Goal: Contribute content: Contribute content

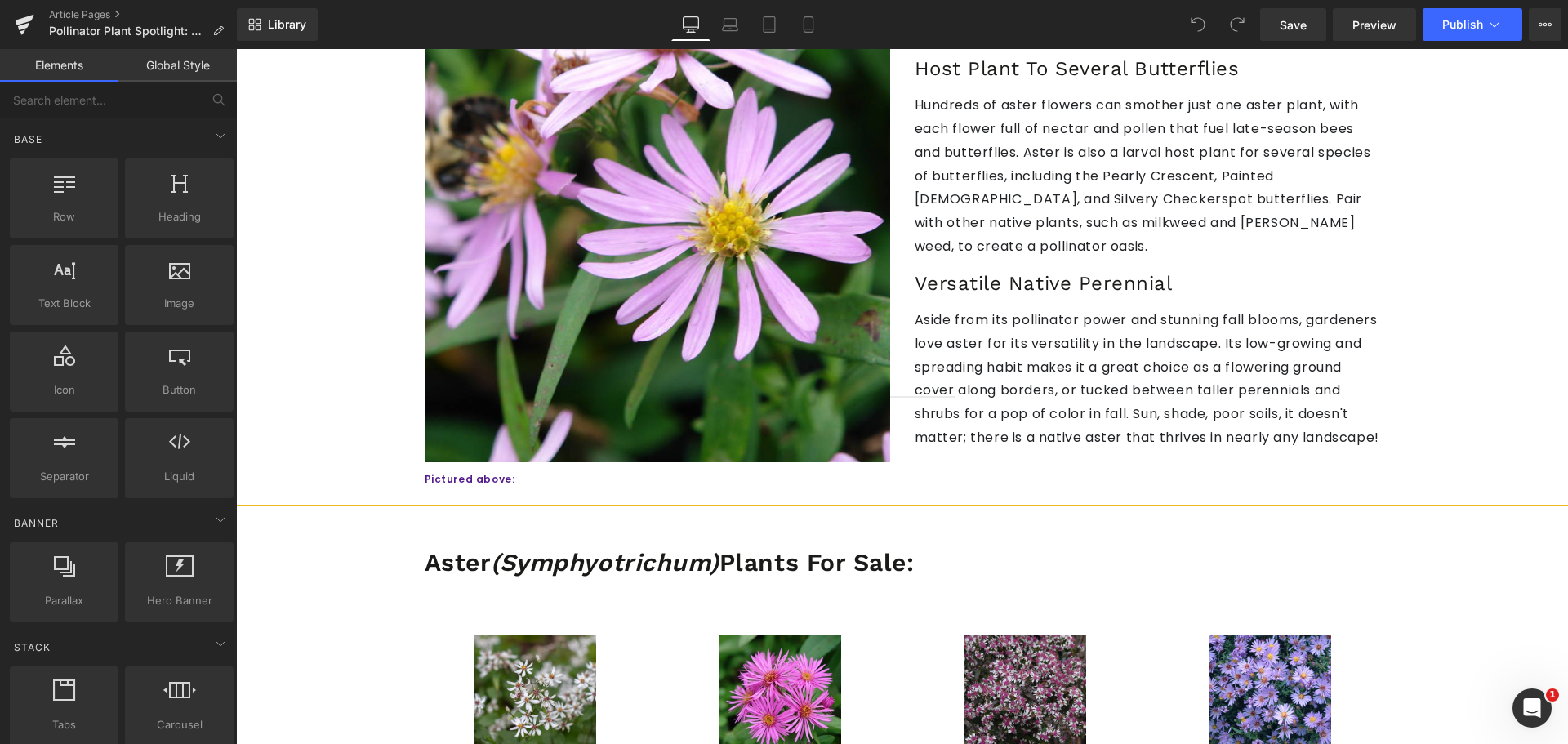
scroll to position [1552, 0]
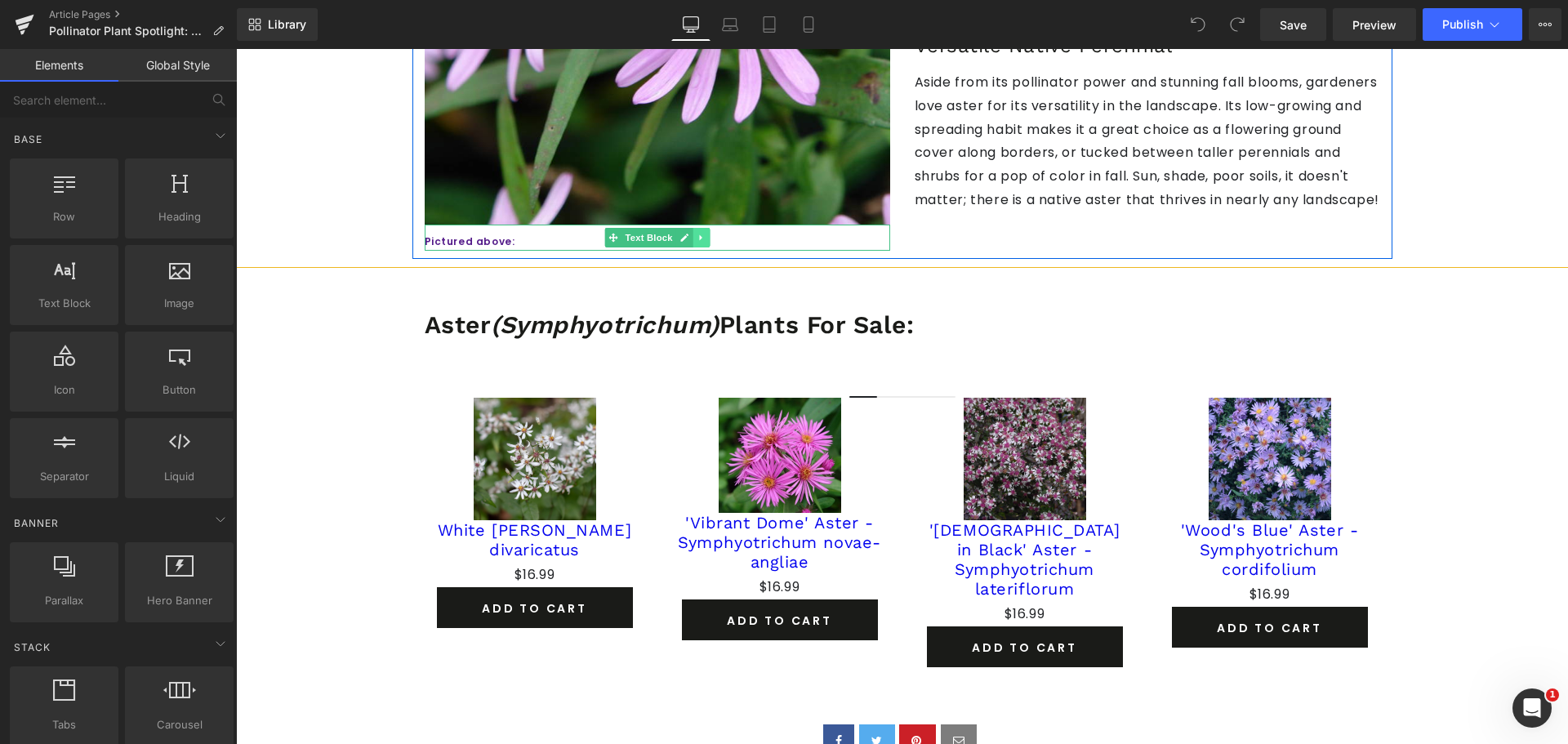
click at [696, 232] on icon at bounding box center [700, 237] width 9 height 10
click at [494, 234] on strong "Pictured above:" at bounding box center [470, 241] width 90 height 14
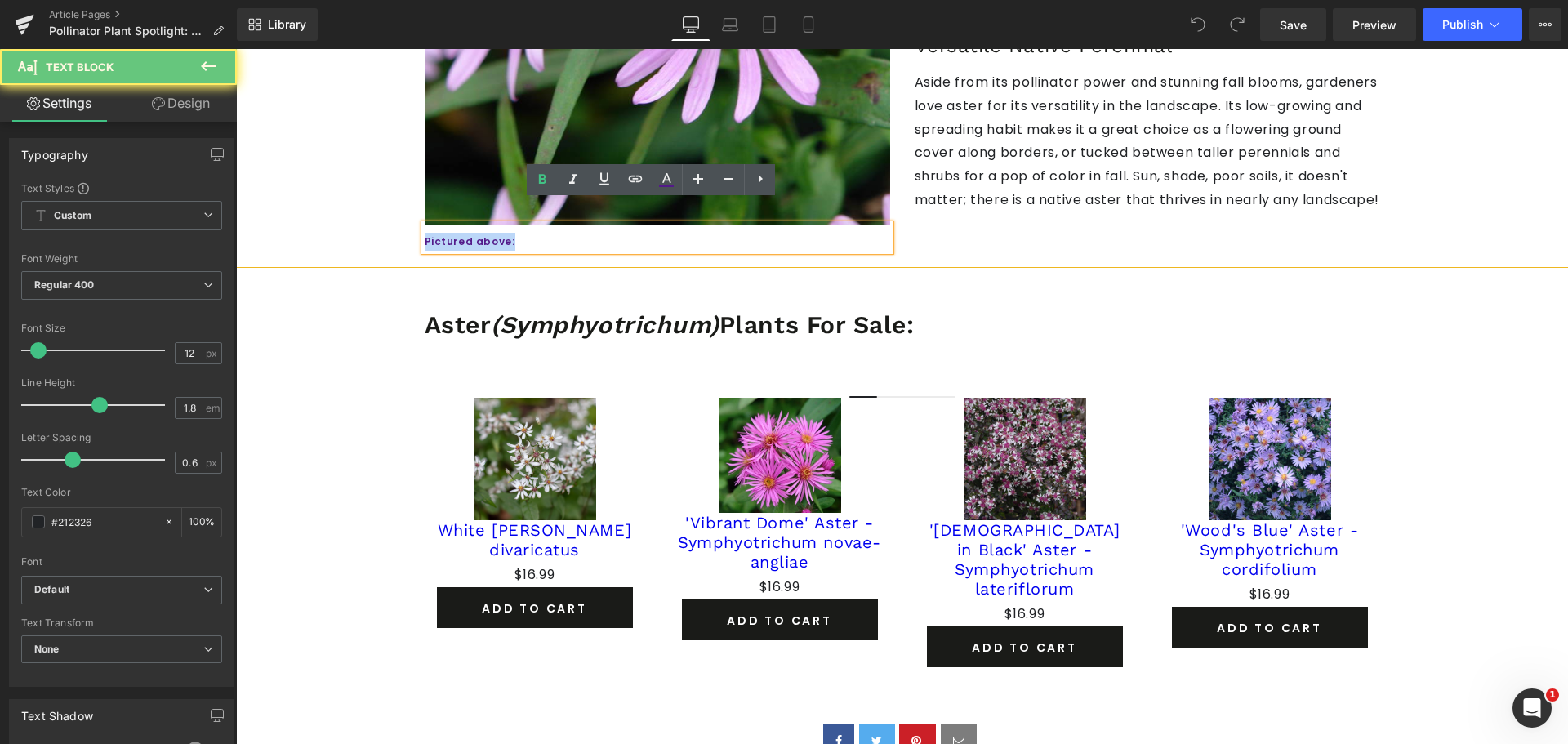
click at [494, 234] on strong "Pictured above:" at bounding box center [470, 241] width 90 height 14
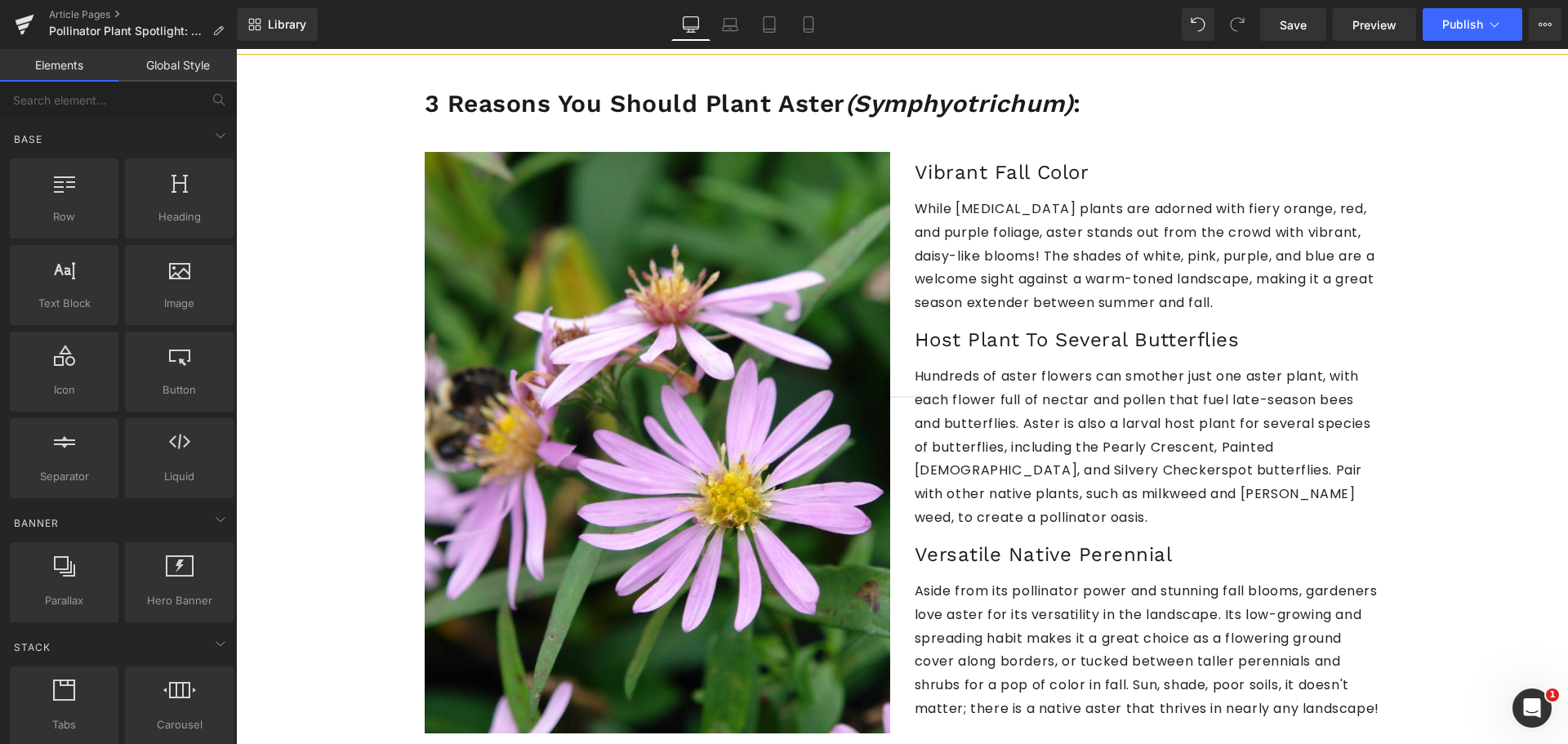
scroll to position [817, 0]
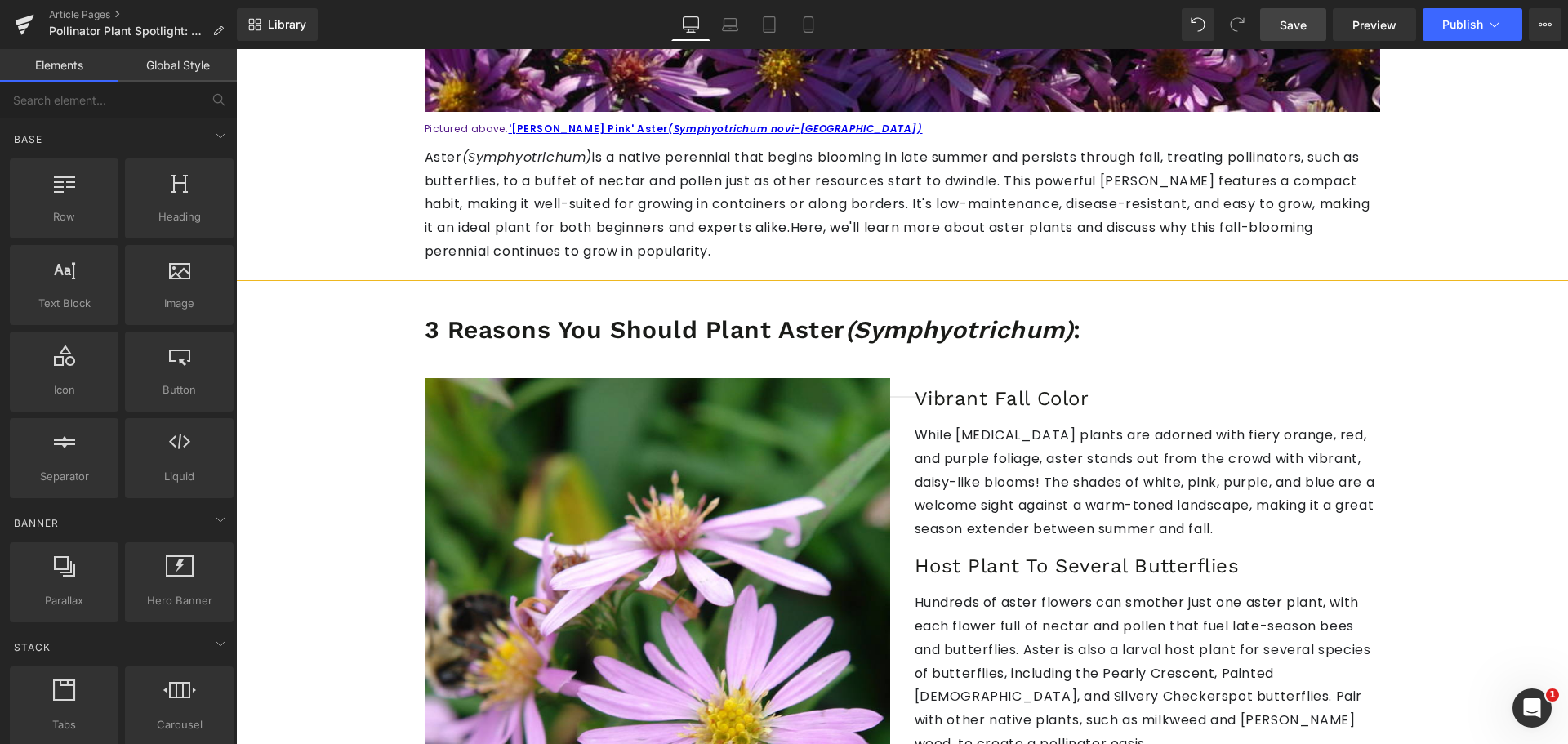
click at [1316, 25] on link "Save" at bounding box center [1293, 25] width 66 height 33
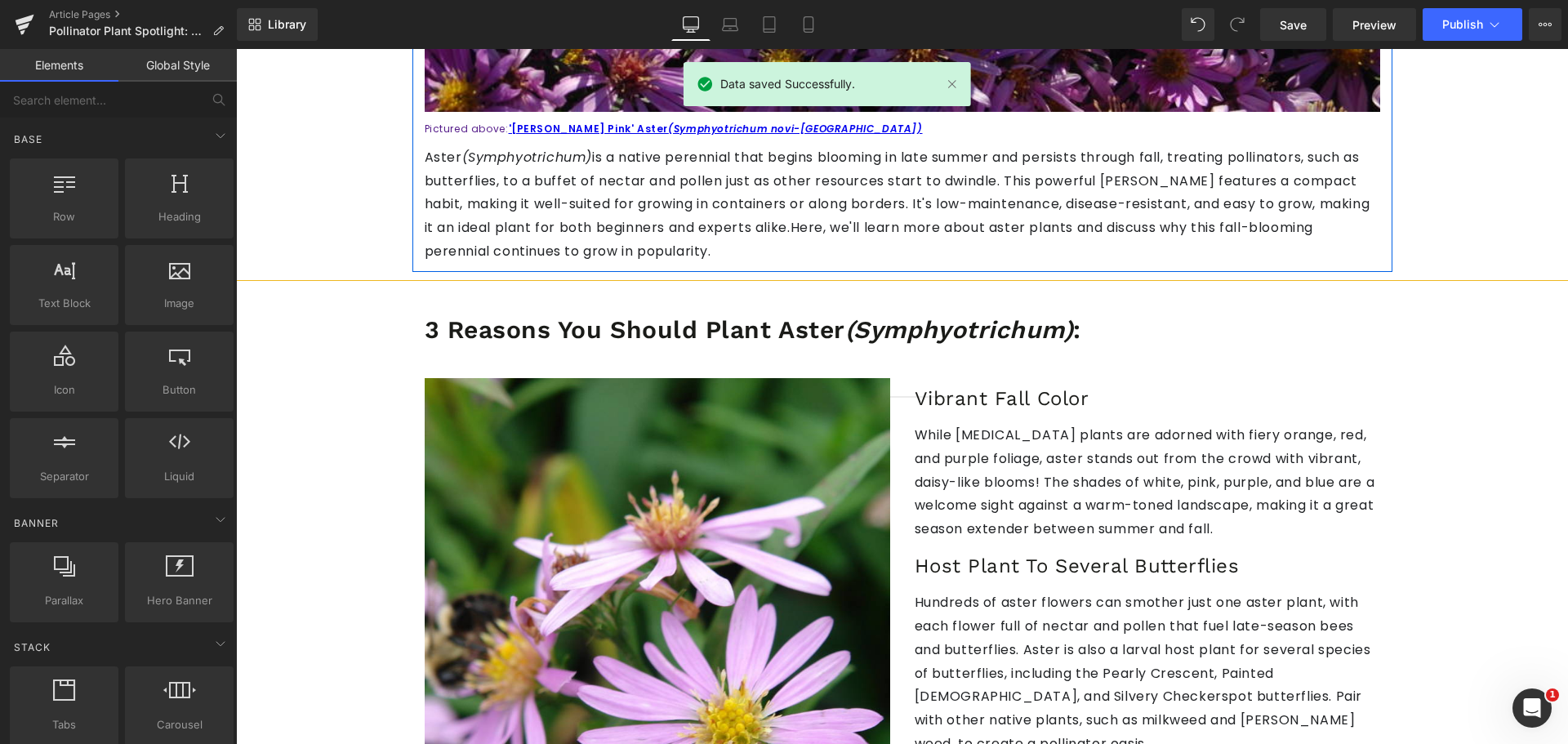
drag, startPoint x: 559, startPoint y: 169, endPoint x: 564, endPoint y: 159, distance: 11.2
click at [559, 169] on p "Aster (Symphyotrichum) is a native perennial that begins blooming in late summe…" at bounding box center [902, 204] width 956 height 117
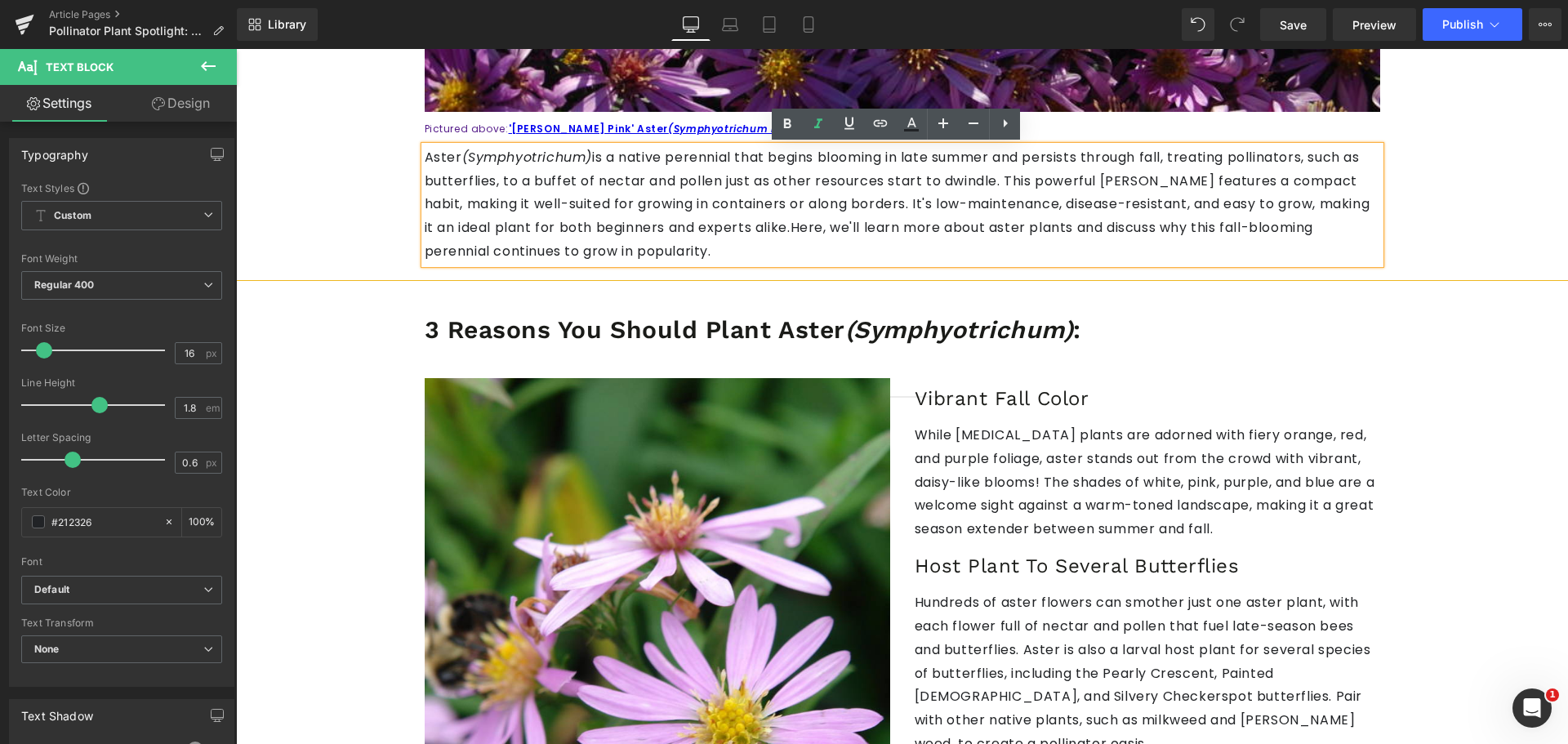
click at [566, 156] on icon "(Symphyotrichum)" at bounding box center [527, 157] width 131 height 19
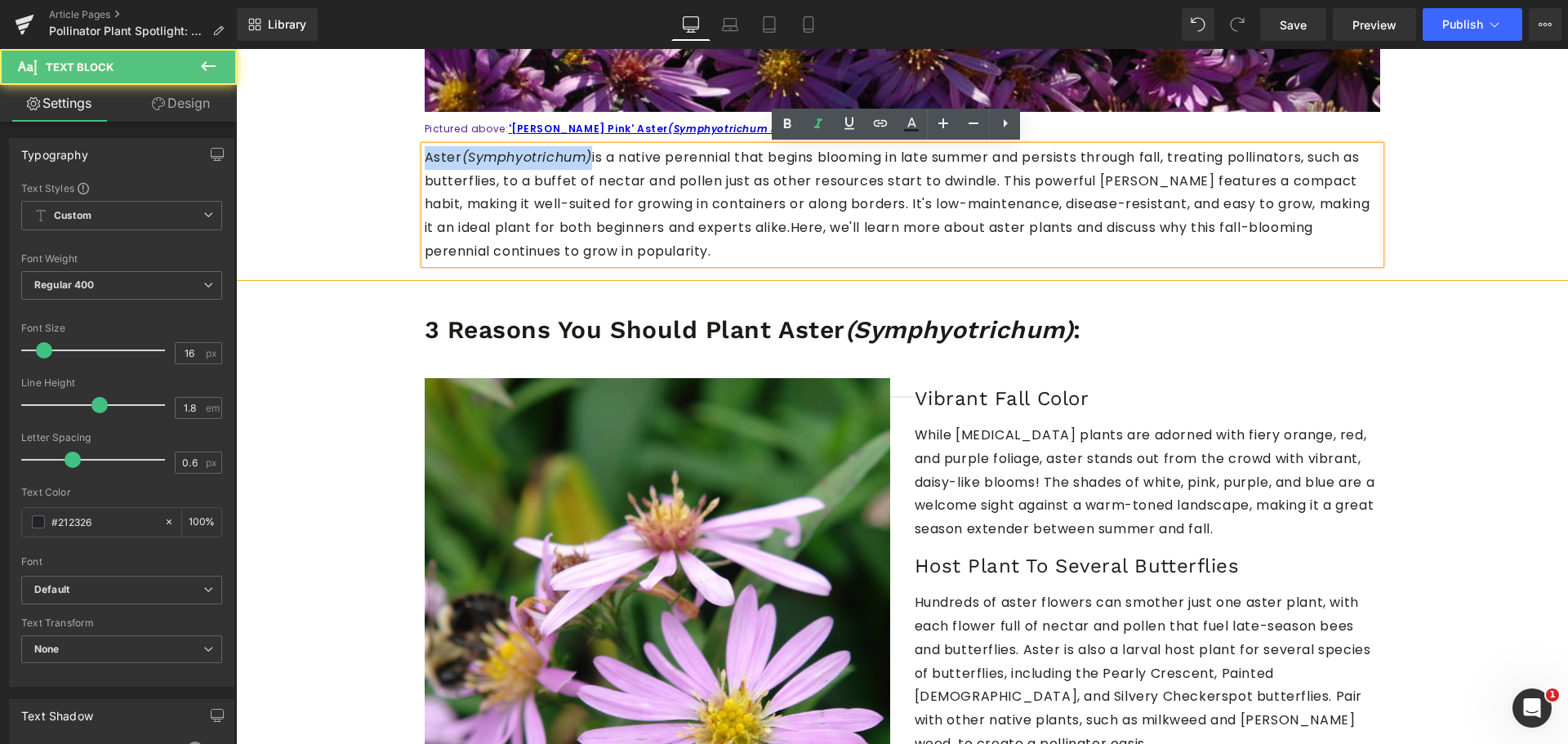
drag, startPoint x: 566, startPoint y: 156, endPoint x: 420, endPoint y: 163, distance: 146.2
click at [424, 163] on p "Aster (Symphyotrichum) is a native perennial that begins blooming in late summe…" at bounding box center [902, 204] width 956 height 117
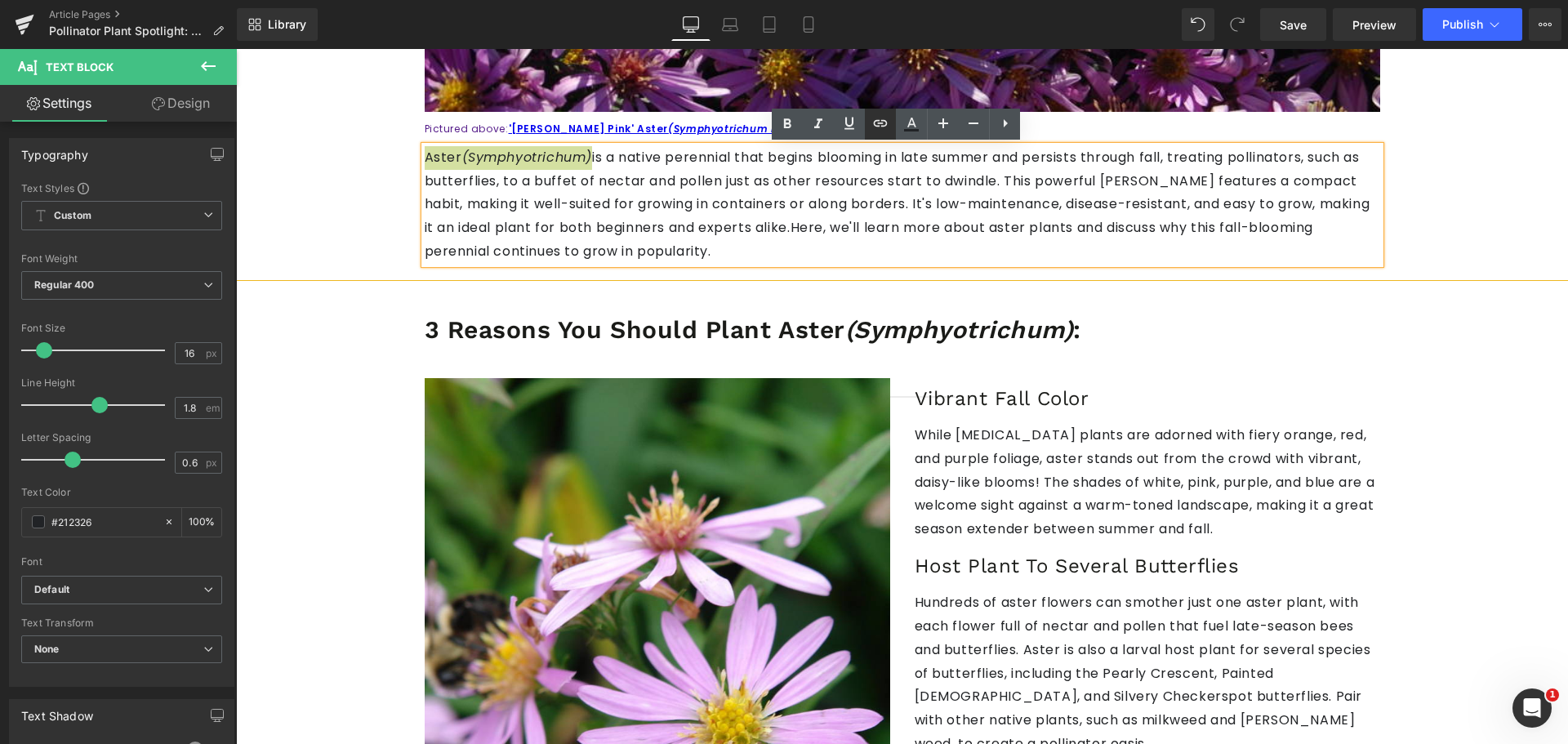
click at [869, 126] on link at bounding box center [880, 124] width 31 height 31
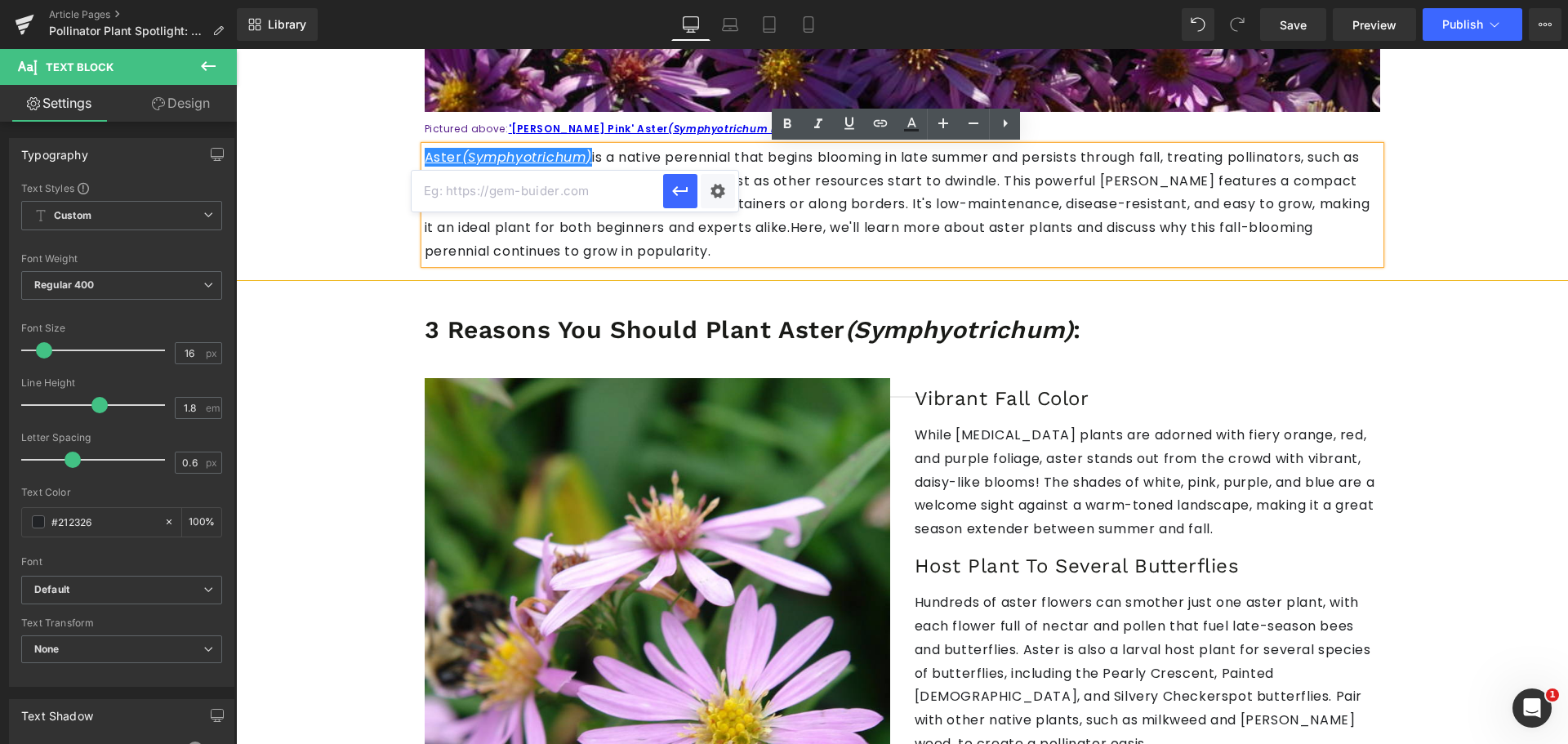
paste input "[URL][DOMAIN_NAME]"
type input "[URL][DOMAIN_NAME]"
click at [676, 205] on button "button" at bounding box center [681, 191] width 34 height 34
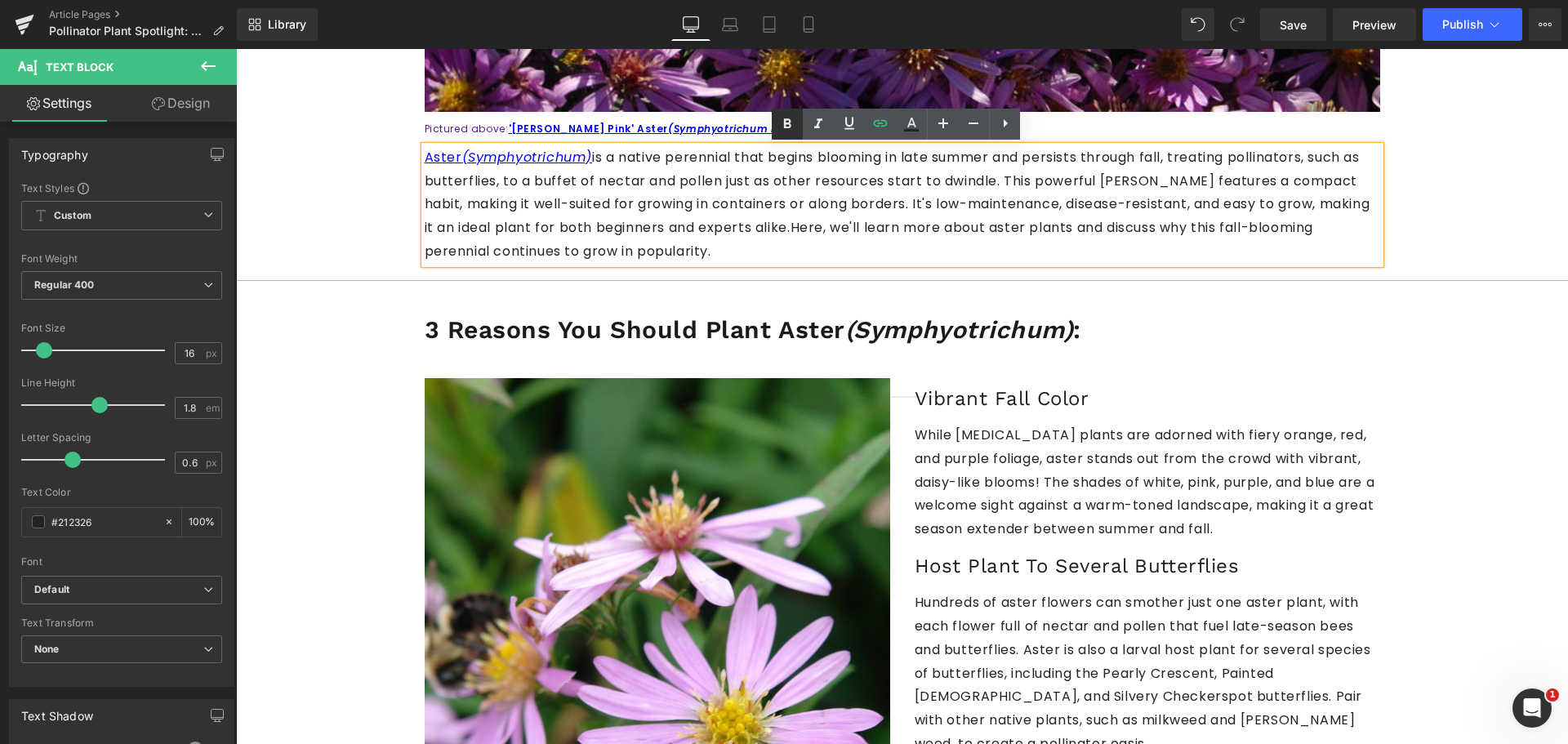
click at [786, 117] on icon at bounding box center [787, 124] width 20 height 20
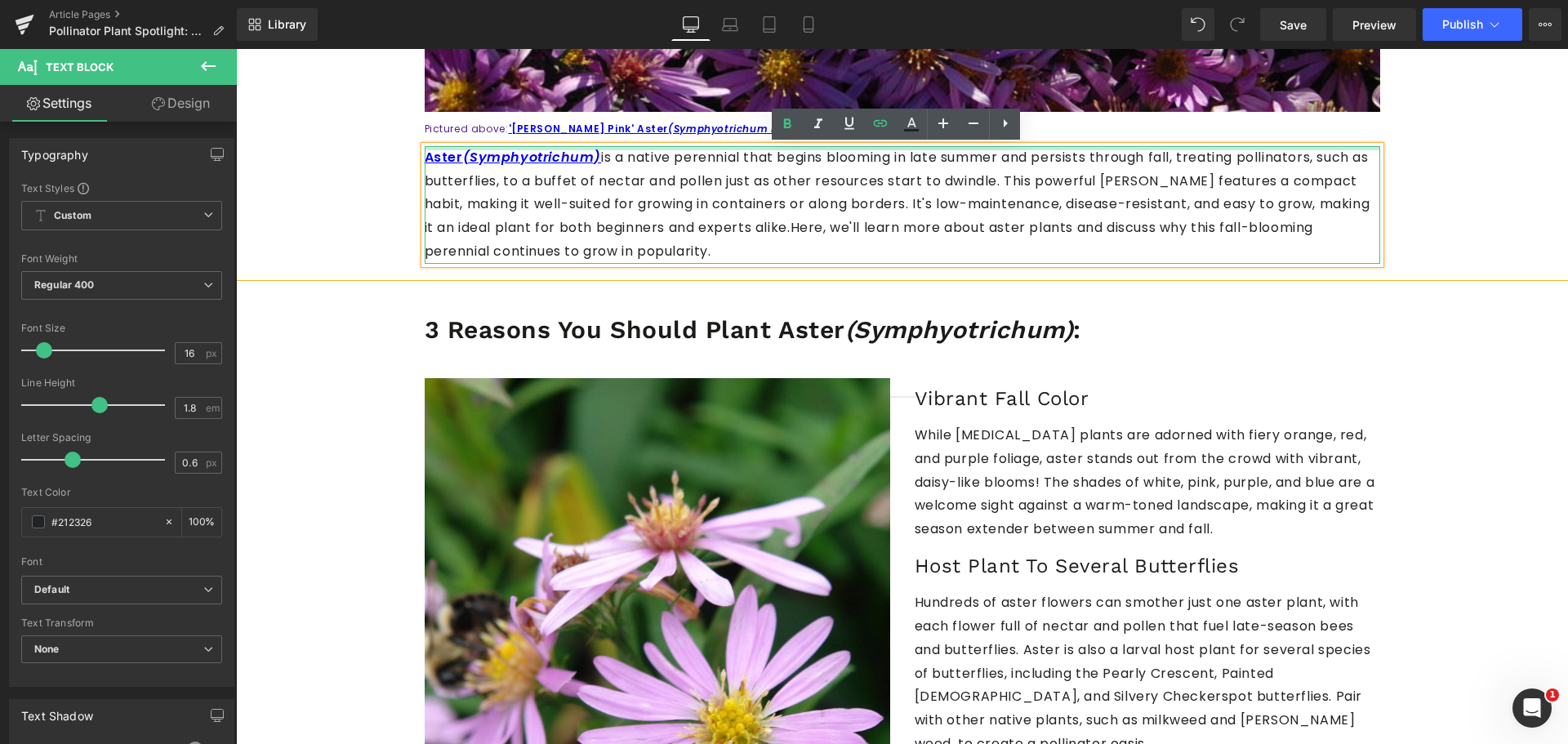
click at [554, 148] on div at bounding box center [902, 148] width 956 height 4
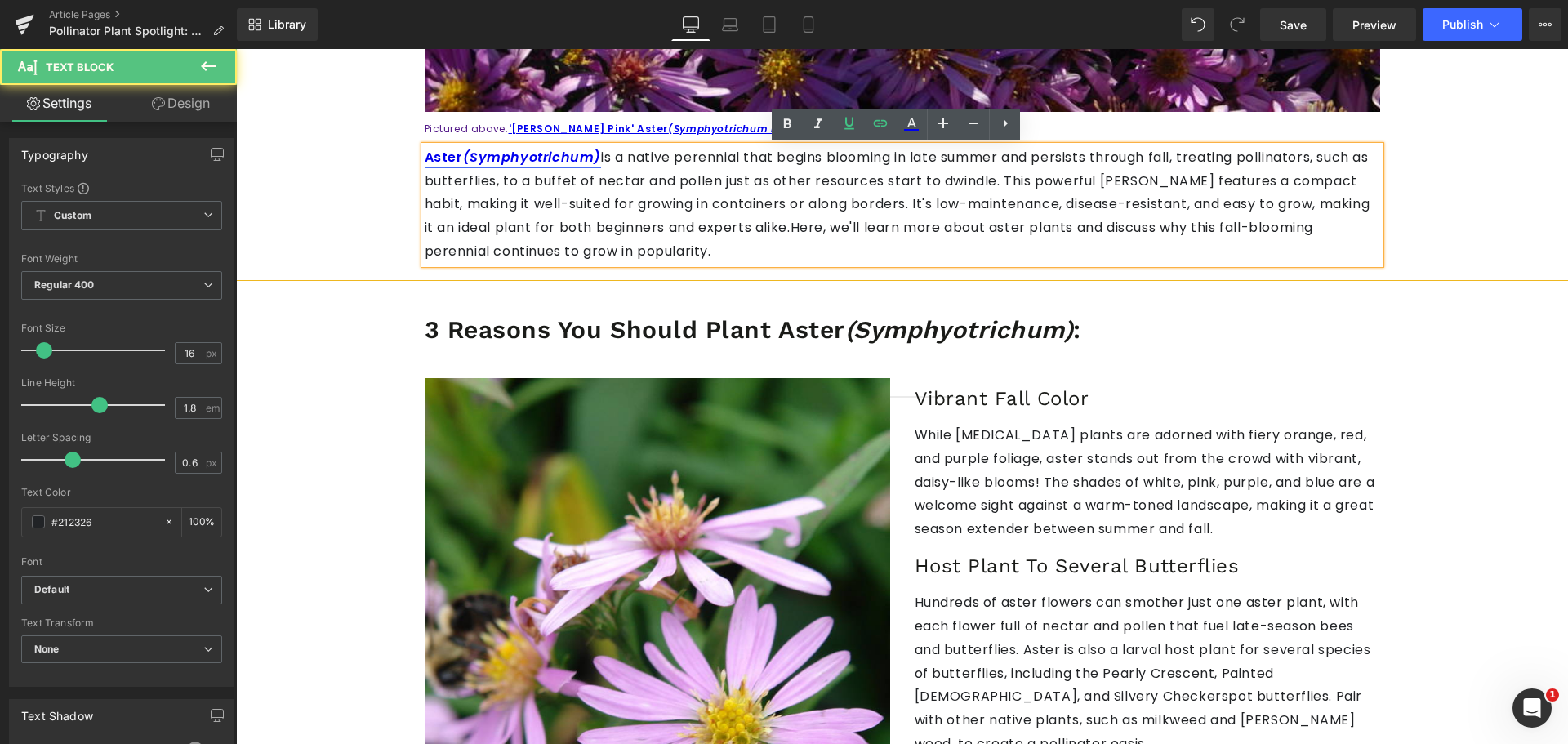
click at [552, 150] on icon "(Symphyotrichum)" at bounding box center [532, 157] width 139 height 19
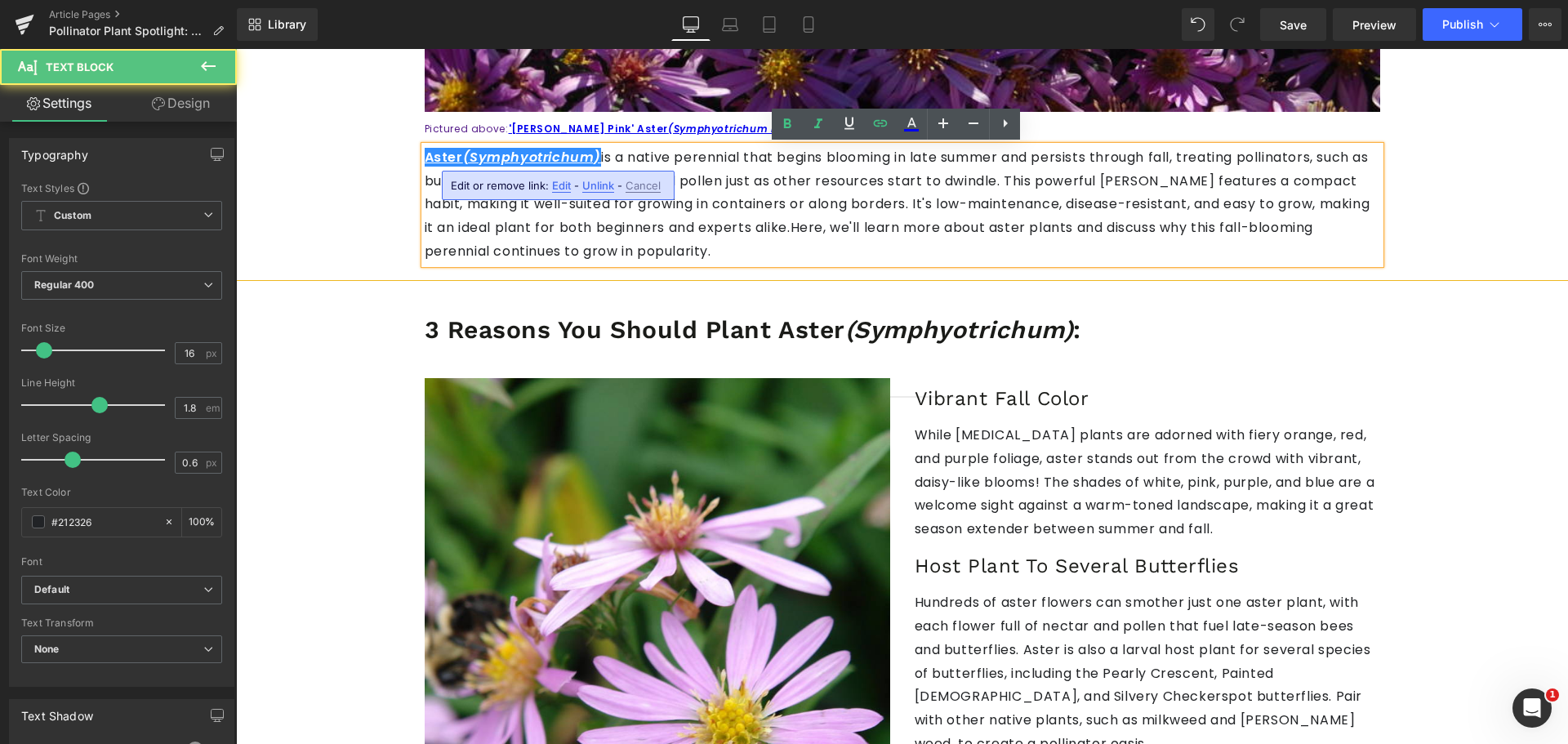
click at [560, 187] on span "Edit" at bounding box center [561, 186] width 19 height 14
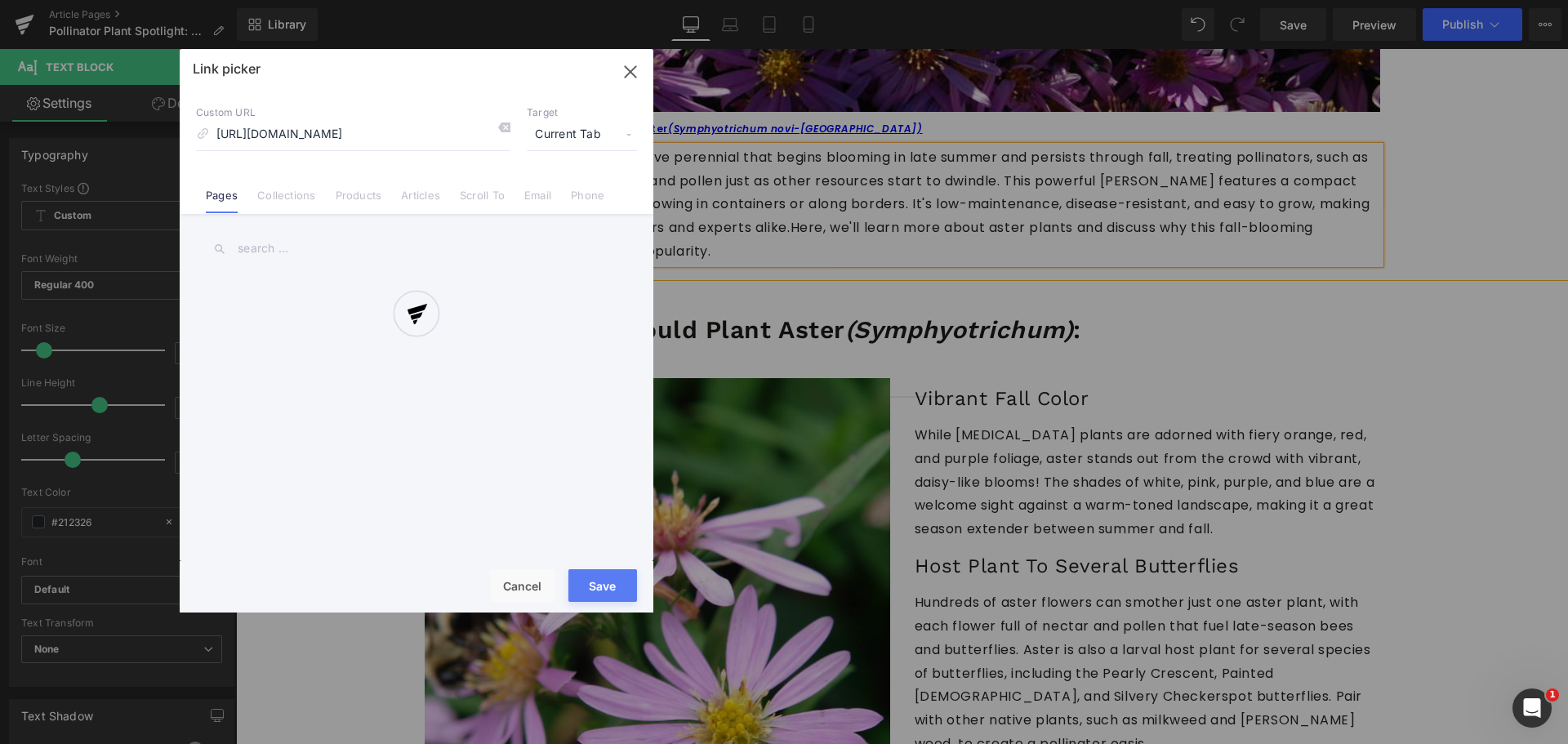
click at [734, 0] on div "Text Color Highlight Color #333333 Edit or remove link: Edit - Unlink - Cancel …" at bounding box center [784, 0] width 1568 height 0
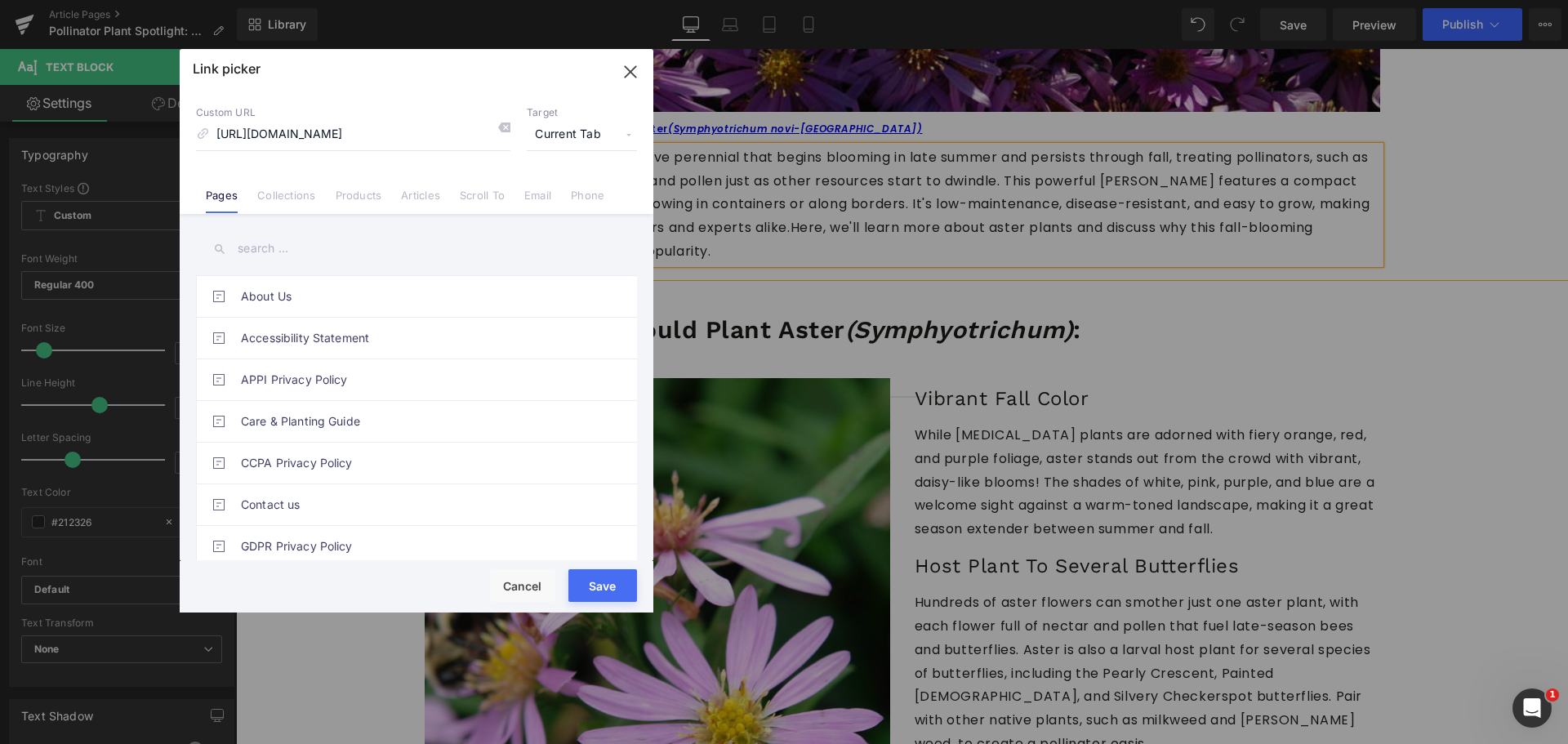
click at [575, 126] on span "Current Tab" at bounding box center [582, 135] width 110 height 31
click at [574, 195] on li "New Tab" at bounding box center [582, 193] width 126 height 29
click at [594, 583] on button "Save" at bounding box center [603, 586] width 69 height 33
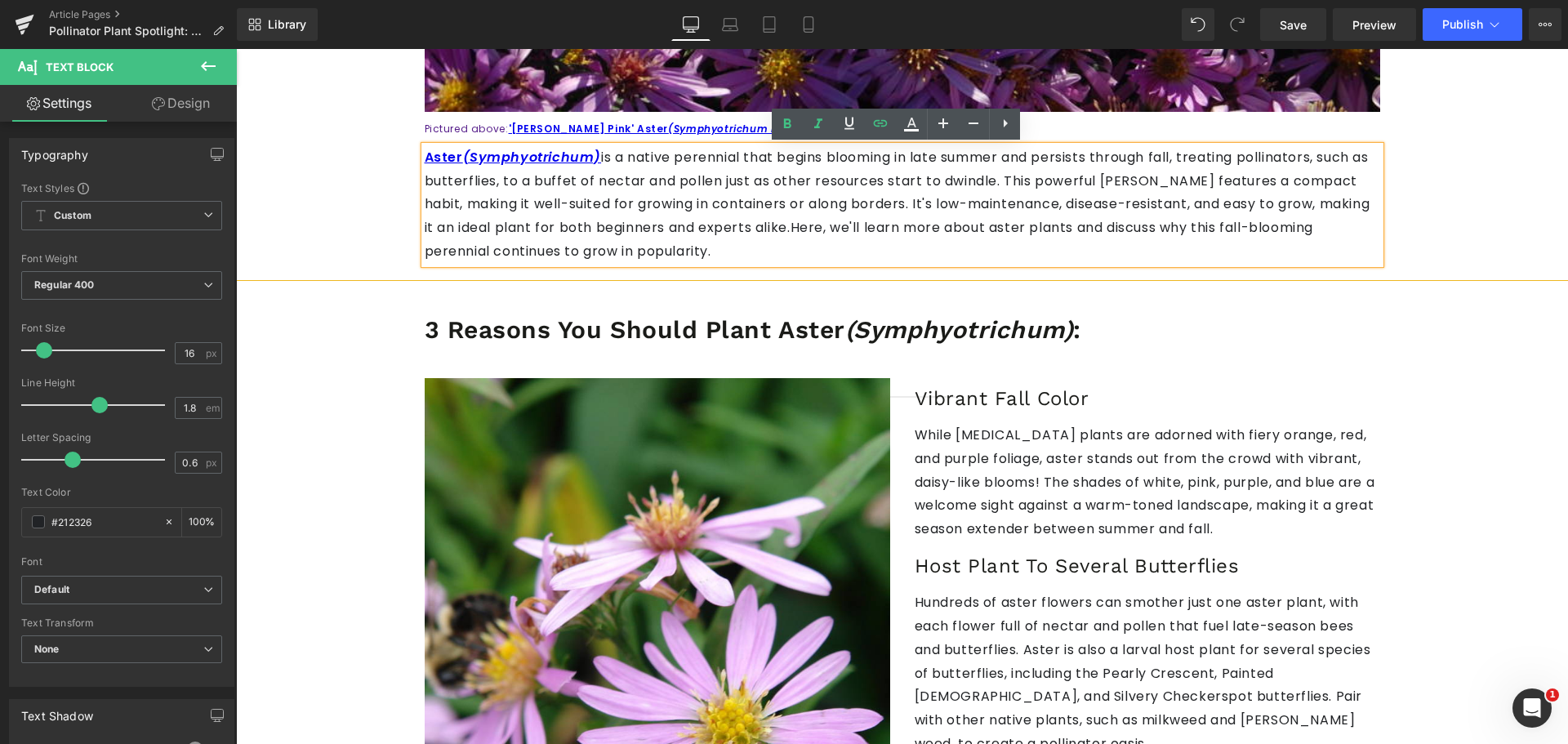
click at [721, 205] on p "Aster (Symphyotrichum) is a native perennial that begins blooming in late summe…" at bounding box center [902, 204] width 956 height 117
click at [617, 185] on p "Aster (Symphyotrichum) is a native perennial that begins blooming in late summe…" at bounding box center [902, 204] width 956 height 117
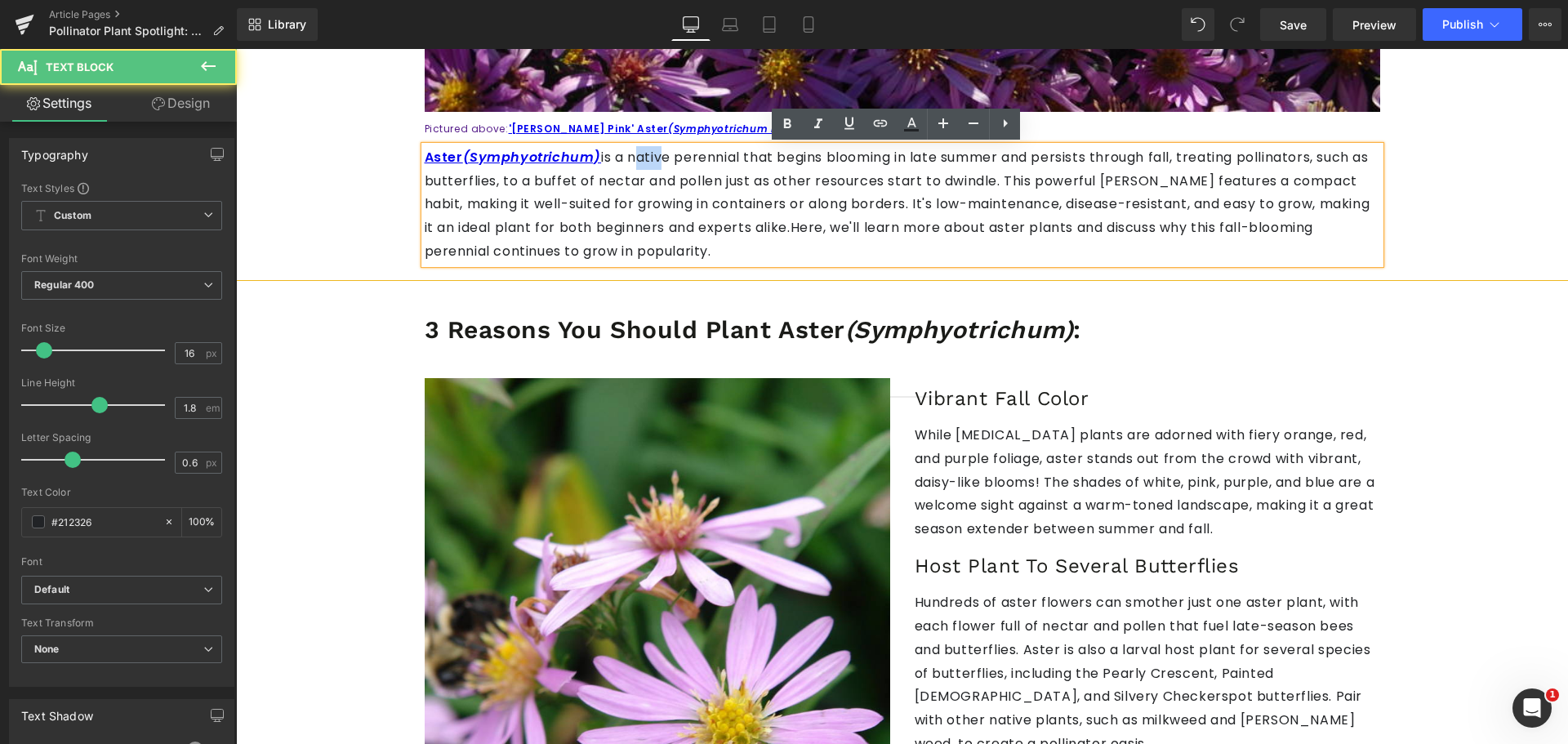
drag, startPoint x: 612, startPoint y: 152, endPoint x: 648, endPoint y: 153, distance: 36.0
click at [646, 153] on p "Aster (Symphyotrichum) is a native perennial that begins blooming in late summe…" at bounding box center [902, 204] width 956 height 117
drag, startPoint x: 685, startPoint y: 154, endPoint x: 700, endPoint y: 154, distance: 15.0
click at [700, 154] on p "Aster (Symphyotrichum) is a native perennial that begins blooming in late summe…" at bounding box center [902, 204] width 956 height 117
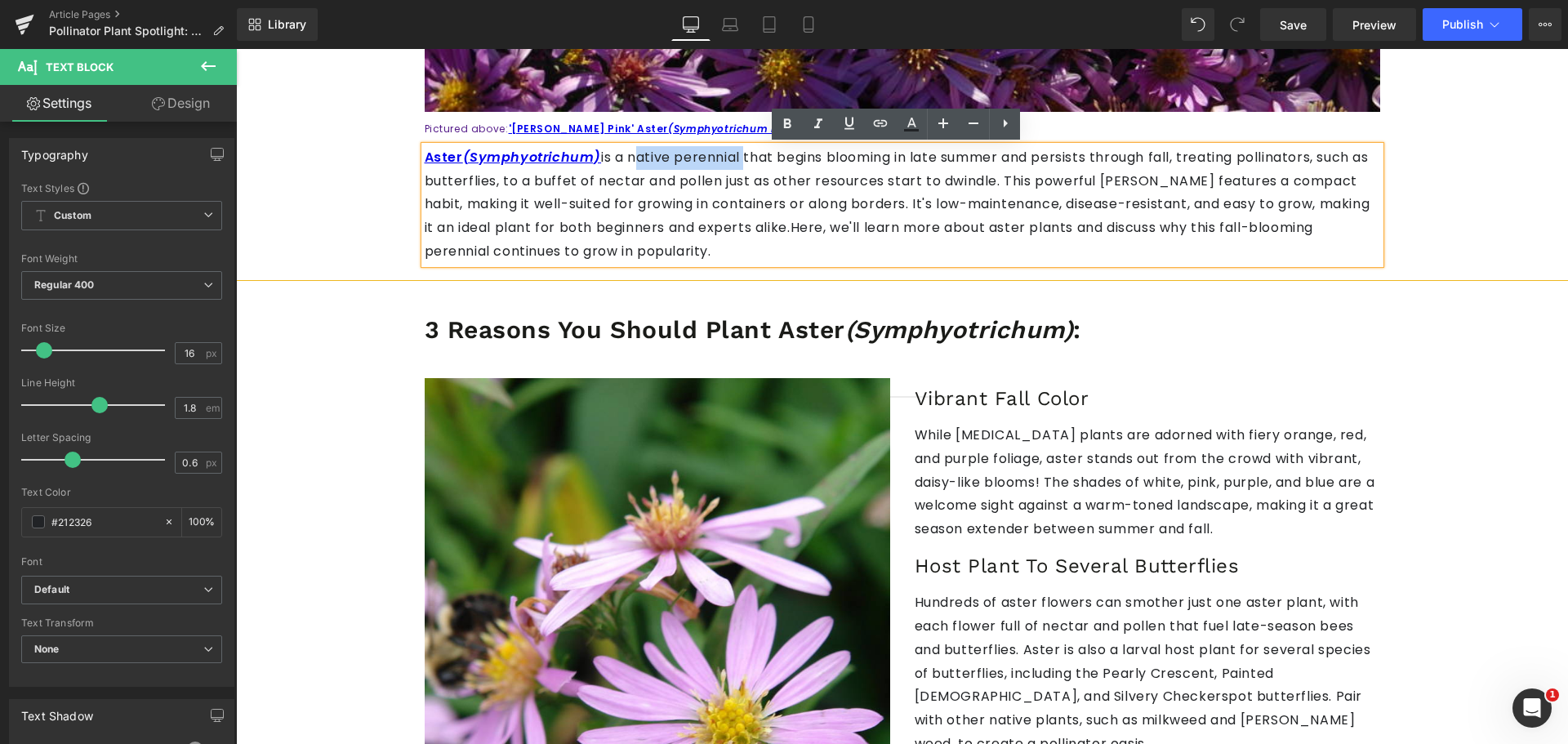
drag, startPoint x: 710, startPoint y: 160, endPoint x: 615, endPoint y: 160, distance: 95.0
click at [615, 160] on p "Aster (Symphyotrichum) is a native perennial that begins blooming in late summe…" at bounding box center [902, 204] width 956 height 117
click at [873, 120] on icon at bounding box center [880, 123] width 20 height 20
paste input "[URL][DOMAIN_NAME]"
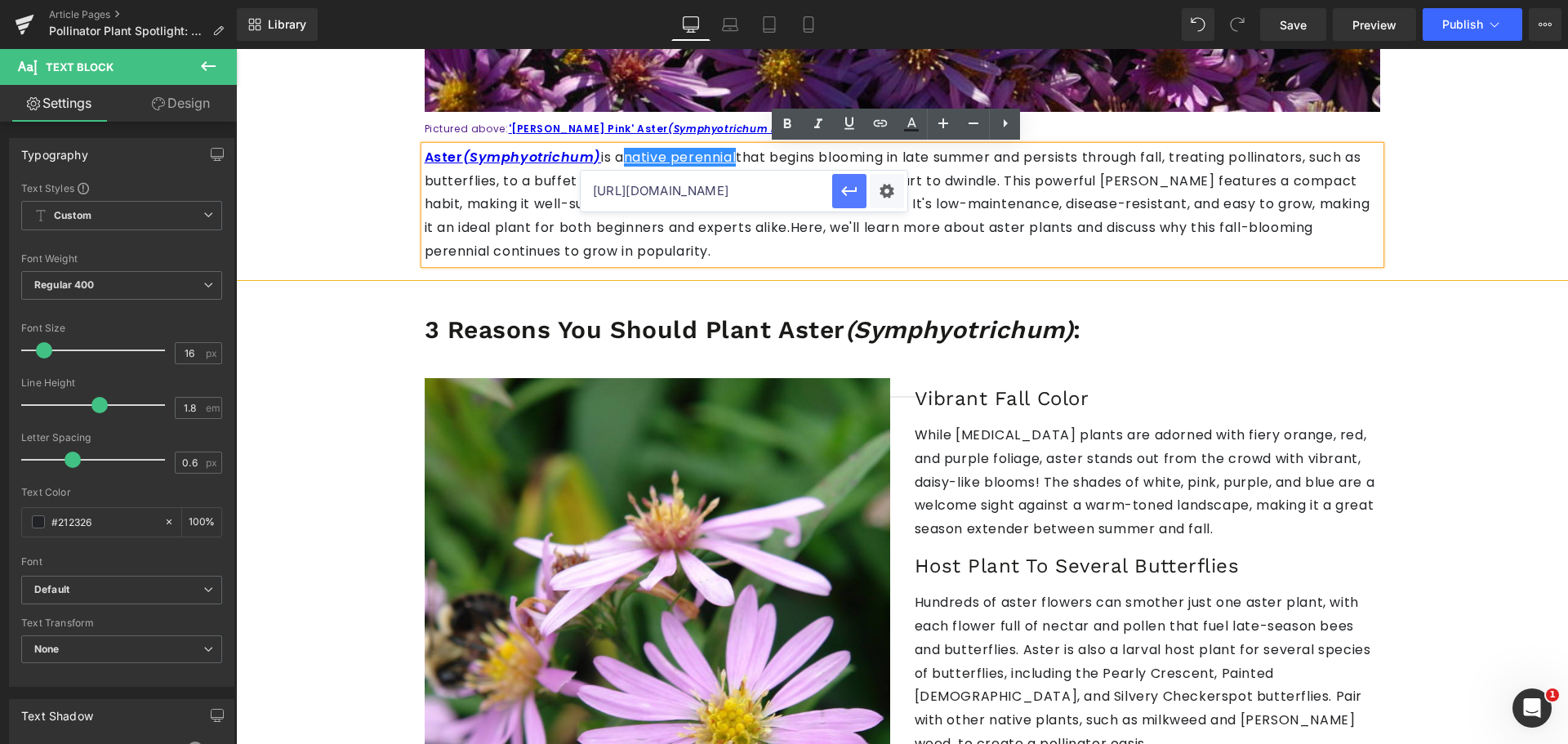
type input "[URL][DOMAIN_NAME]"
click at [853, 179] on button "button" at bounding box center [849, 191] width 34 height 34
click at [793, 110] on link at bounding box center [787, 124] width 31 height 31
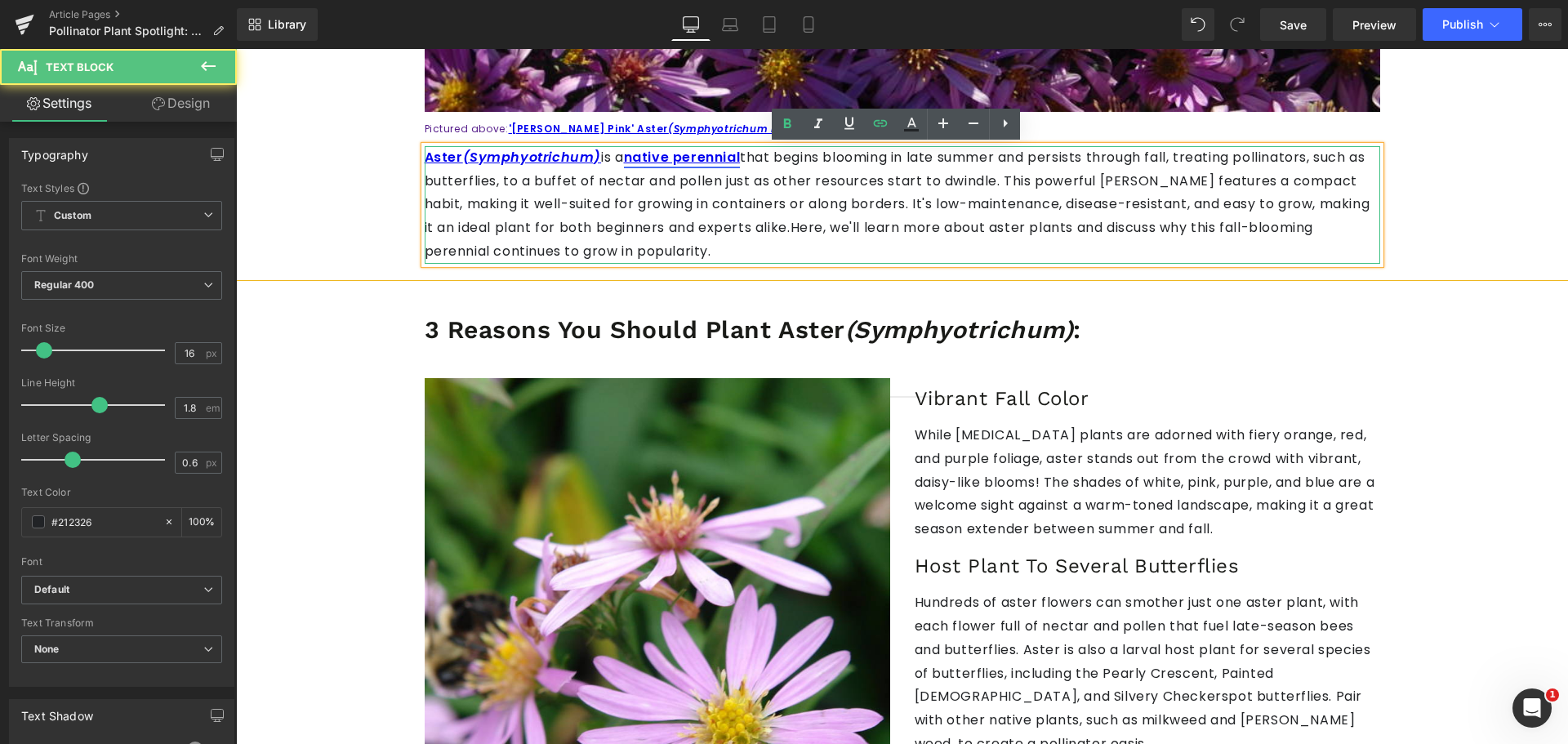
click at [648, 156] on strong "native perennial" at bounding box center [682, 157] width 117 height 19
click at [730, 188] on span "Edit" at bounding box center [727, 186] width 19 height 14
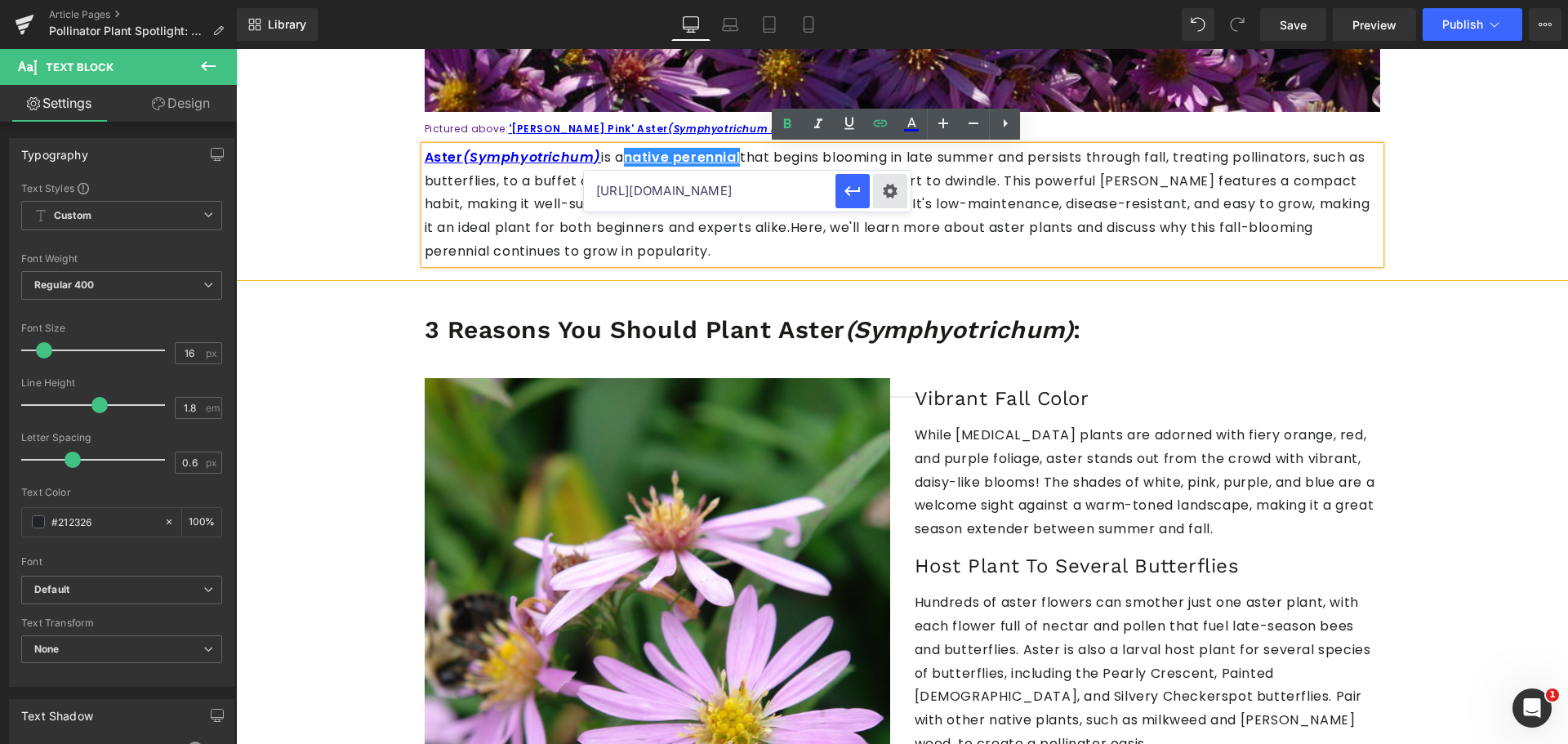
click at [883, 0] on div "Text Color Highlight Color #333333 Edit or remove link: Edit - Unlink - Cancel …" at bounding box center [784, 0] width 1568 height 0
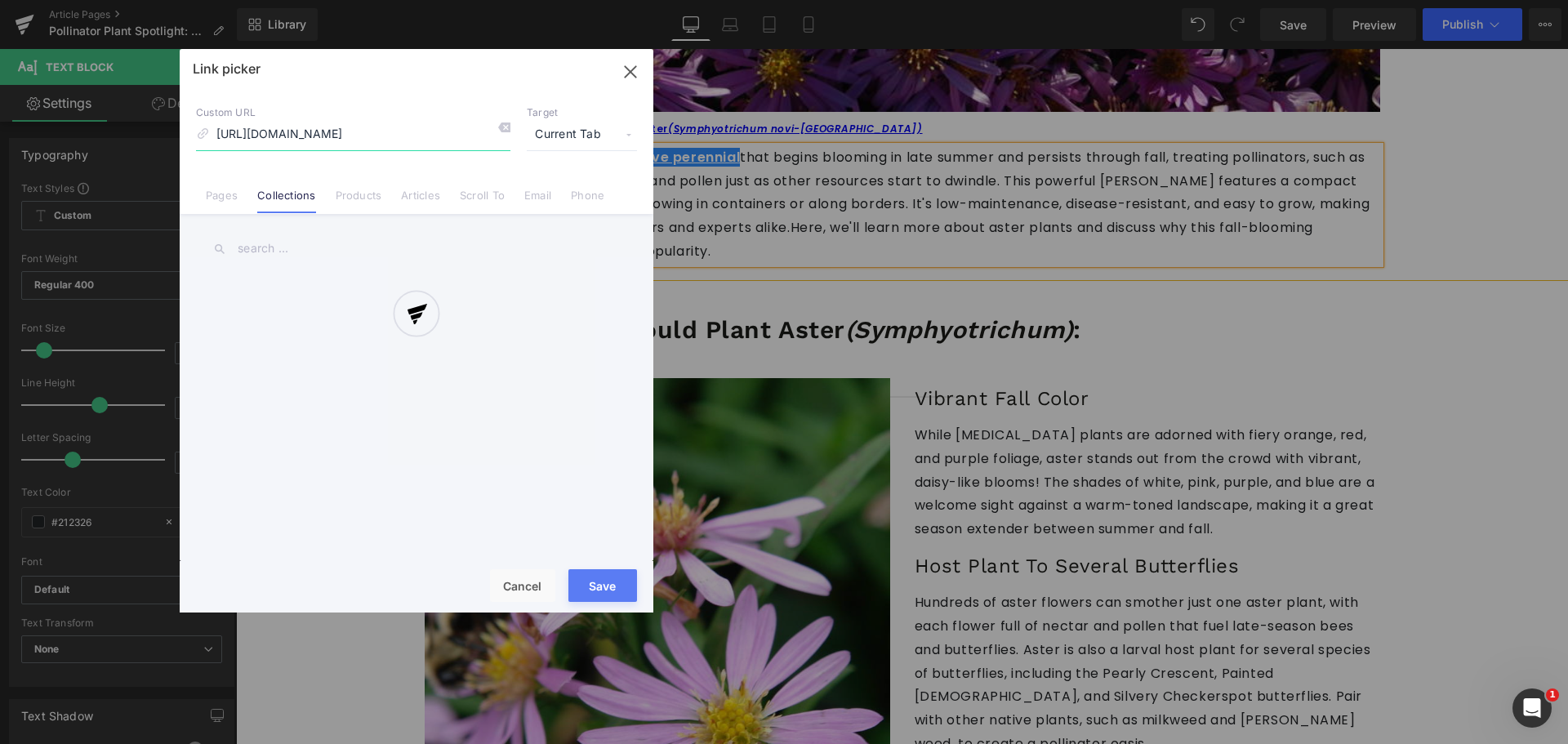
scroll to position [0, 2]
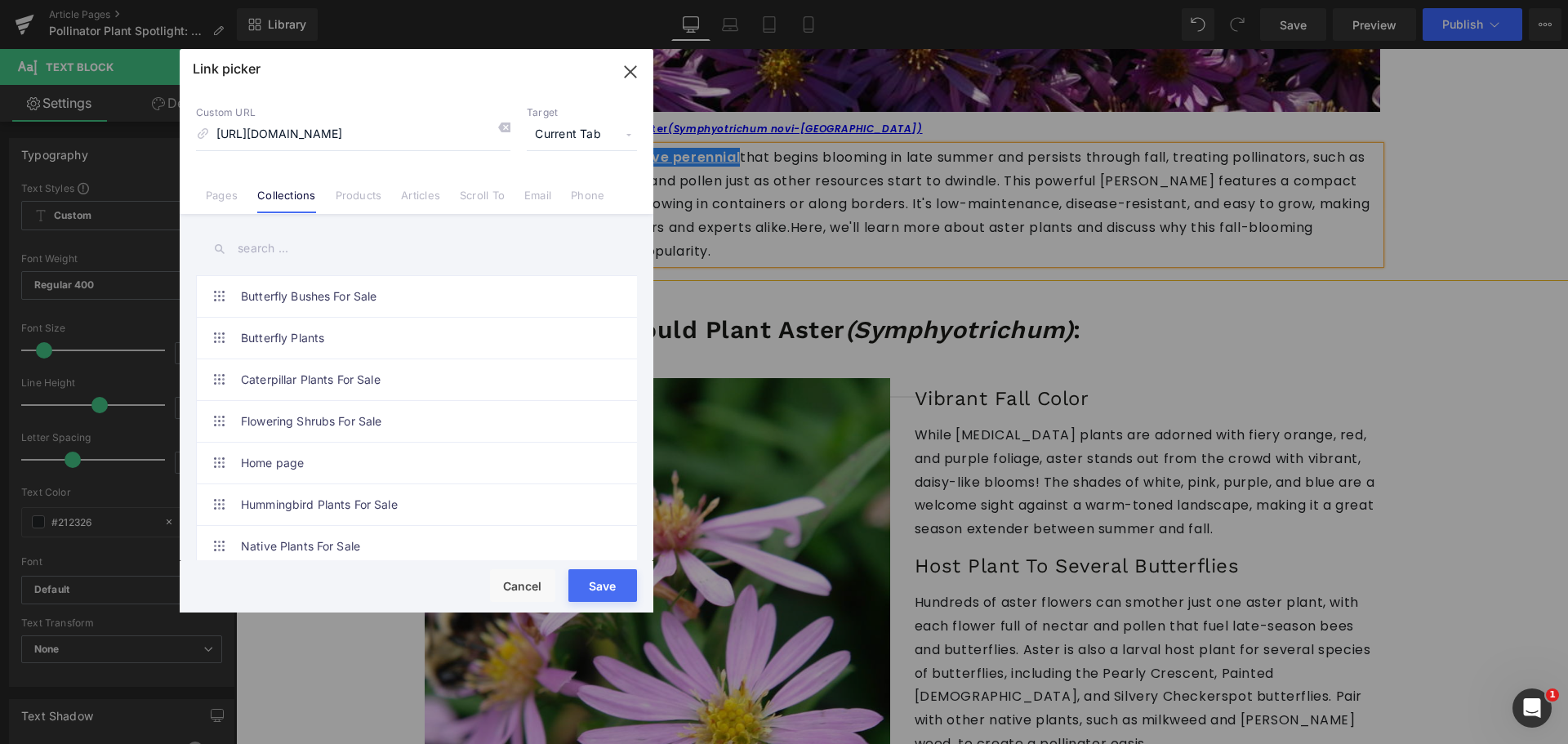
click at [615, 132] on span "Current Tab" at bounding box center [582, 135] width 110 height 31
click at [589, 207] on li "New Tab" at bounding box center [582, 193] width 126 height 29
click at [589, 207] on link "Phone" at bounding box center [587, 201] width 34 height 25
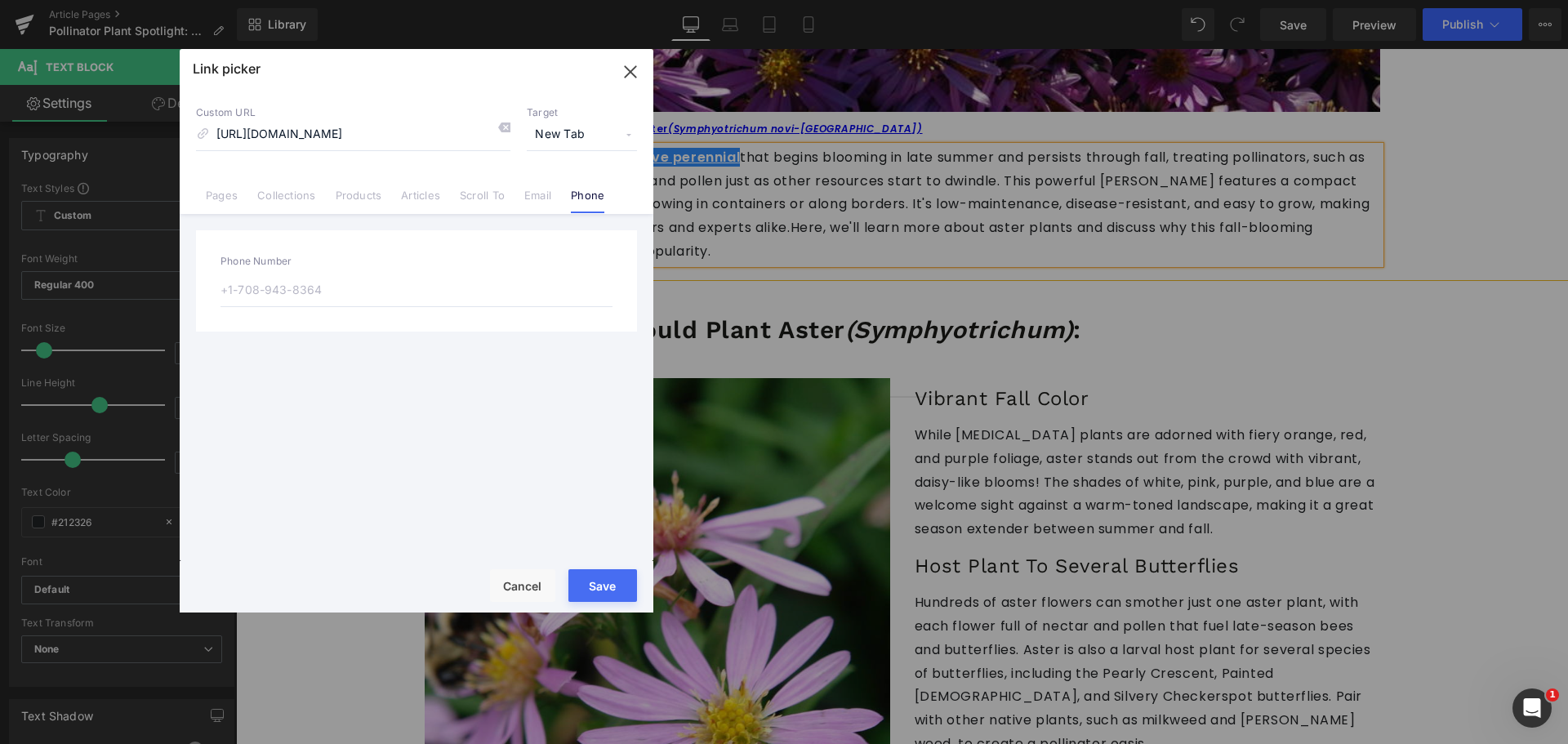
click at [541, 169] on div "Custom URL [URL][DOMAIN_NAME] Target New Tab Current Tab New Tab Pages Collecti…" at bounding box center [416, 151] width 474 height 124
click at [213, 187] on li "Pages" at bounding box center [222, 189] width 52 height 29
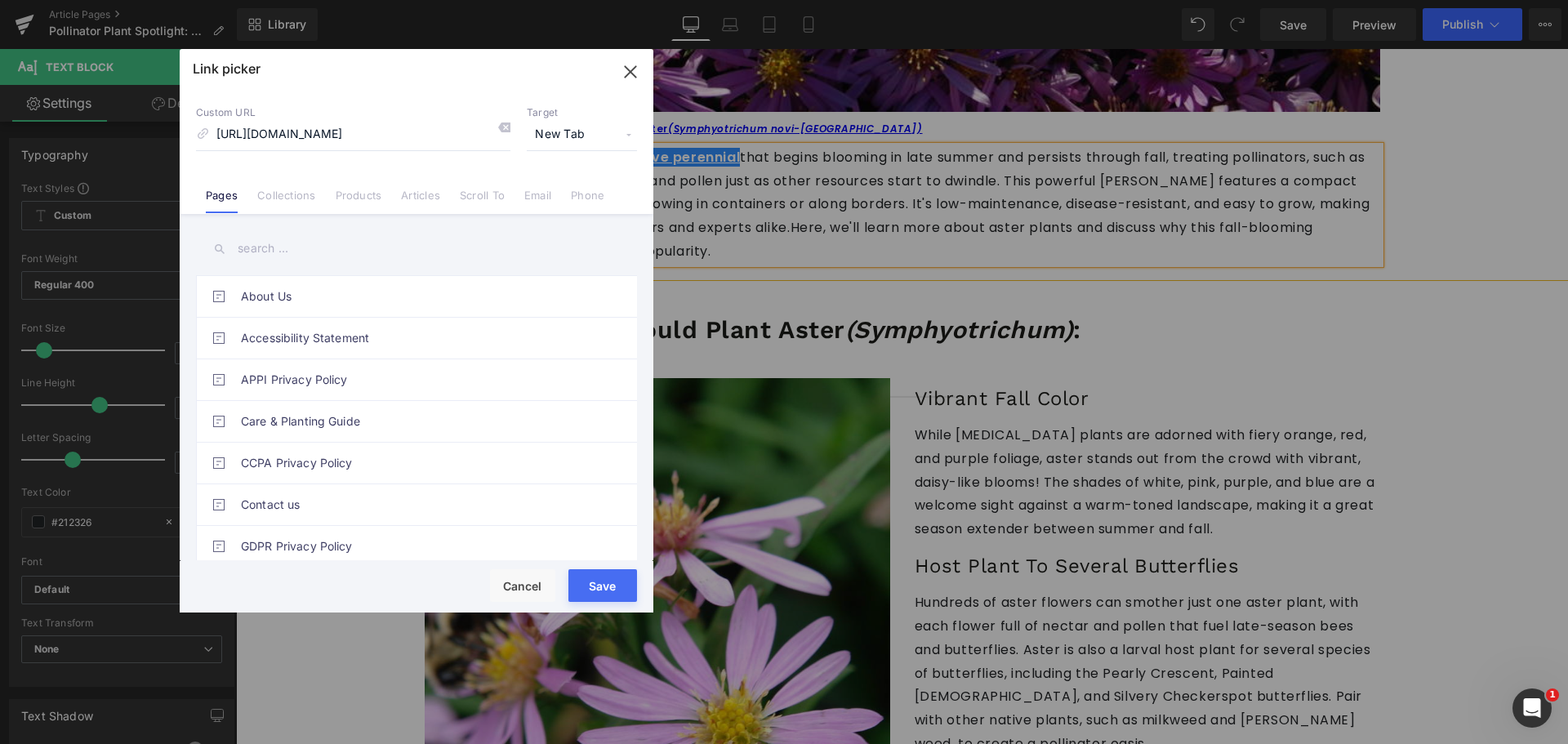
click at [617, 582] on button "Save" at bounding box center [603, 586] width 69 height 33
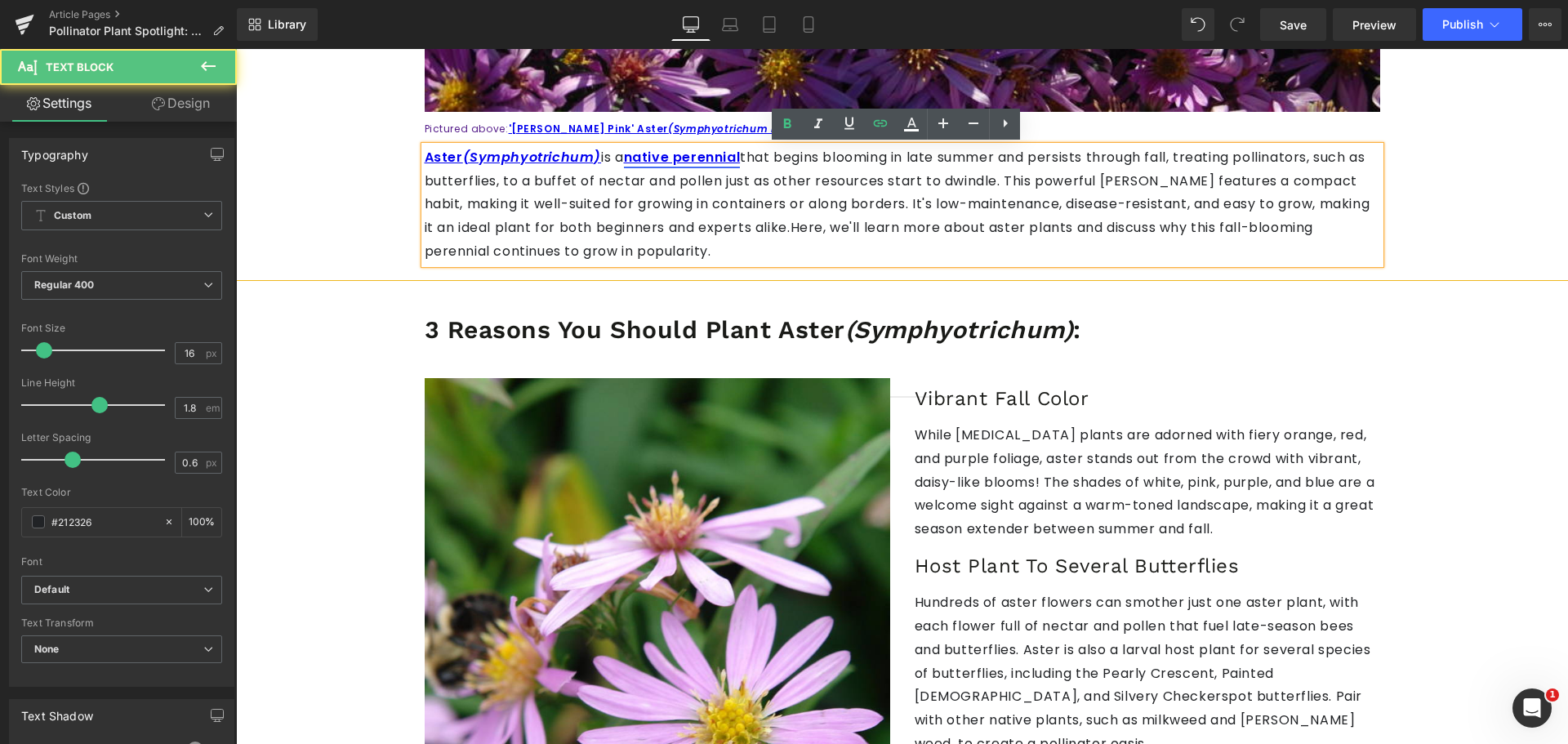
click at [654, 162] on strong "native perennial" at bounding box center [682, 157] width 117 height 19
click at [723, 188] on span "Edit" at bounding box center [727, 186] width 19 height 14
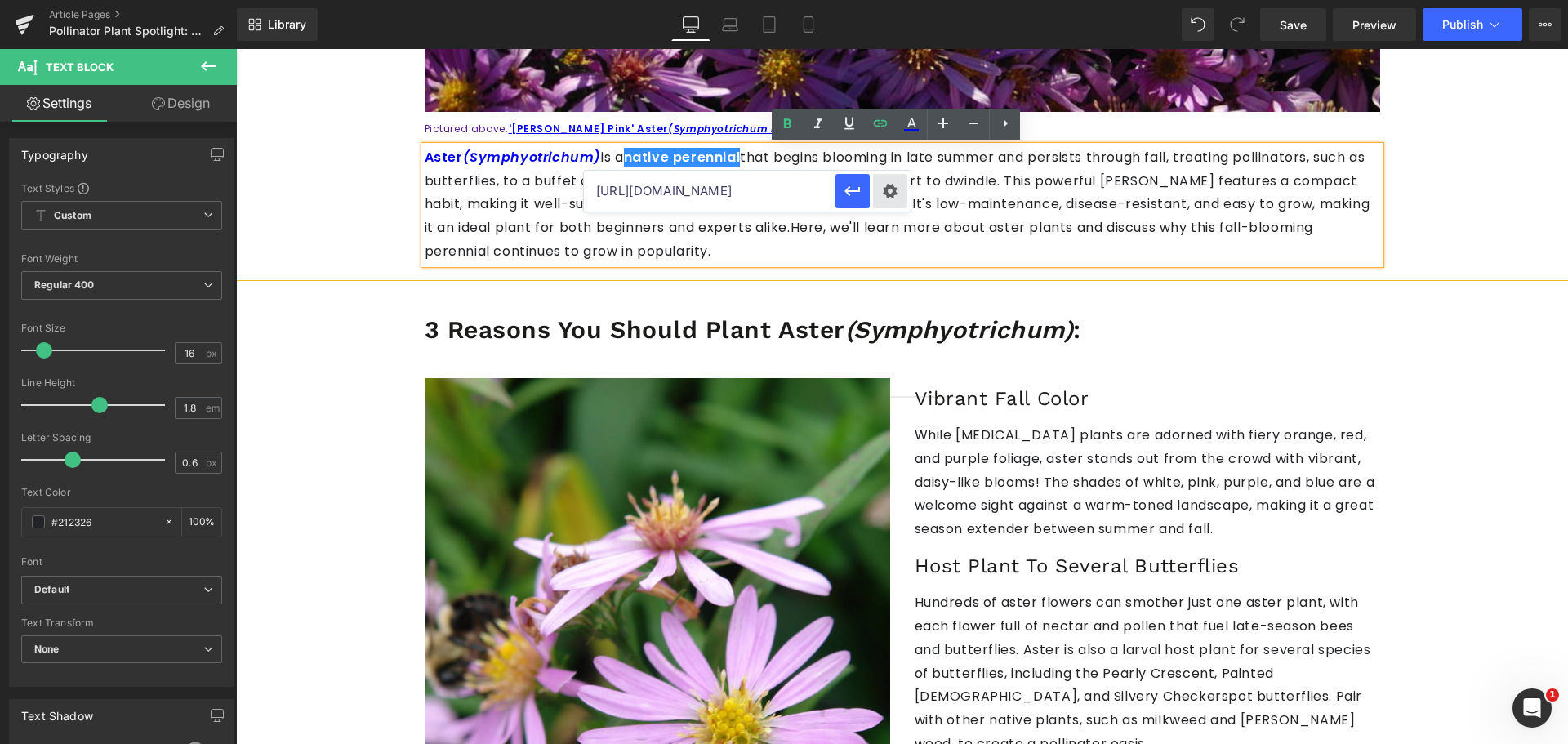
click at [875, 0] on div "Text Color Highlight Color #333333 Edit or remove link: Edit - Unlink - Cancel …" at bounding box center [784, 0] width 1568 height 0
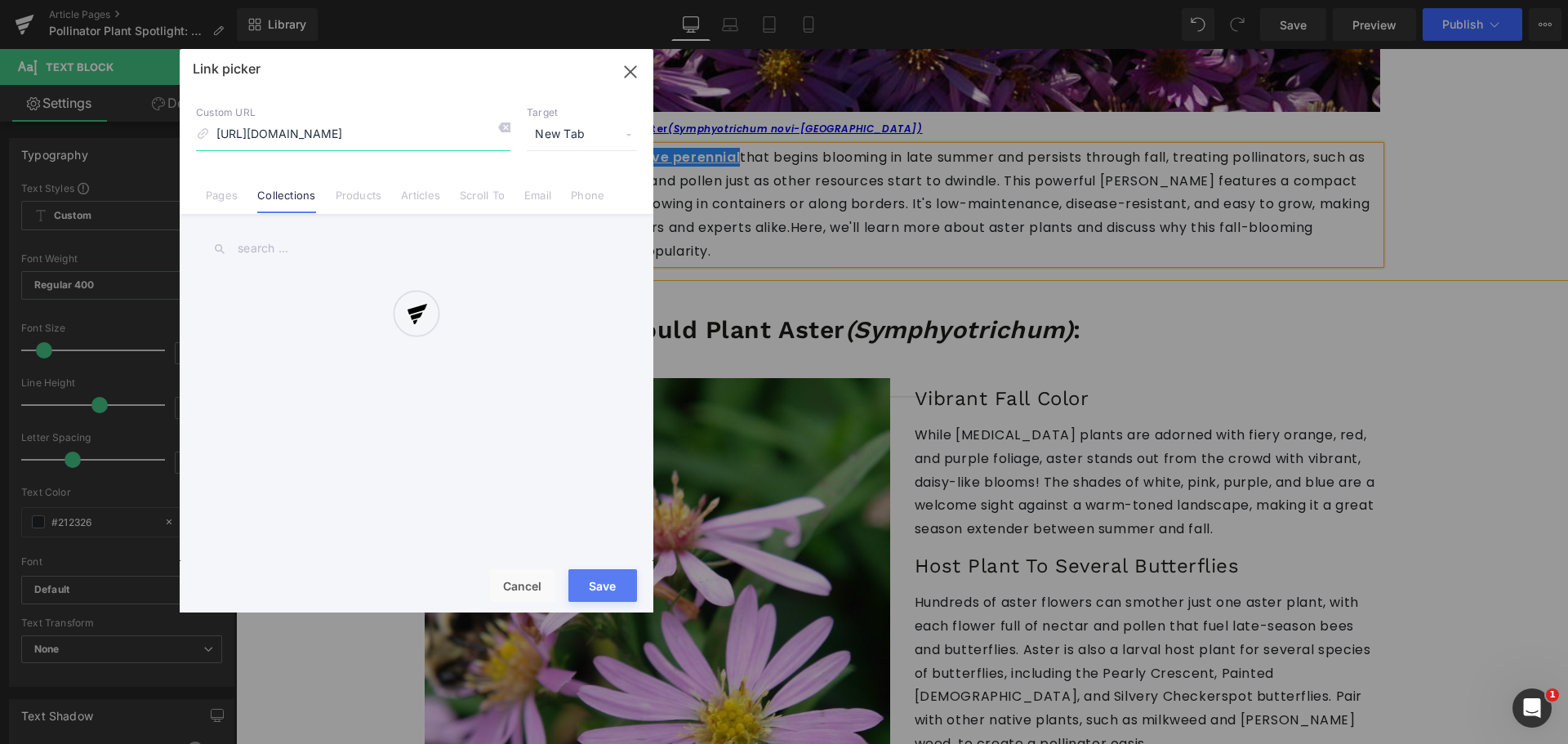
scroll to position [0, 2]
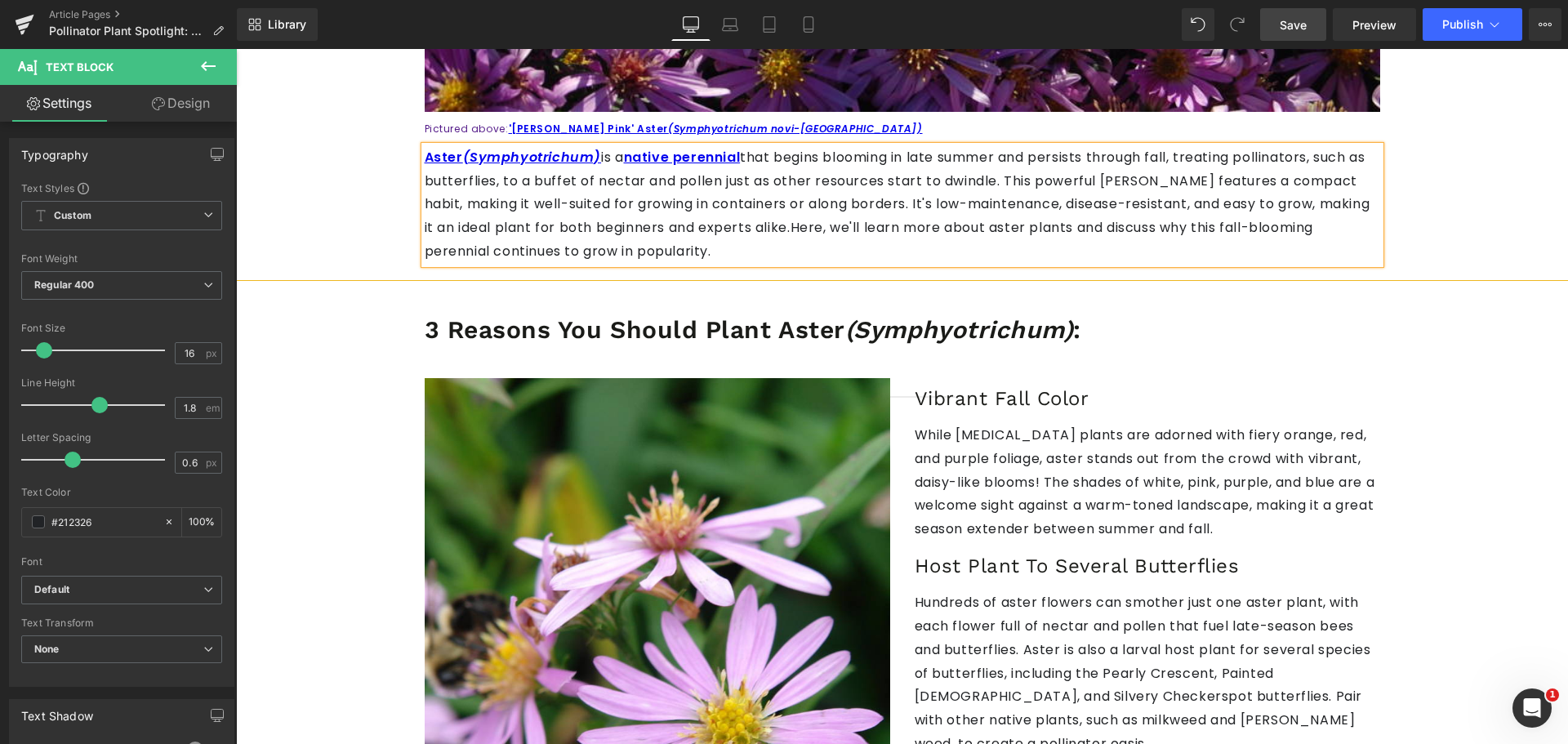
click at [1271, 23] on link "Save" at bounding box center [1293, 25] width 66 height 33
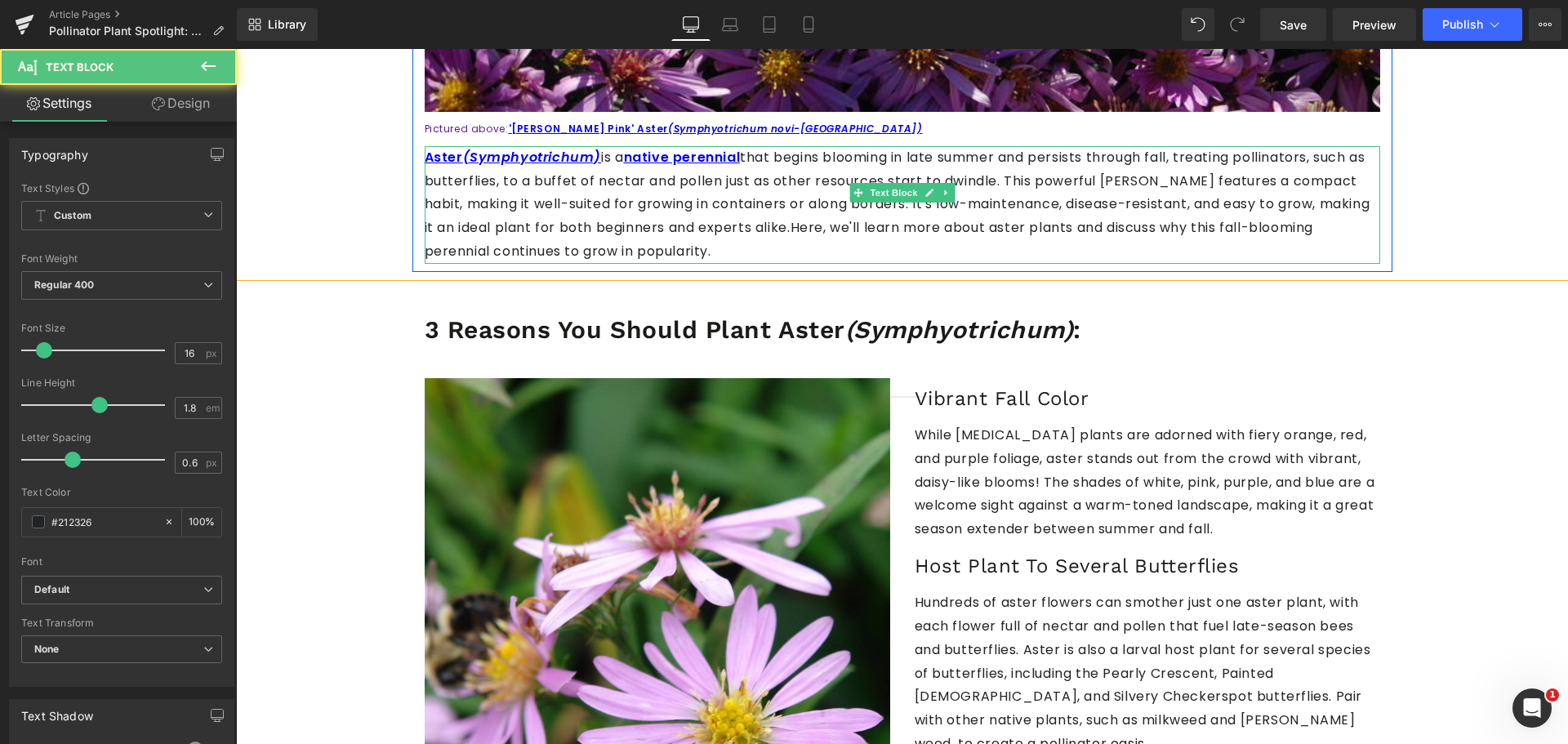
click at [748, 179] on p "Aster (Symphyotrichum) is a native perennial that begins blooming in late summe…" at bounding box center [902, 204] width 956 height 117
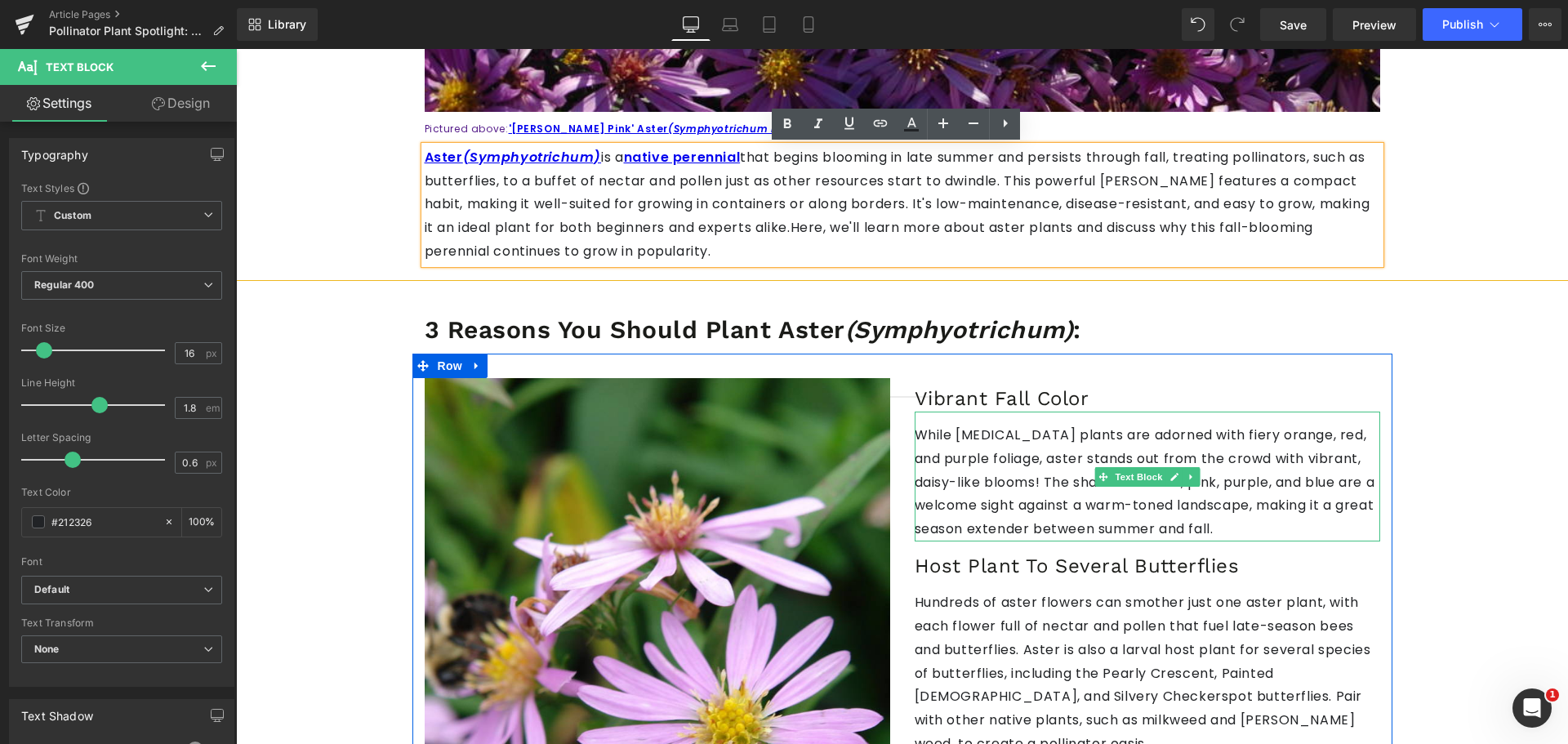
click at [983, 475] on p "While [MEDICAL_DATA] plants are adorned with fiery orange, red, and purple foli…" at bounding box center [1147, 482] width 465 height 117
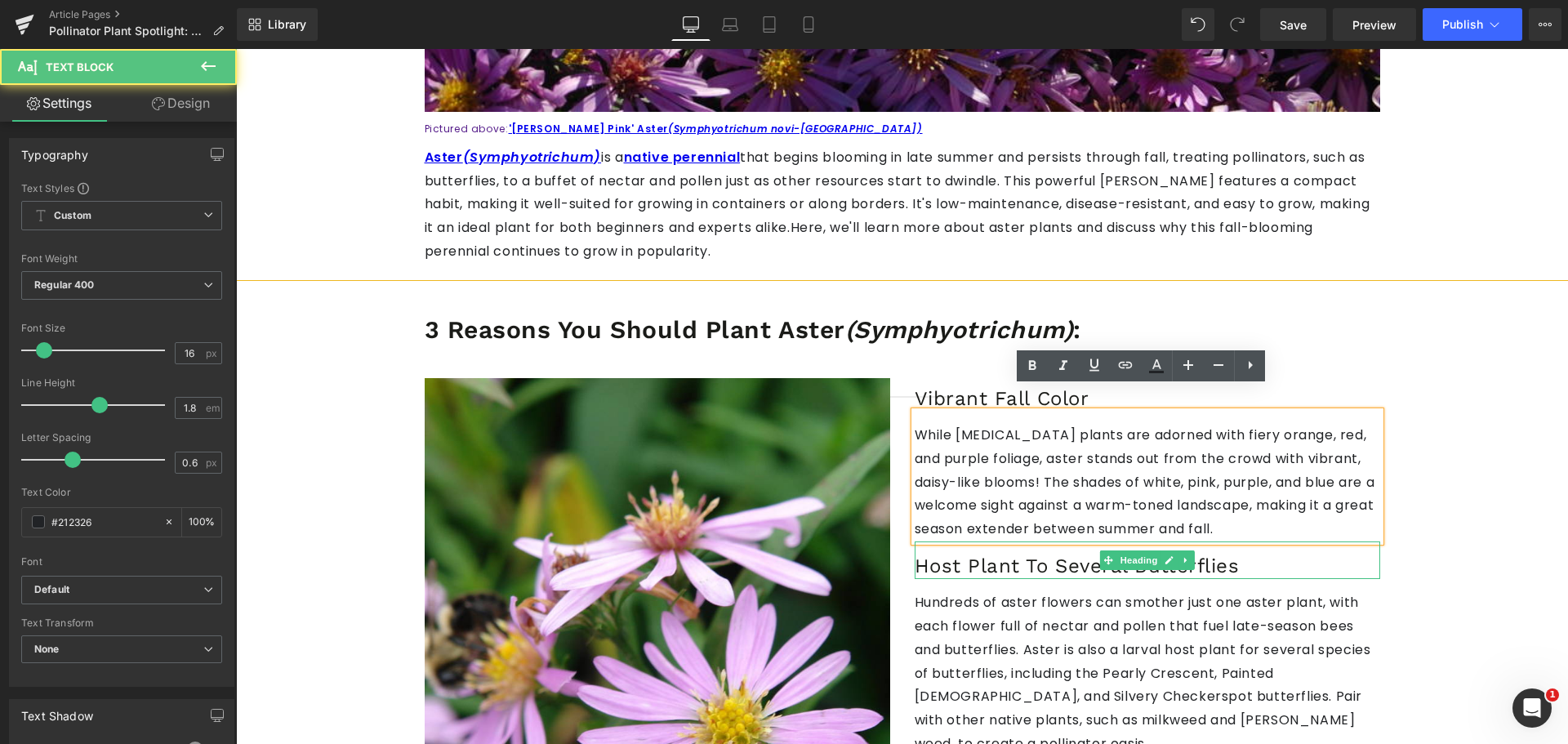
click at [1338, 553] on h3 "Host Plant To Several Butterflies" at bounding box center [1147, 566] width 465 height 25
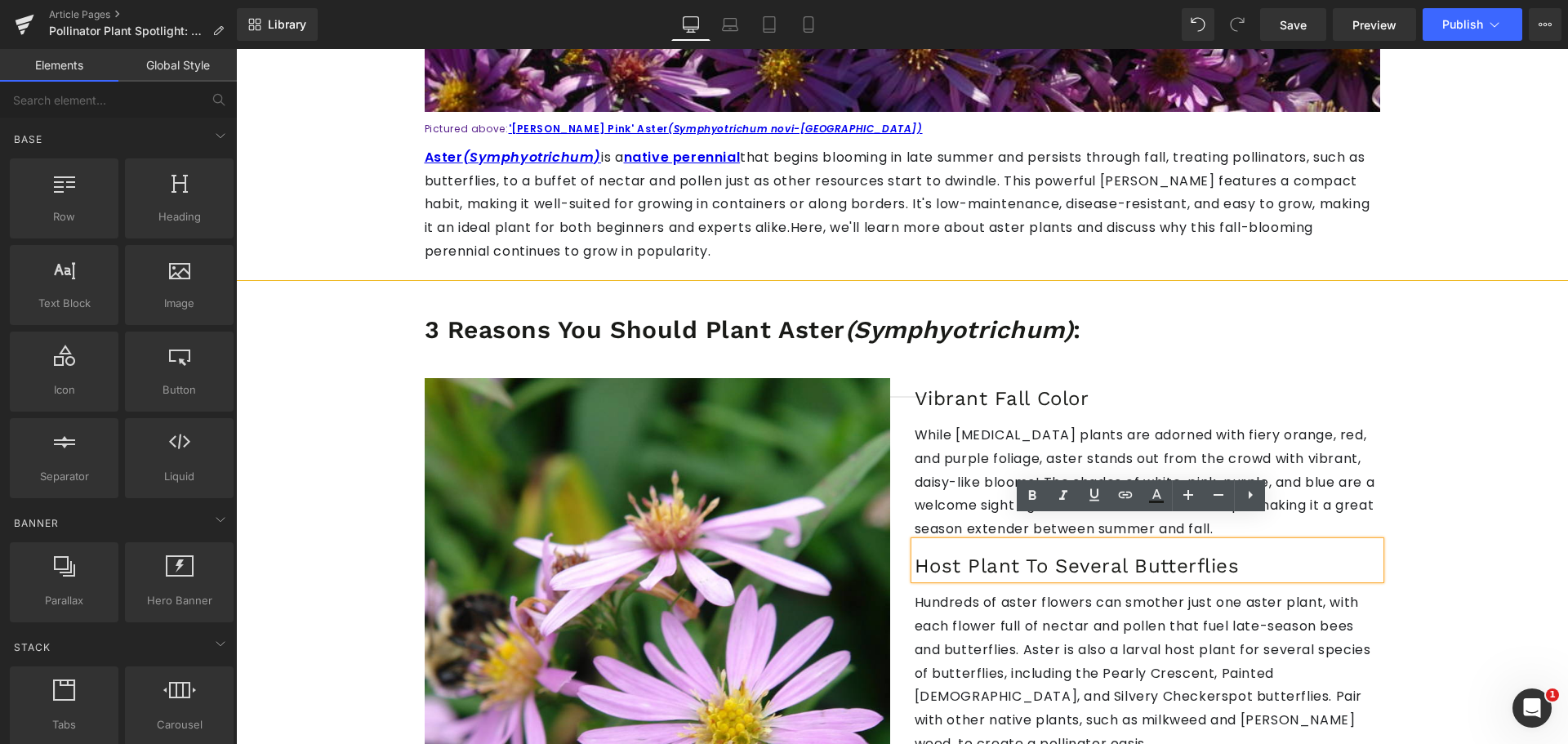
click at [1539, 512] on div "Pollinator Plant Spotlight: Aster (Symphyotrichum) Heading Image Pictured above…" at bounding box center [901, 706] width 1332 height 2698
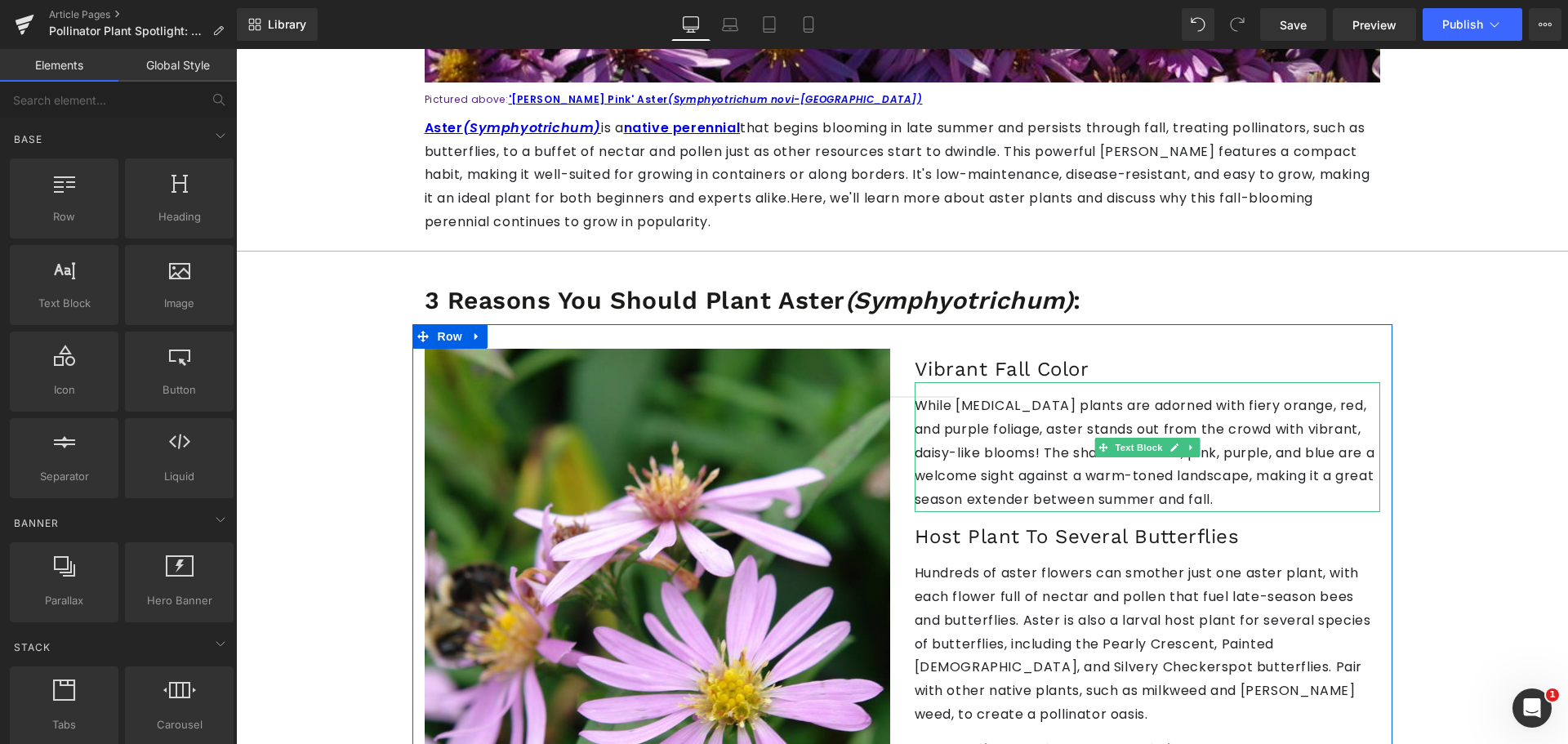
scroll to position [898, 0]
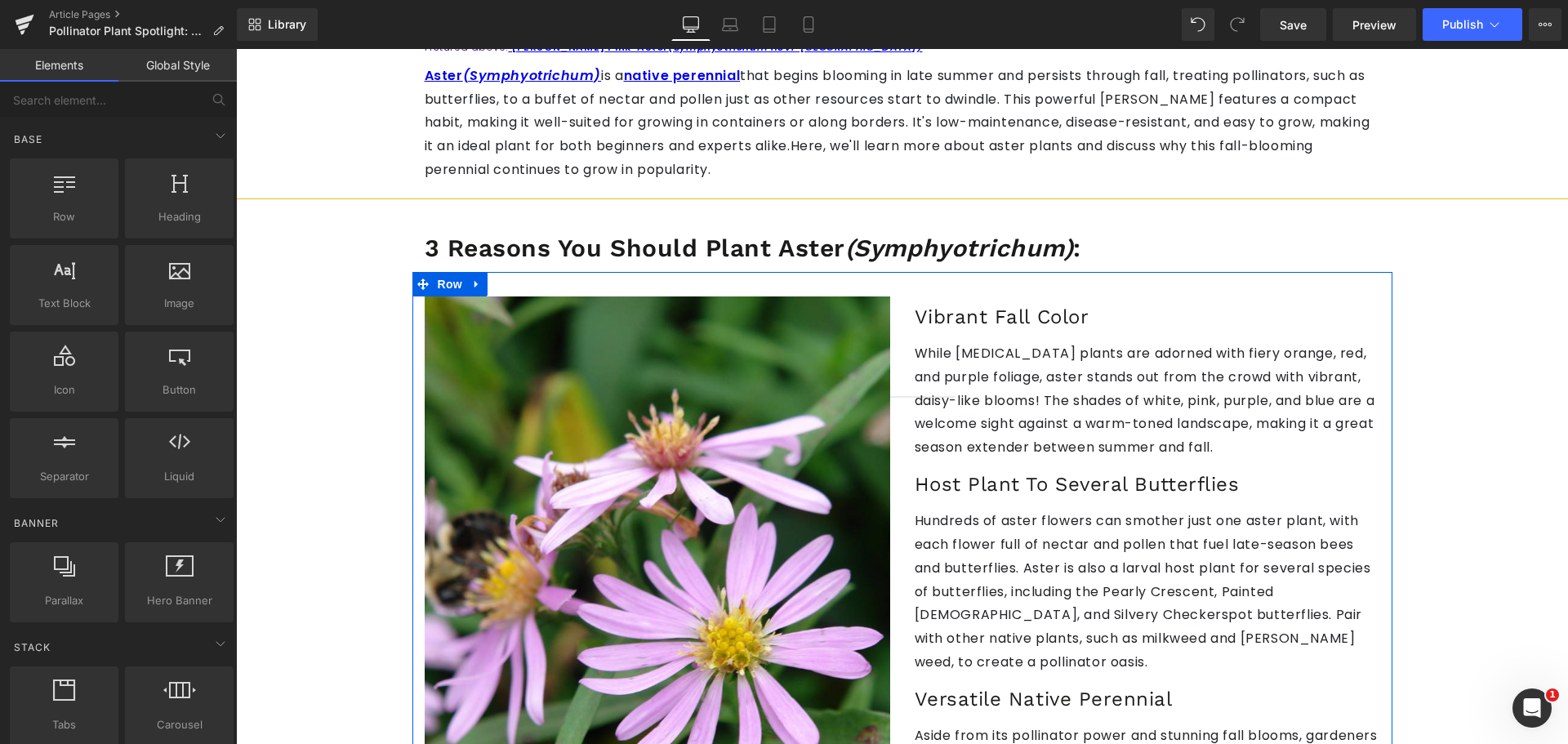
drag, startPoint x: 1067, startPoint y: 567, endPoint x: 1005, endPoint y: 572, distance: 62.2
click at [1067, 567] on p "Hundreds of aster flowers can smother just one aster plant, with each flower fu…" at bounding box center [1147, 592] width 465 height 165
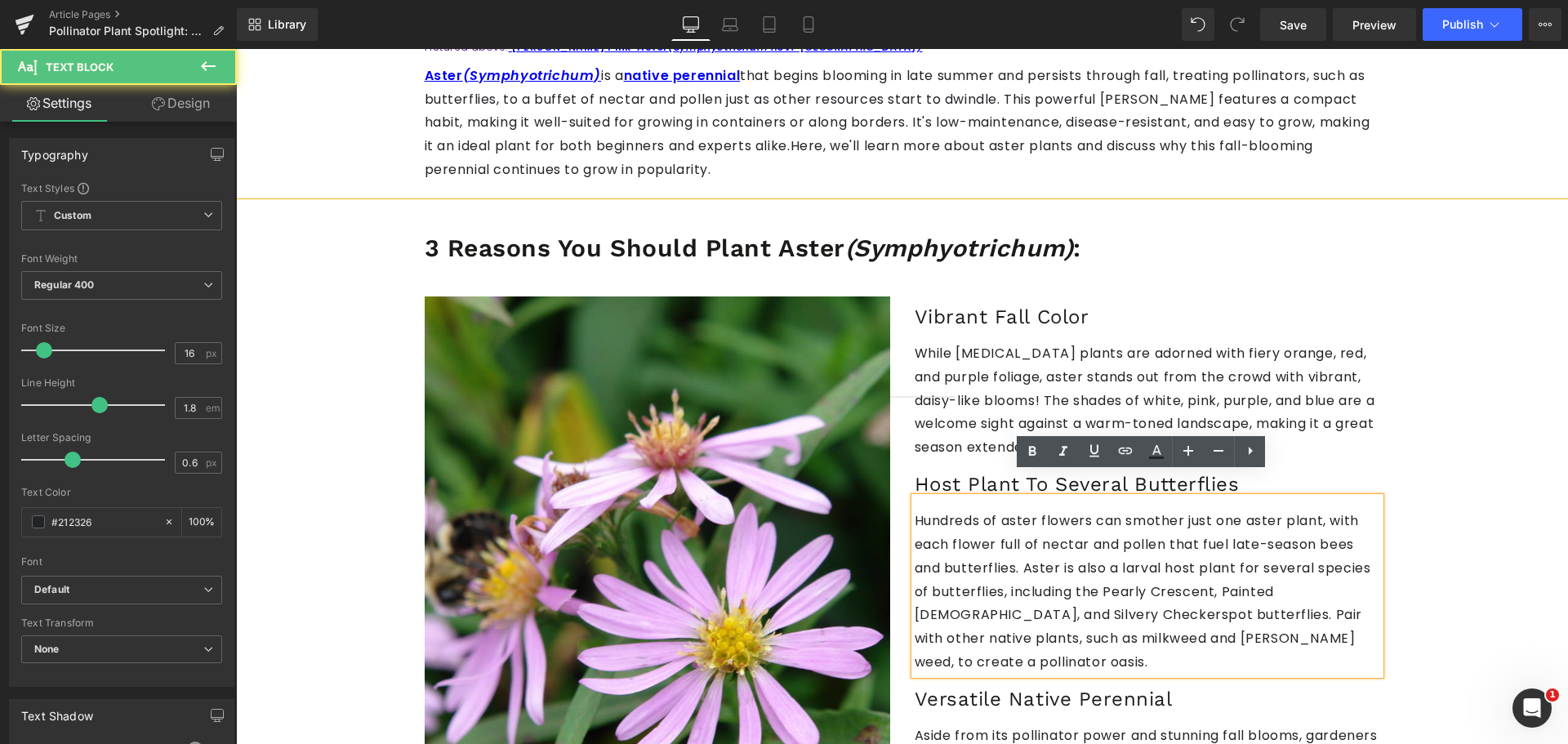
click at [1000, 540] on p "Hundreds of aster flowers can smother just one aster plant, with each flower fu…" at bounding box center [1147, 592] width 465 height 165
drag, startPoint x: 1000, startPoint y: 540, endPoint x: 1052, endPoint y: 540, distance: 52.0
click at [1039, 540] on p "Hundreds of aster flowers can smother just one aster plant, with each flower fu…" at bounding box center [1147, 592] width 465 height 165
drag, startPoint x: 1071, startPoint y: 539, endPoint x: 1092, endPoint y: 538, distance: 21.0
click at [1092, 538] on p "Hundreds of aster flowers can smother just one aster plant, with each flower fu…" at bounding box center [1147, 592] width 465 height 165
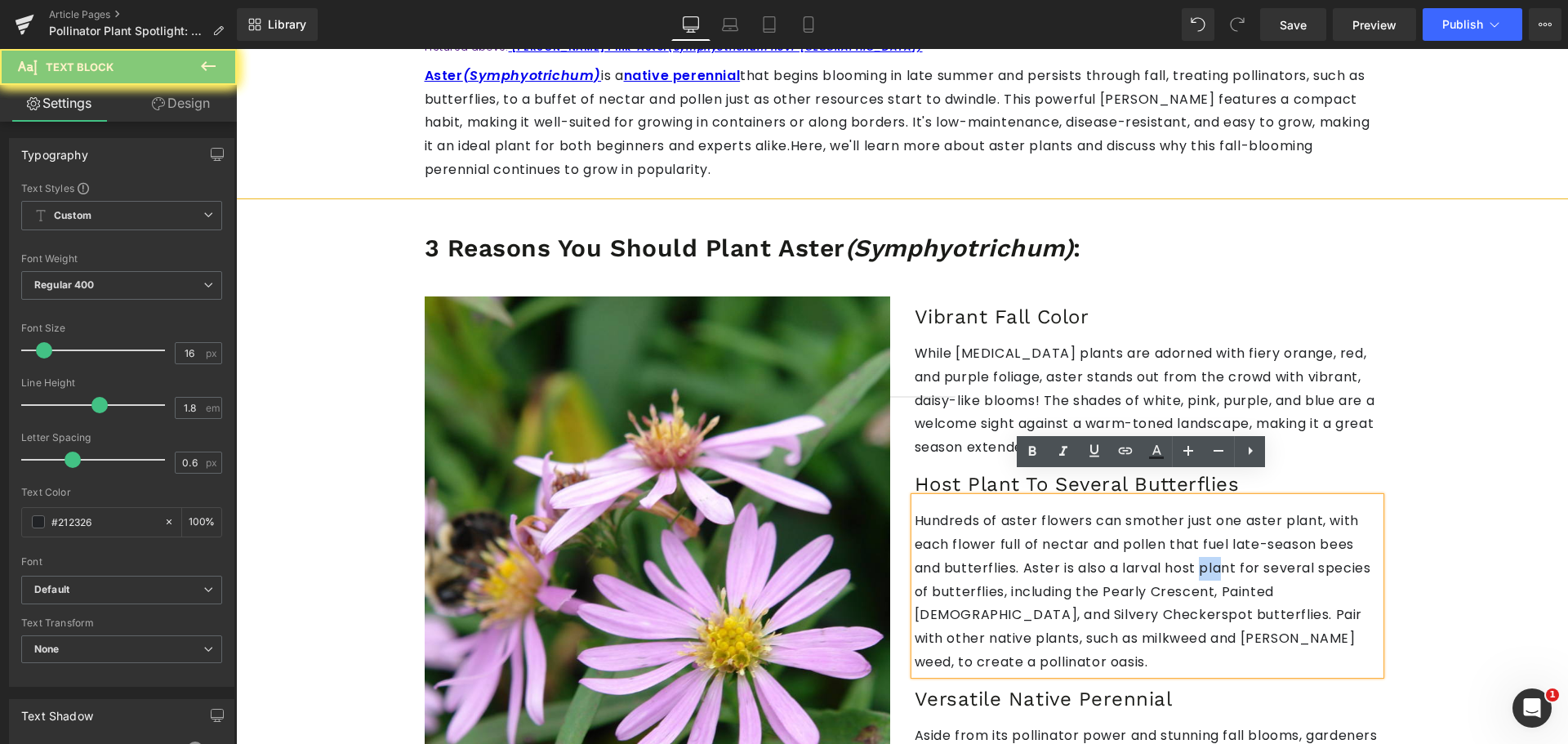
click at [1092, 538] on p "Hundreds of aster flowers can smother just one aster plant, with each flower fu…" at bounding box center [1147, 592] width 465 height 165
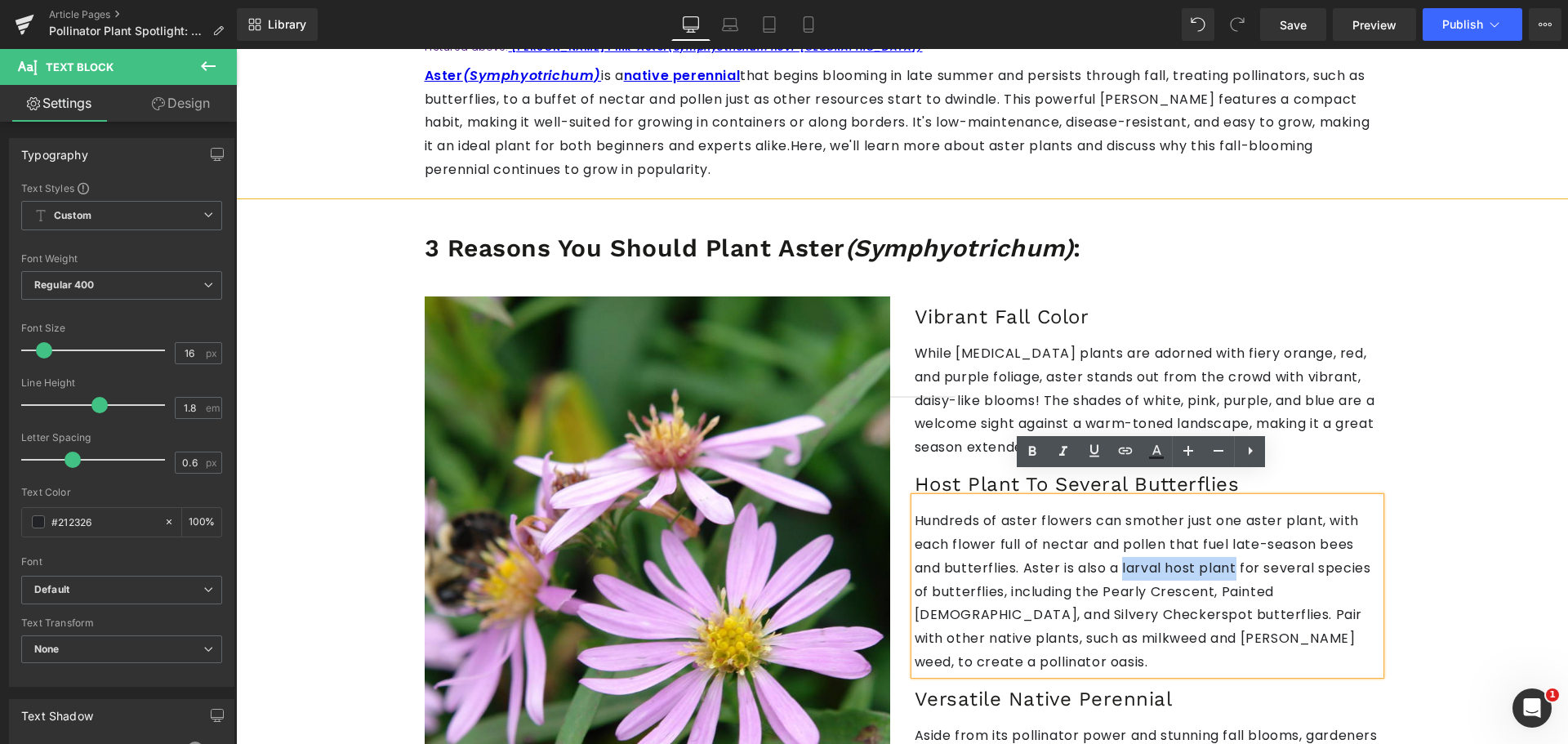
drag, startPoint x: 1102, startPoint y: 542, endPoint x: 1000, endPoint y: 542, distance: 102.0
click at [1000, 542] on p "Hundreds of aster flowers can smother just one aster plant, with each flower fu…" at bounding box center [1147, 592] width 465 height 165
click at [1129, 439] on link at bounding box center [1126, 452] width 31 height 31
paste input "[URL][DOMAIN_NAME]"
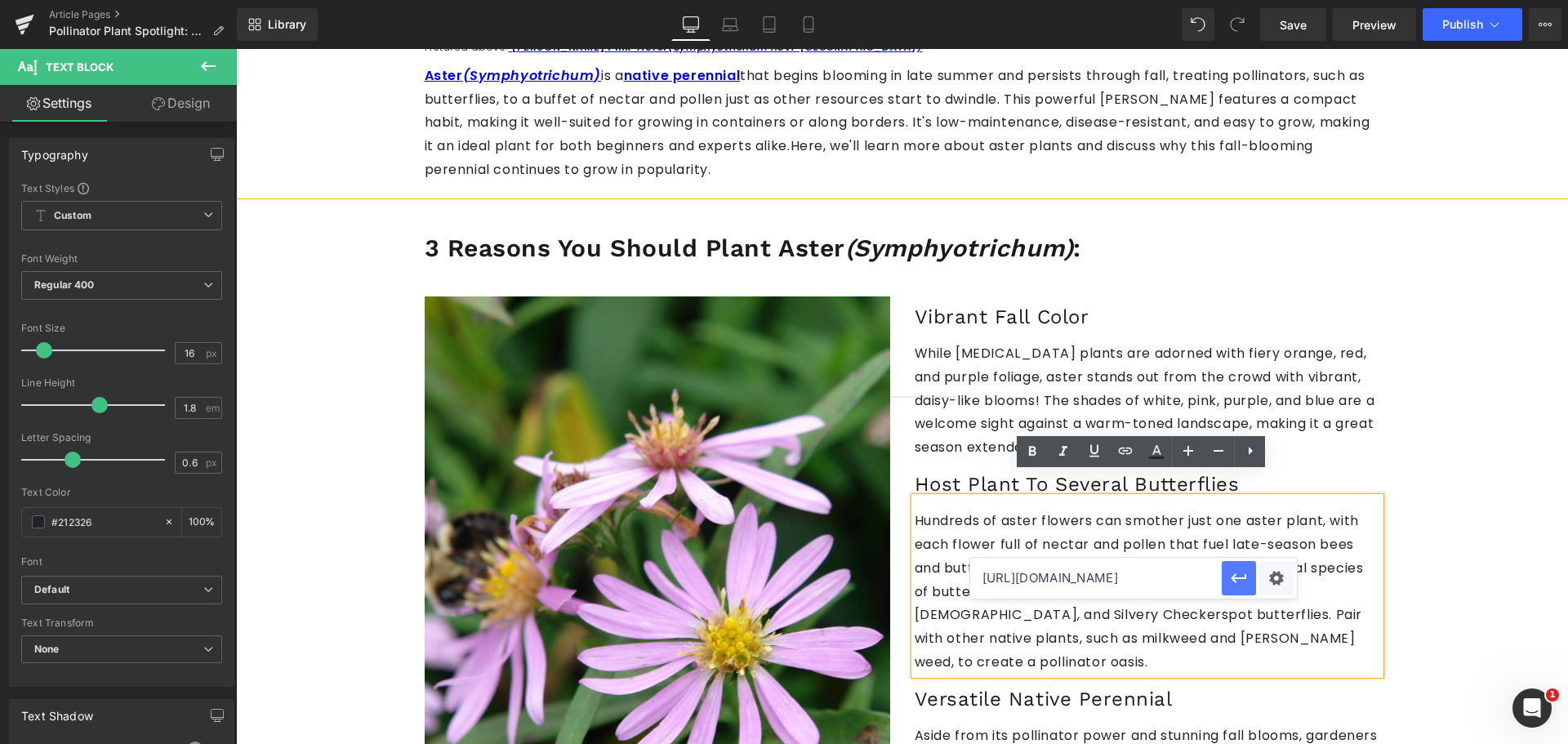
type input "[URL][DOMAIN_NAME]"
click at [1234, 576] on icon "button" at bounding box center [1238, 578] width 16 height 10
click at [1033, 452] on icon at bounding box center [1032, 452] width 20 height 20
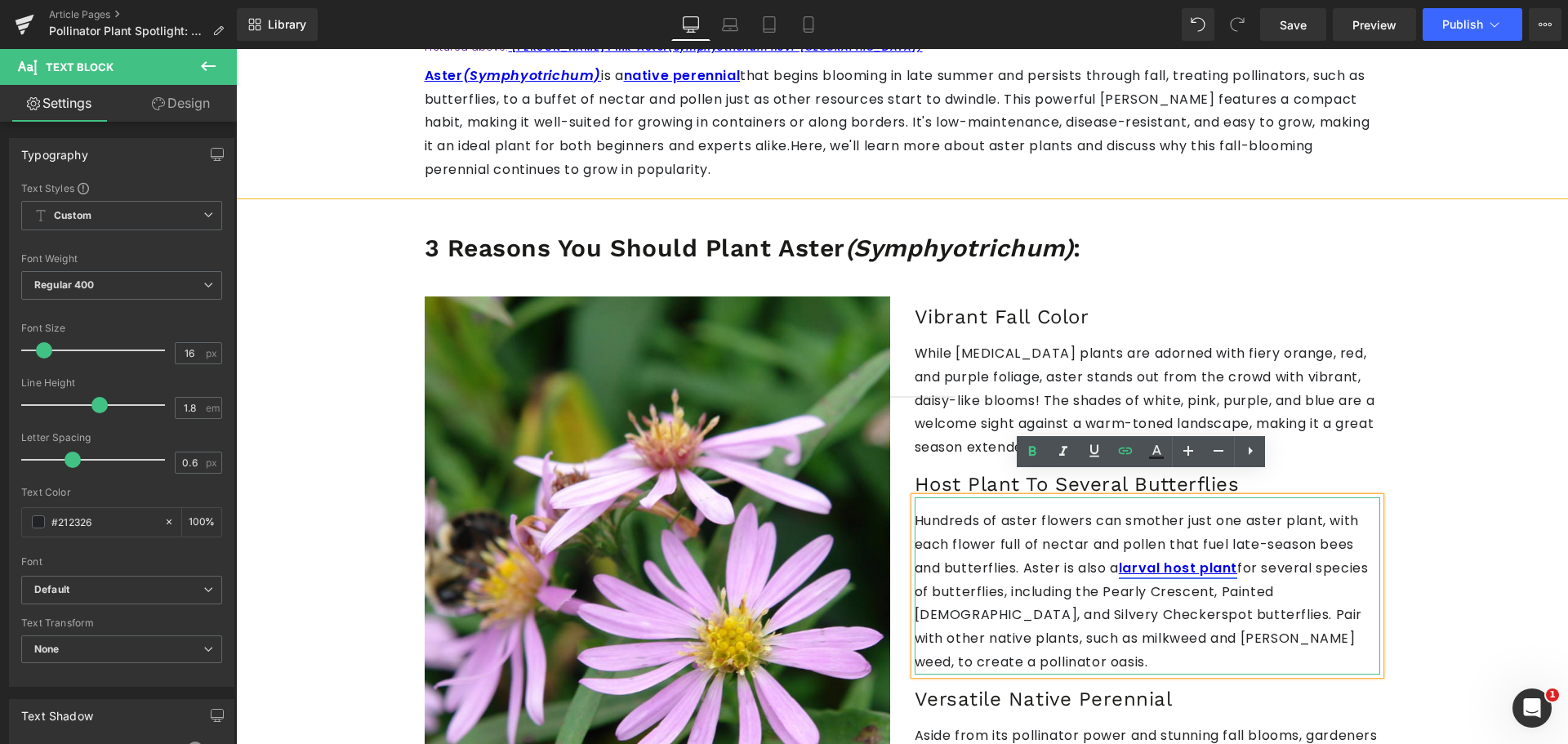
click at [1119, 558] on strong "larval host plant" at bounding box center [1178, 567] width 118 height 19
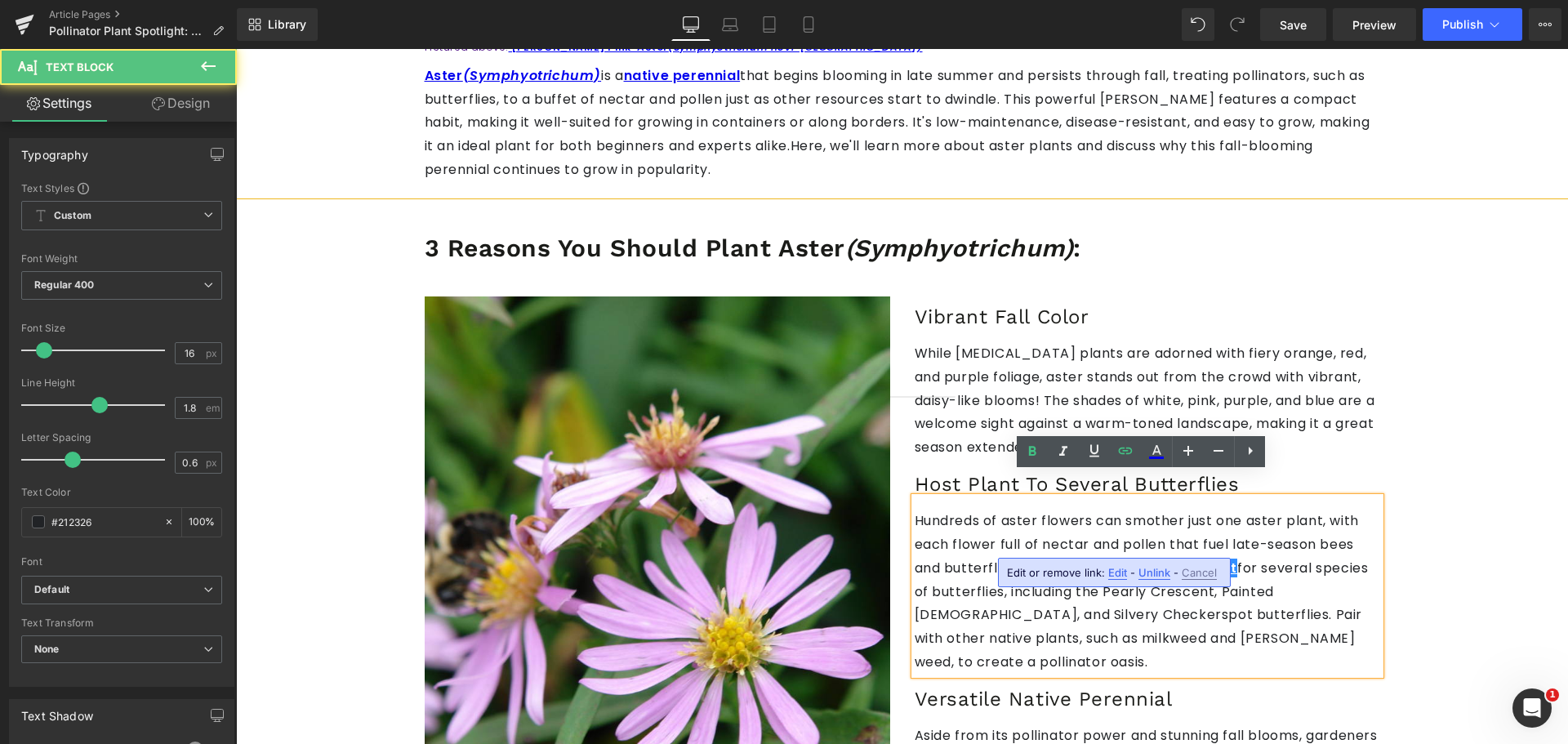
click at [1108, 572] on span "Edit" at bounding box center [1117, 572] width 19 height 14
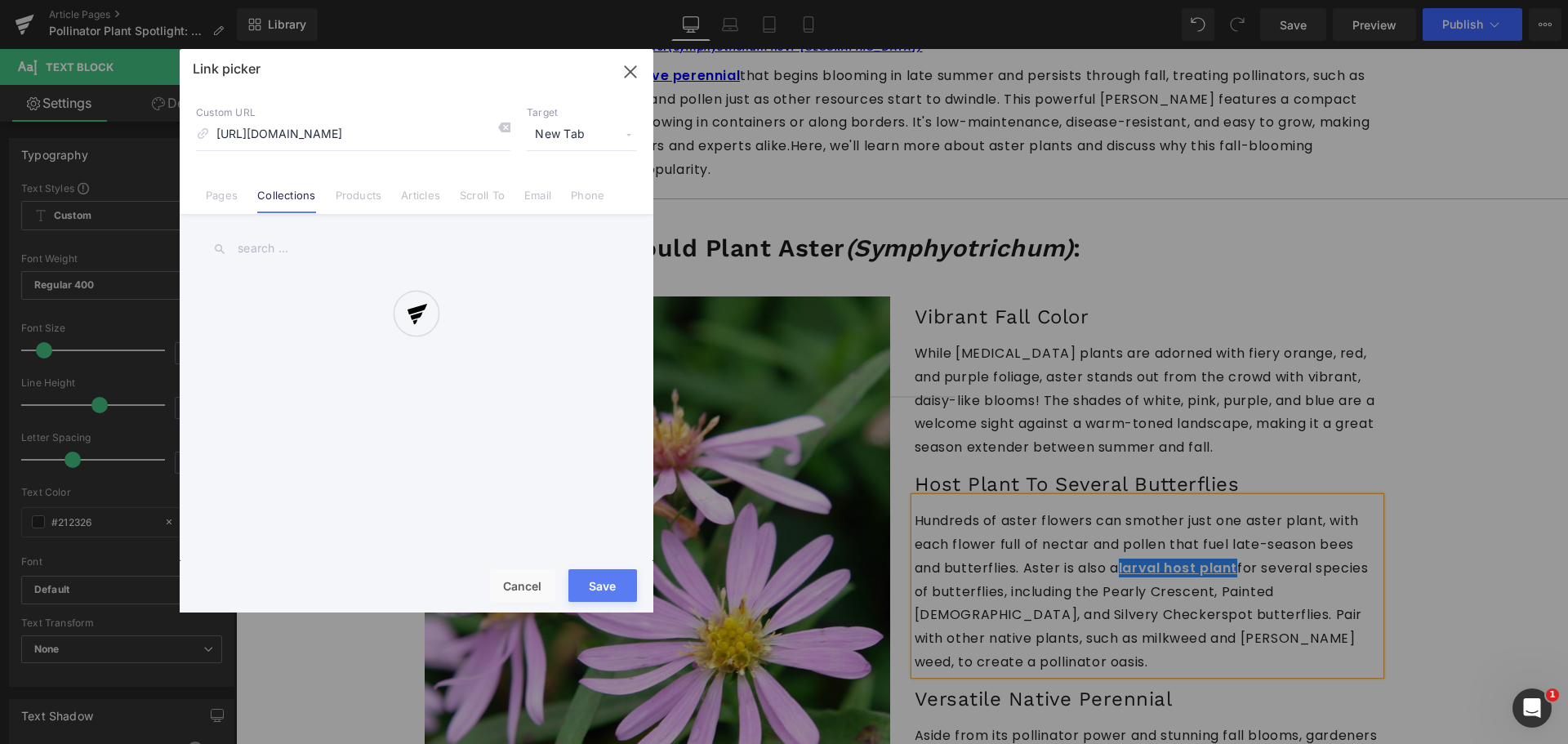
click at [1287, 0] on div "Text Color Highlight Color #333333 Edit or remove link: Edit - Unlink - Cancel …" at bounding box center [784, 0] width 1568 height 0
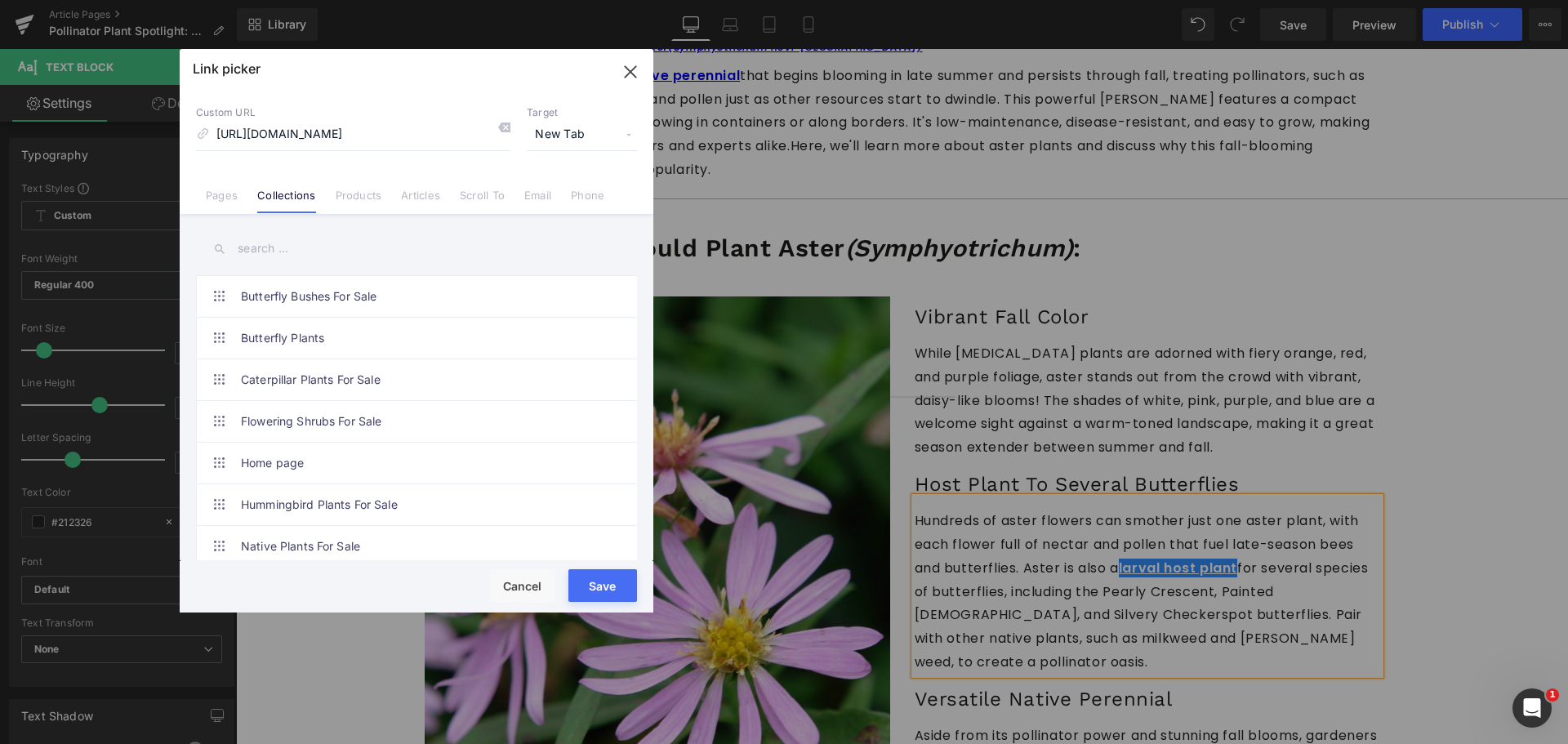
click at [566, 130] on span "New Tab" at bounding box center [582, 135] width 110 height 31
click at [546, 191] on li "New Tab" at bounding box center [582, 193] width 126 height 29
click at [591, 590] on button "Save" at bounding box center [603, 586] width 69 height 33
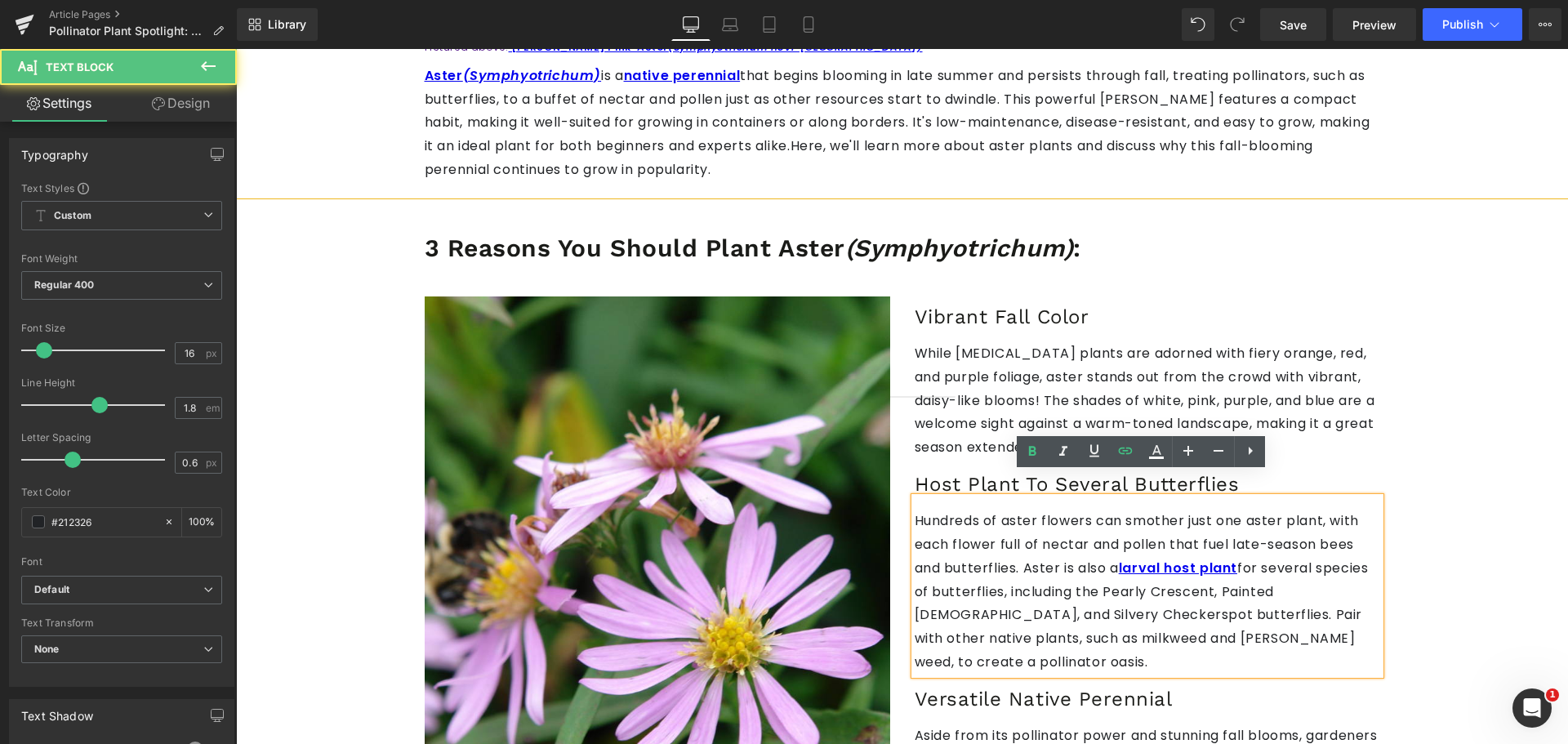
click at [1121, 510] on p "Hundreds of aster flowers can smother just one aster plant, with each flower fu…" at bounding box center [1147, 592] width 465 height 165
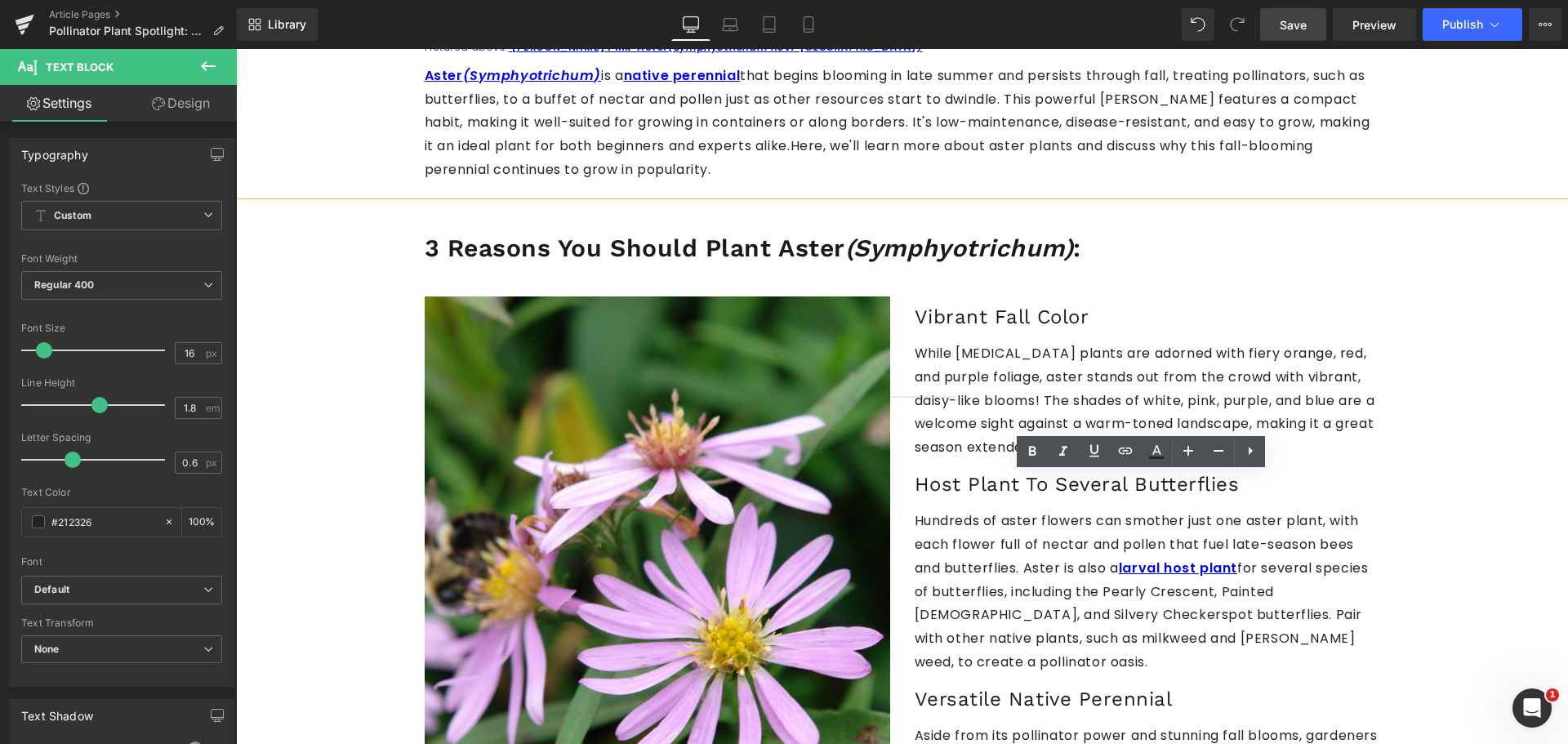
click at [1302, 12] on link "Save" at bounding box center [1293, 25] width 66 height 33
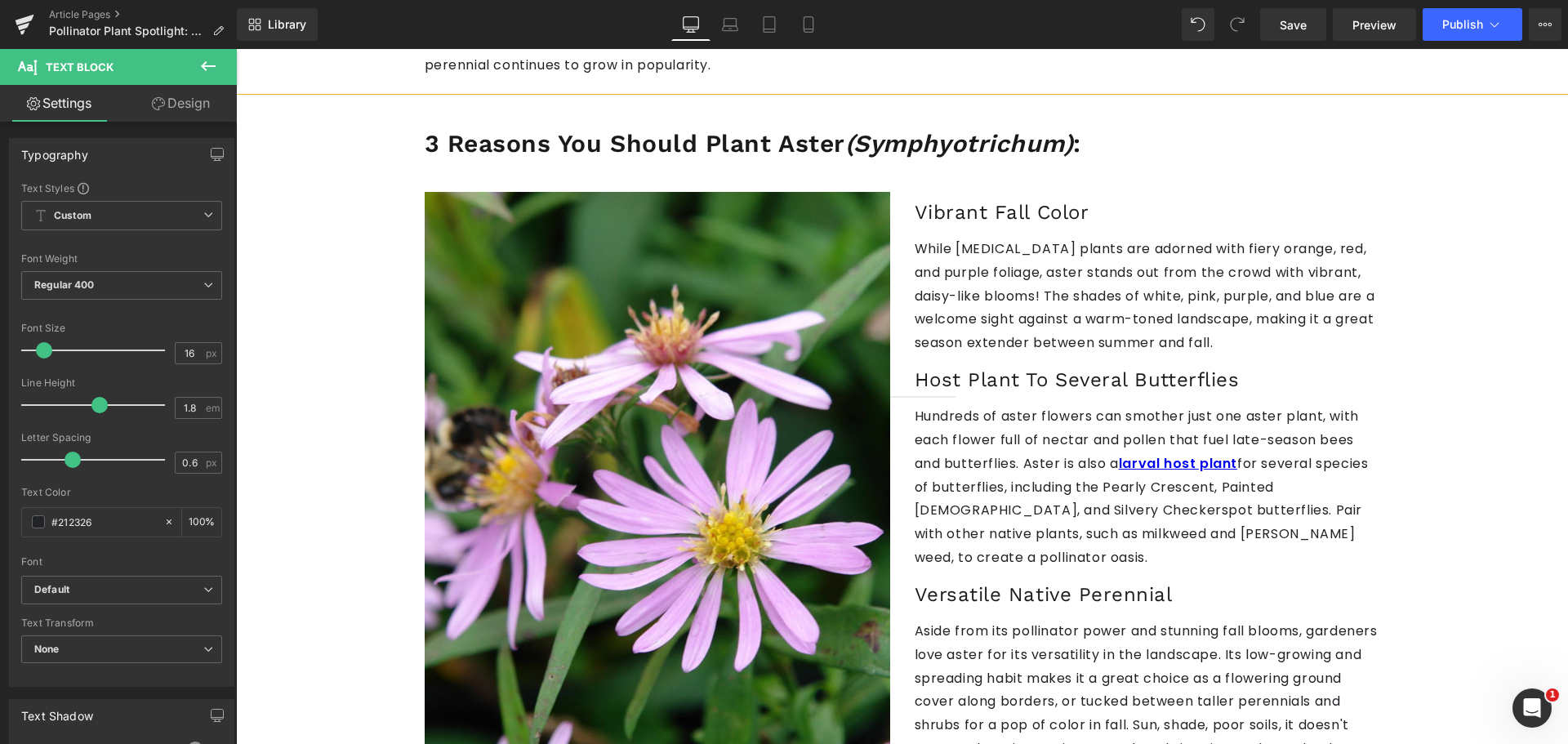
scroll to position [981, 0]
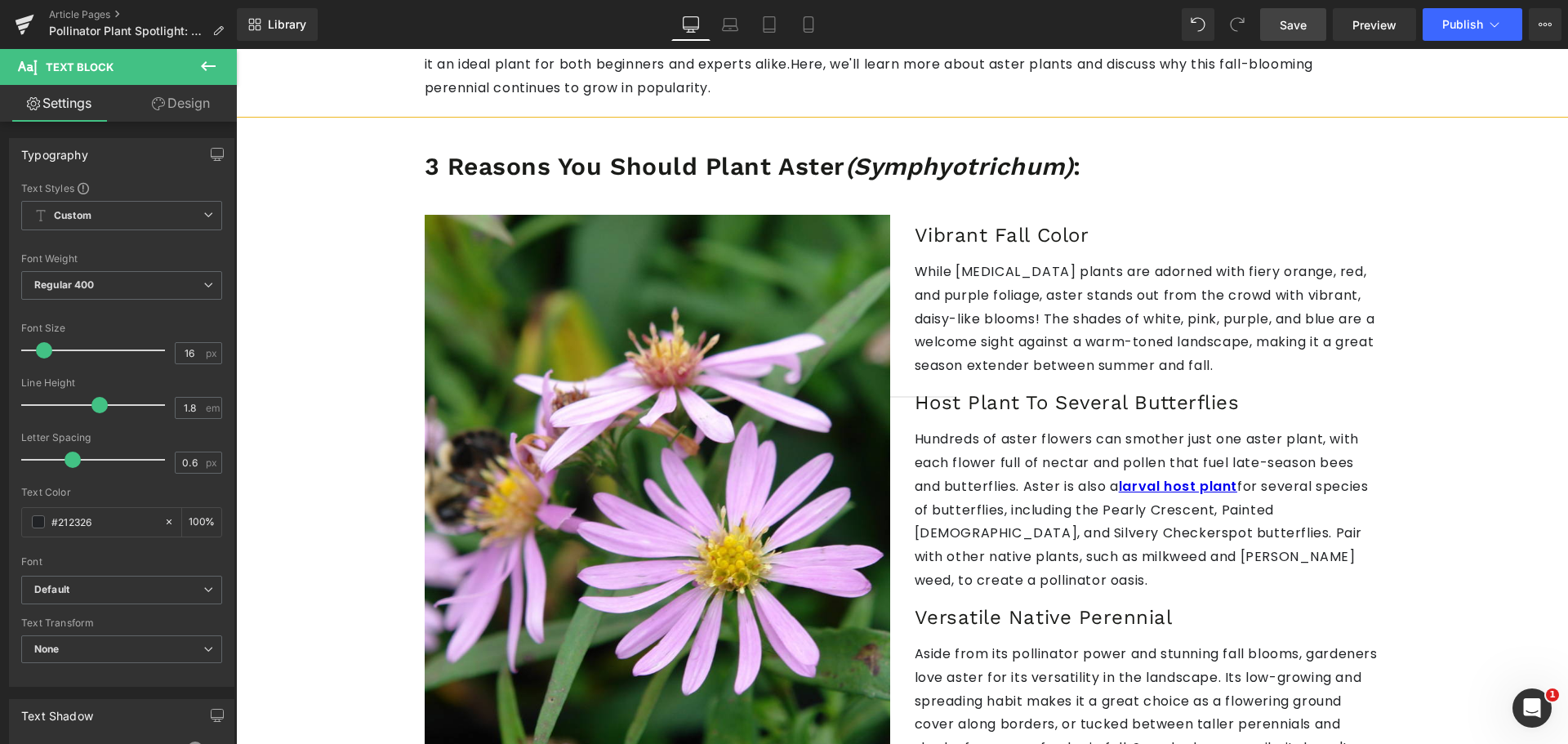
click at [1291, 30] on span "Save" at bounding box center [1293, 25] width 27 height 17
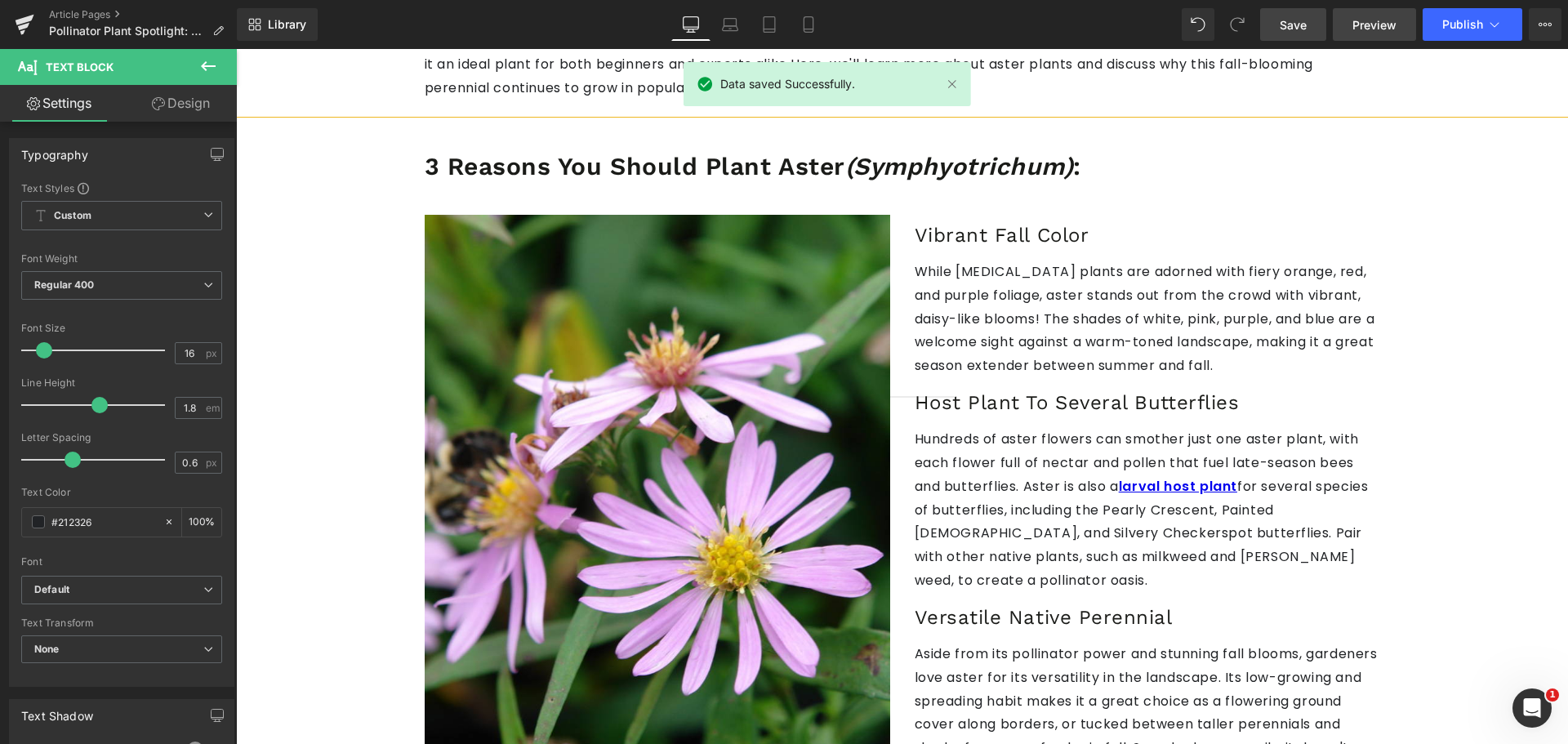
click at [1360, 11] on link "Preview" at bounding box center [1373, 25] width 83 height 33
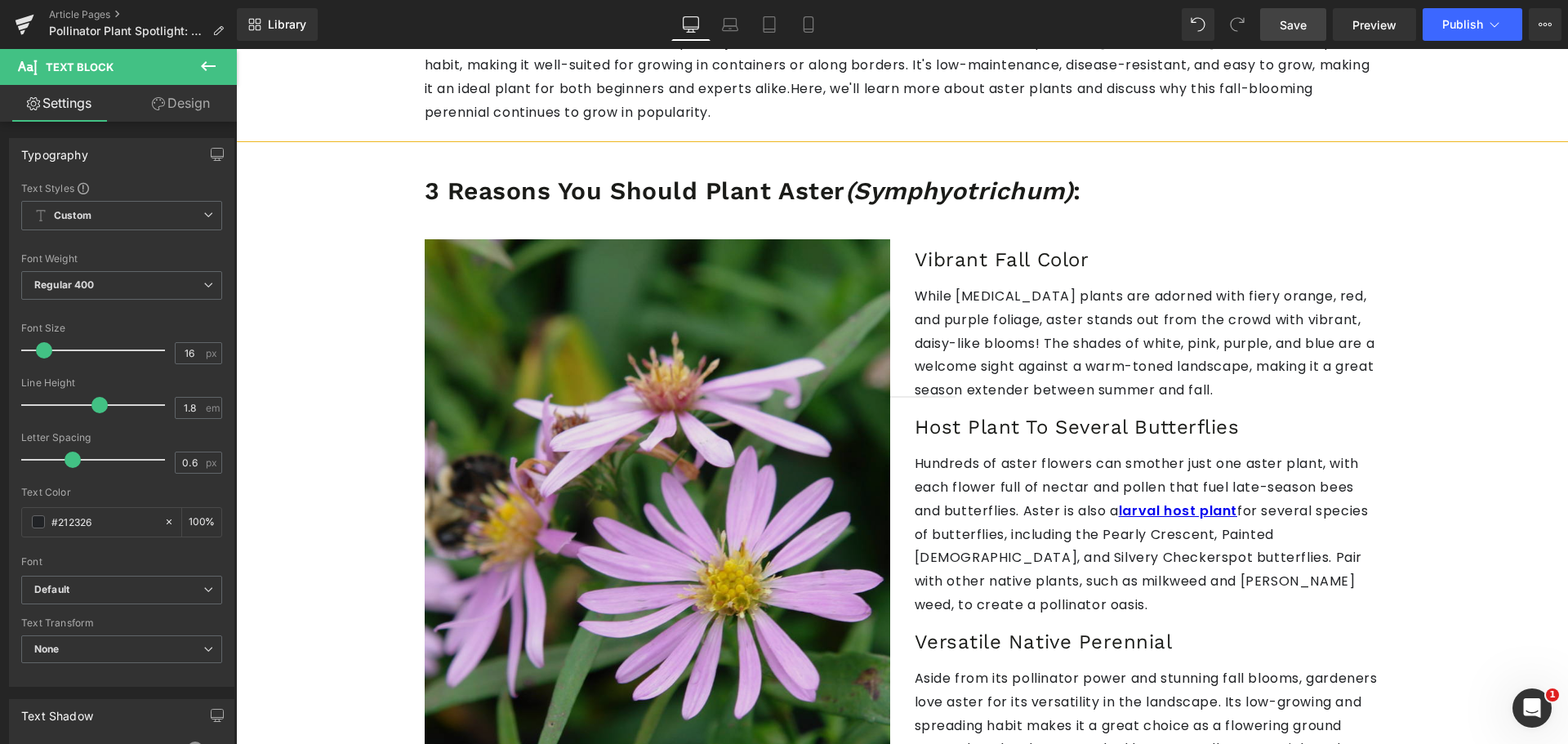
scroll to position [1143, 0]
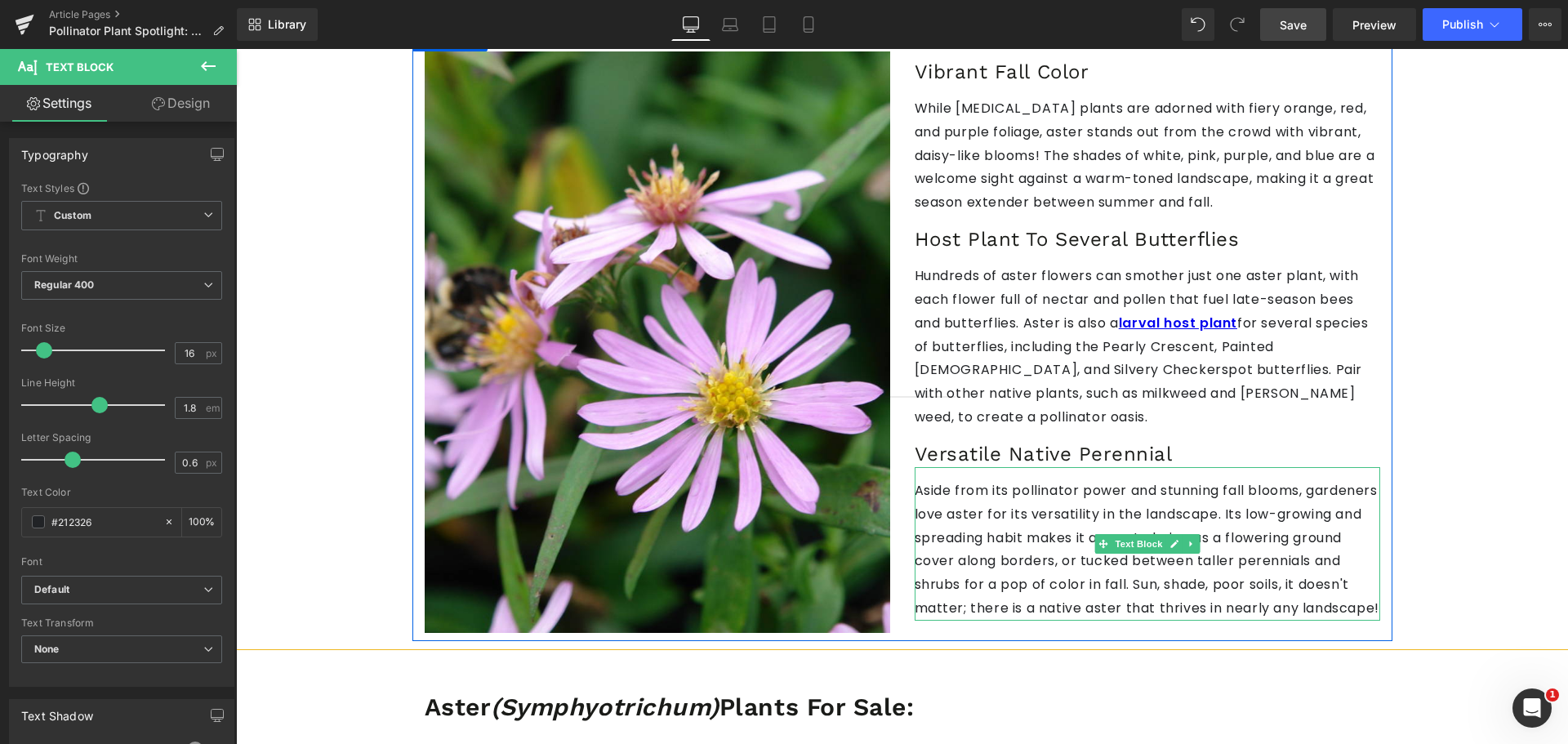
drag, startPoint x: 966, startPoint y: 491, endPoint x: 980, endPoint y: 472, distance: 23.6
click at [966, 491] on p "Aside from its pollinator power and stunning fall blooms, gardeners love aster …" at bounding box center [1147, 550] width 465 height 141
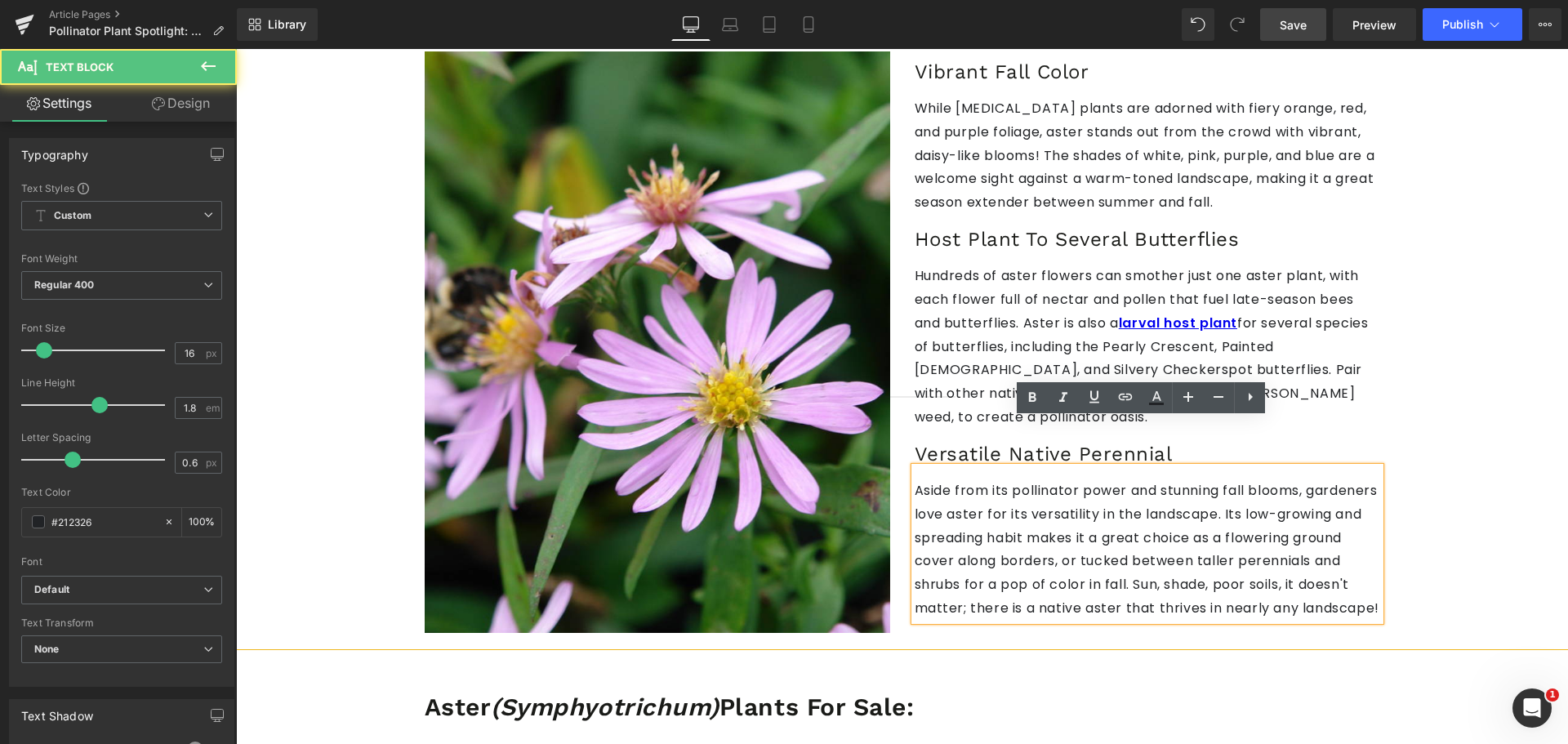
click at [973, 345] on p "Hundreds of aster flowers can smother just one aster plant, with each flower fu…" at bounding box center [1147, 347] width 465 height 165
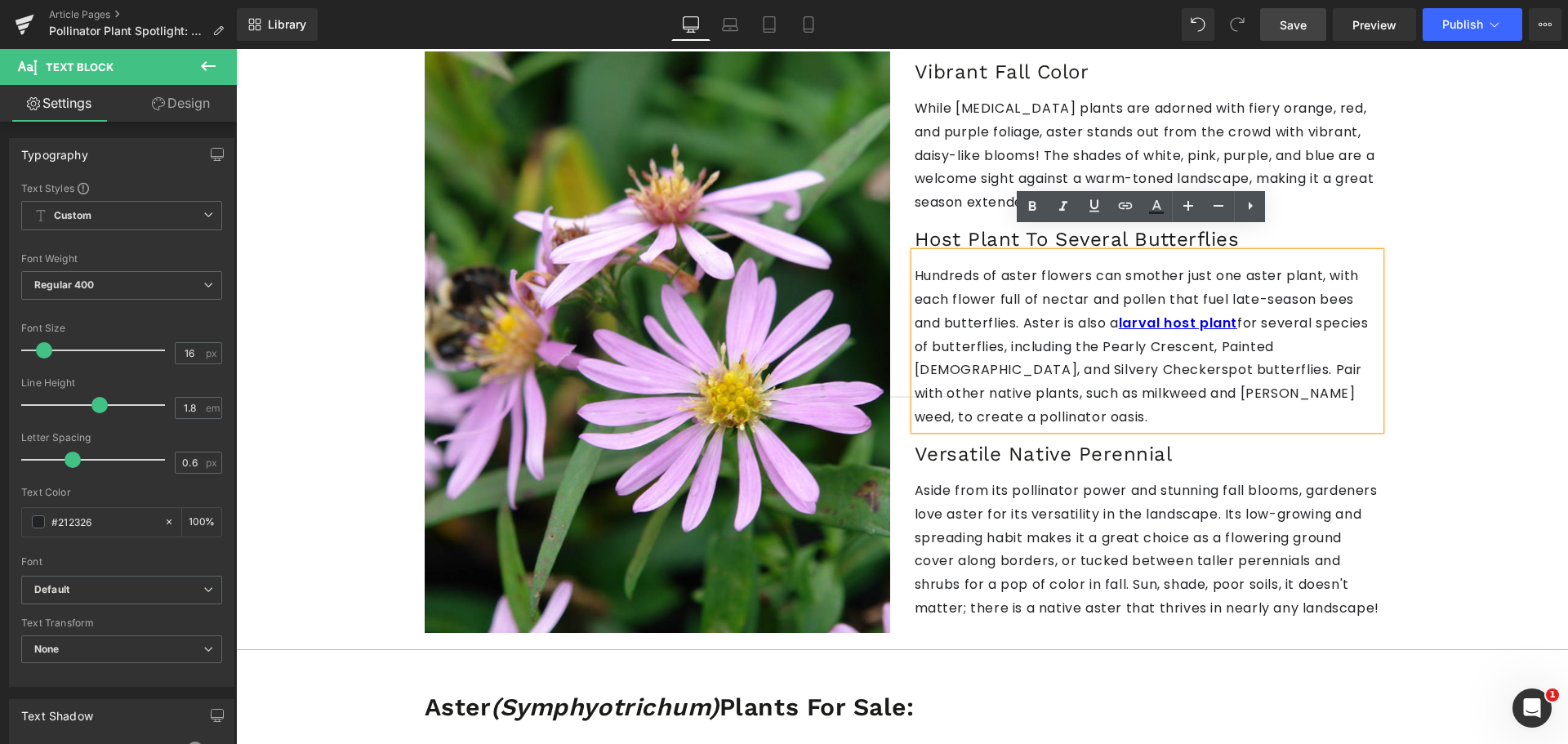
click at [1226, 353] on p "Hundreds of aster flowers can smother just one aster plant, with each flower fu…" at bounding box center [1147, 347] width 465 height 165
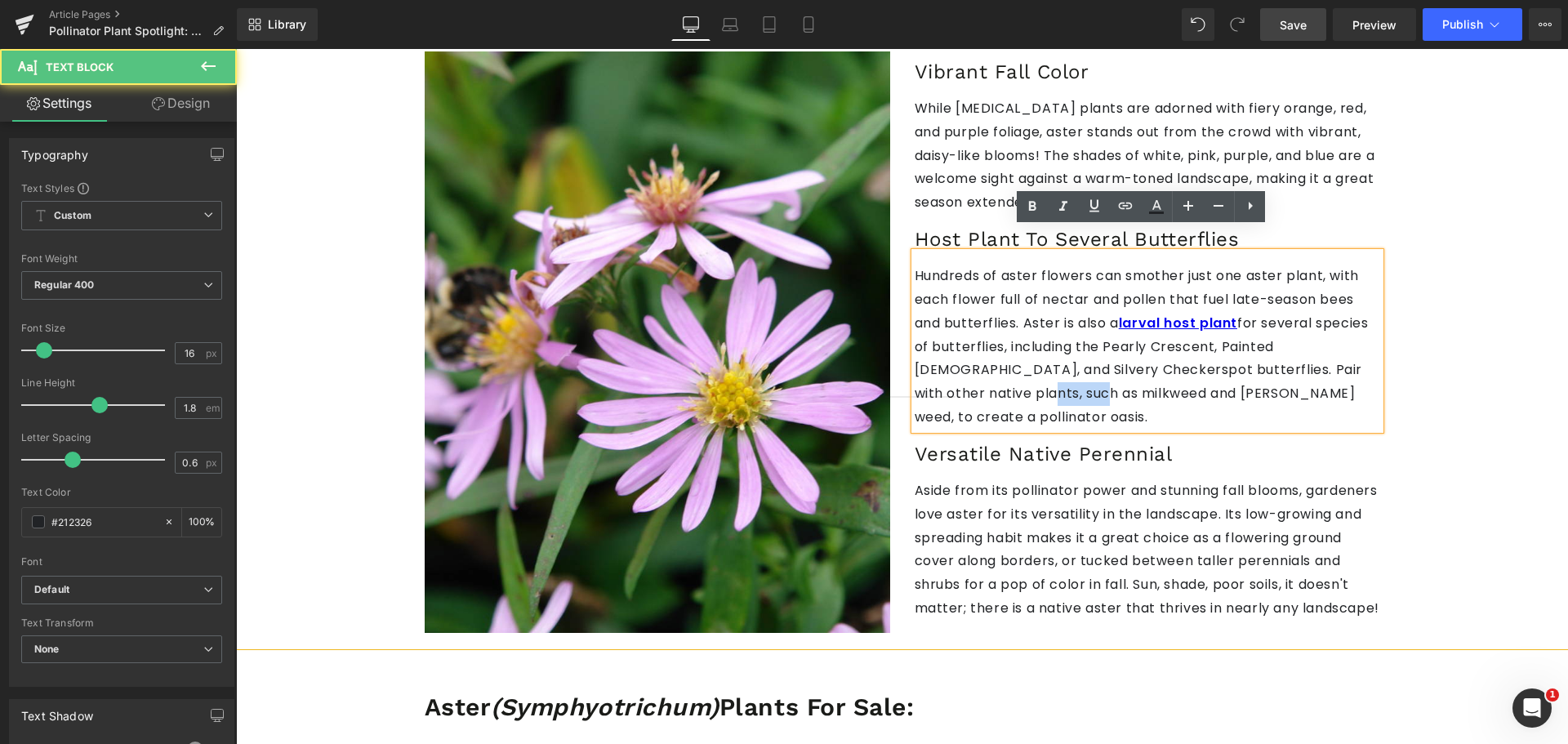
click at [1226, 353] on p "Hundreds of aster flowers can smother just one aster plant, with each flower fu…" at bounding box center [1147, 347] width 465 height 165
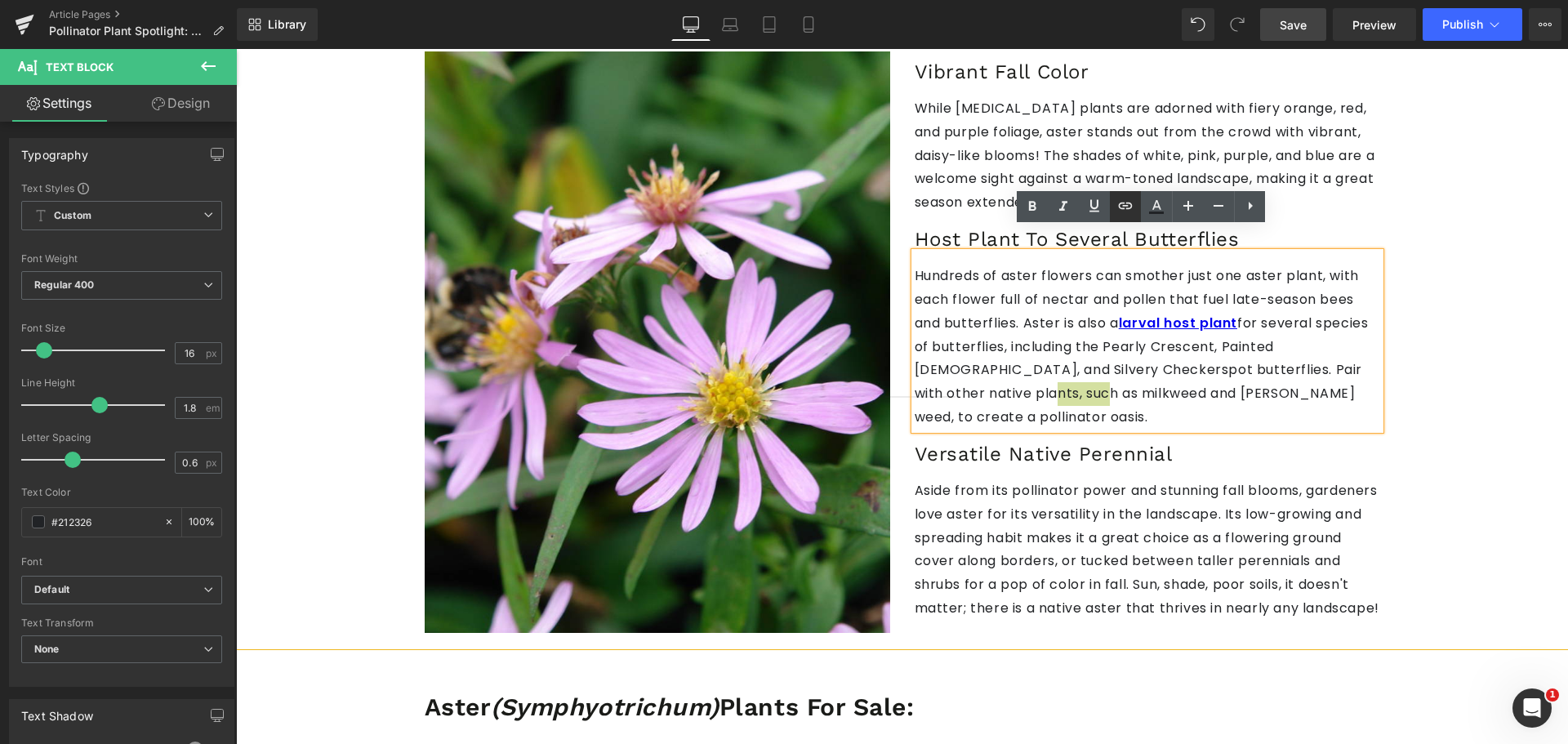
click at [1133, 209] on icon at bounding box center [1126, 206] width 20 height 20
paste input "[URL][DOMAIN_NAME]"
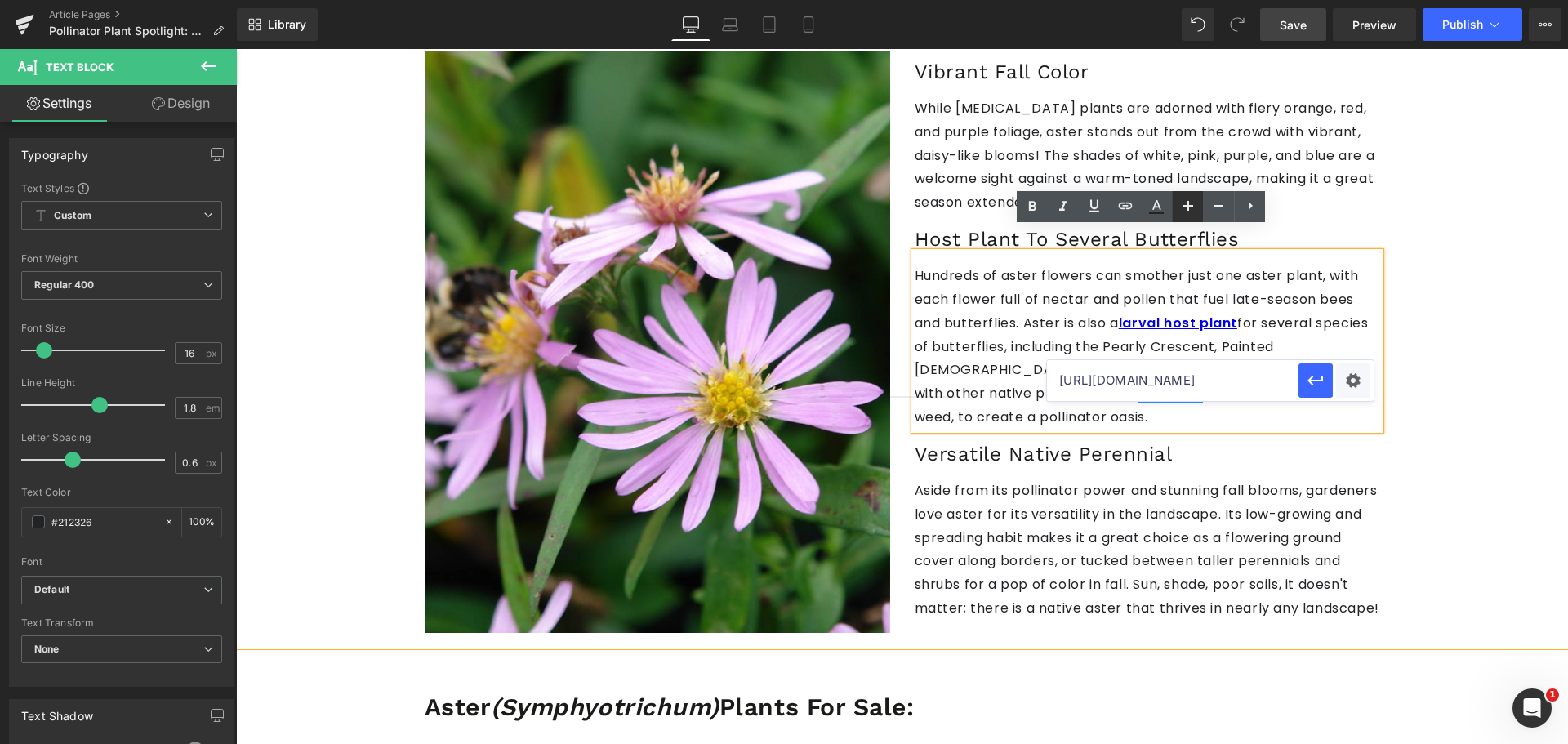
scroll to position [0, 134]
click at [1325, 372] on button "button" at bounding box center [1315, 381] width 34 height 34
click at [1031, 200] on icon at bounding box center [1032, 207] width 20 height 20
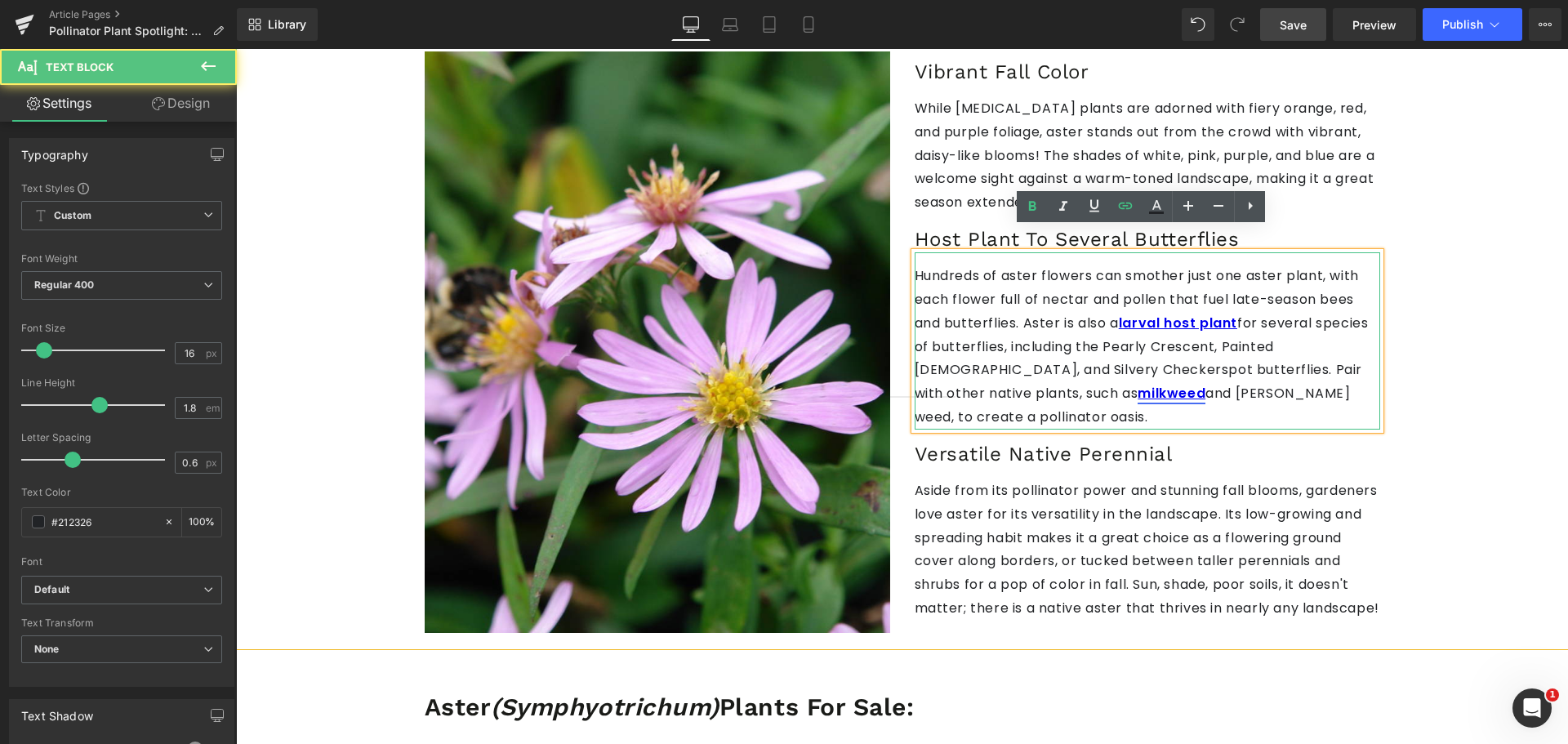
click at [1205, 383] on strong "milkweed" at bounding box center [1171, 393] width 68 height 19
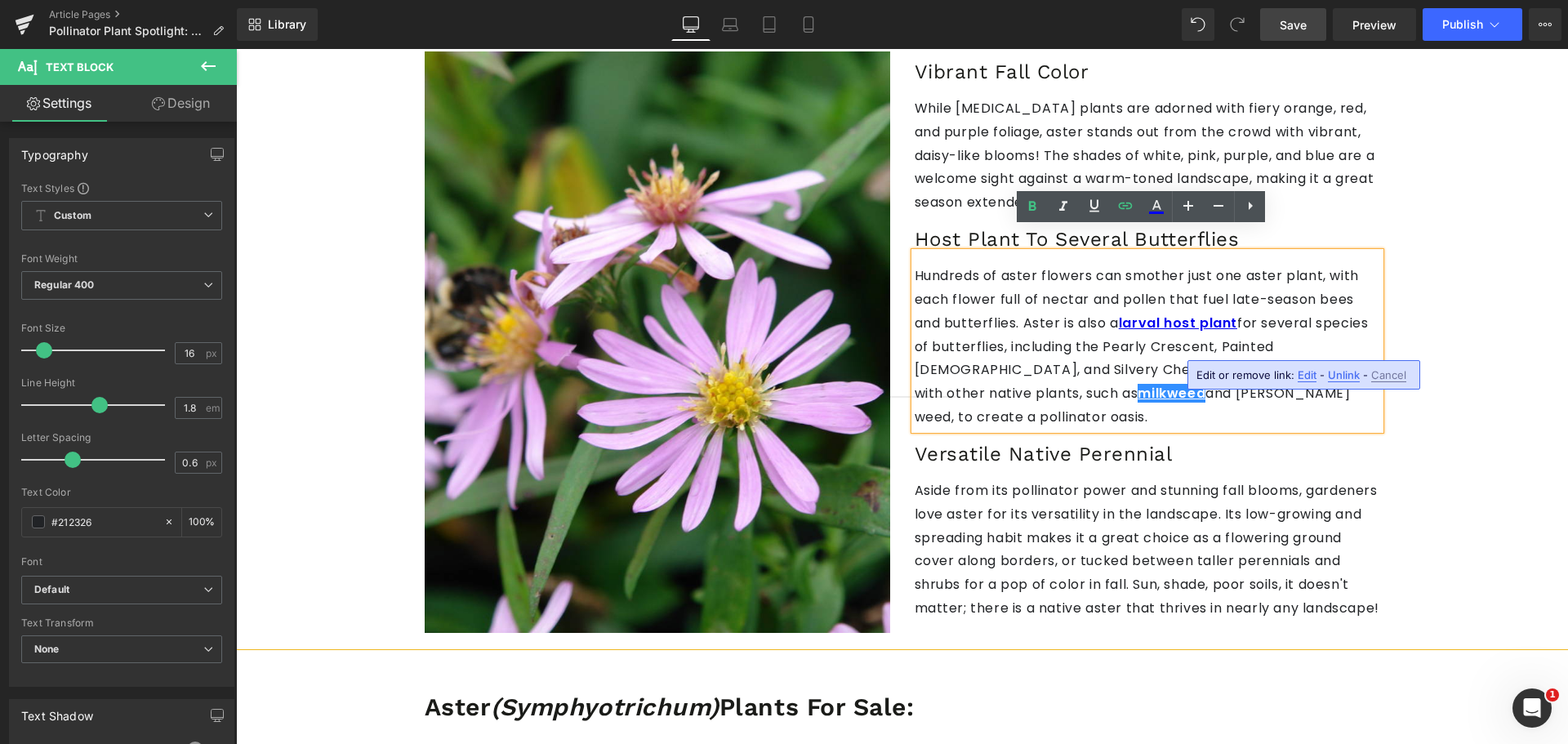
click at [1299, 378] on span "Edit" at bounding box center [1306, 375] width 19 height 14
click at [1349, 0] on div "Text Color Highlight Color #333333 Edit or remove link: Edit - Unlink - Cancel …" at bounding box center [784, 0] width 1568 height 0
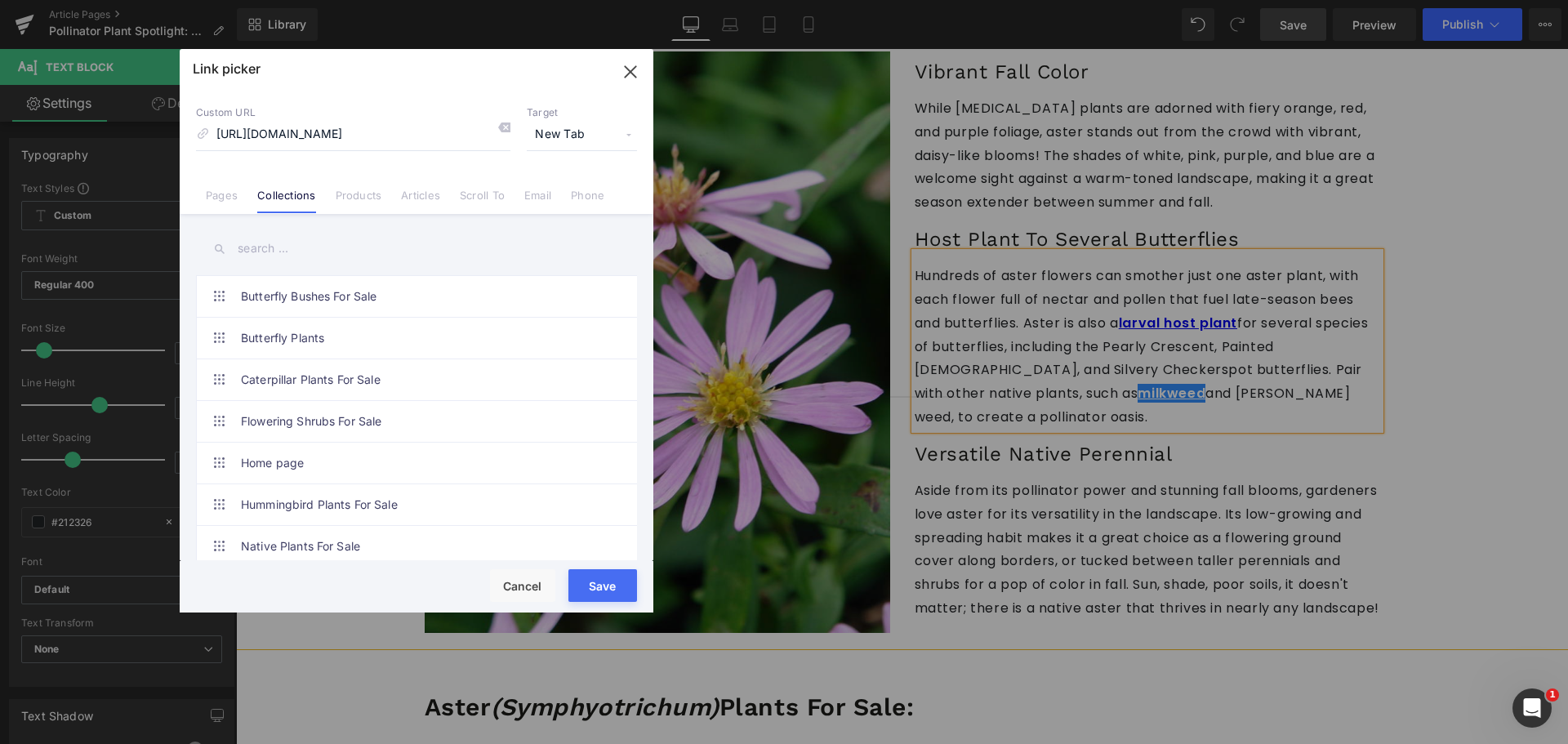
click at [563, 124] on span "New Tab" at bounding box center [582, 135] width 110 height 31
click at [562, 190] on li "New Tab" at bounding box center [582, 193] width 126 height 29
click at [627, 576] on button "Save" at bounding box center [603, 586] width 69 height 33
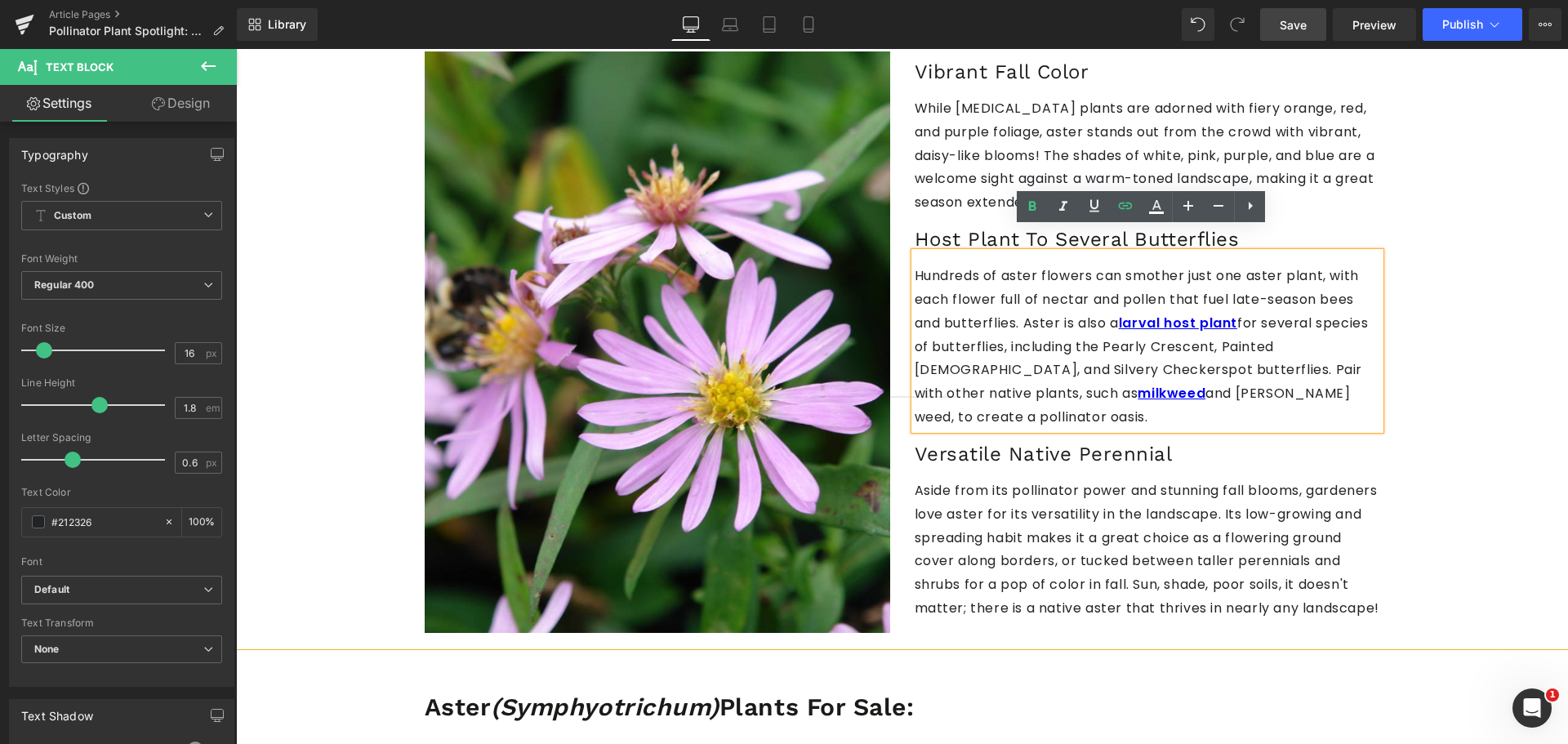
click at [1105, 353] on p "Hundreds of aster flowers can smother just one aster plant, with each flower fu…" at bounding box center [1147, 347] width 465 height 165
click at [1052, 347] on p "Hundreds of aster flowers can smother just one aster plant, with each flower fu…" at bounding box center [1147, 347] width 465 height 165
drag, startPoint x: 1308, startPoint y: 343, endPoint x: 1116, endPoint y: 361, distance: 192.8
click at [1042, 366] on p "Hundreds of aster flowers can smother just one aster plant, with each flower fu…" at bounding box center [1147, 347] width 465 height 165
click at [1091, 363] on p "Hundreds of aster flowers can smother just one aster plant, with each flower fu…" at bounding box center [1147, 347] width 465 height 165
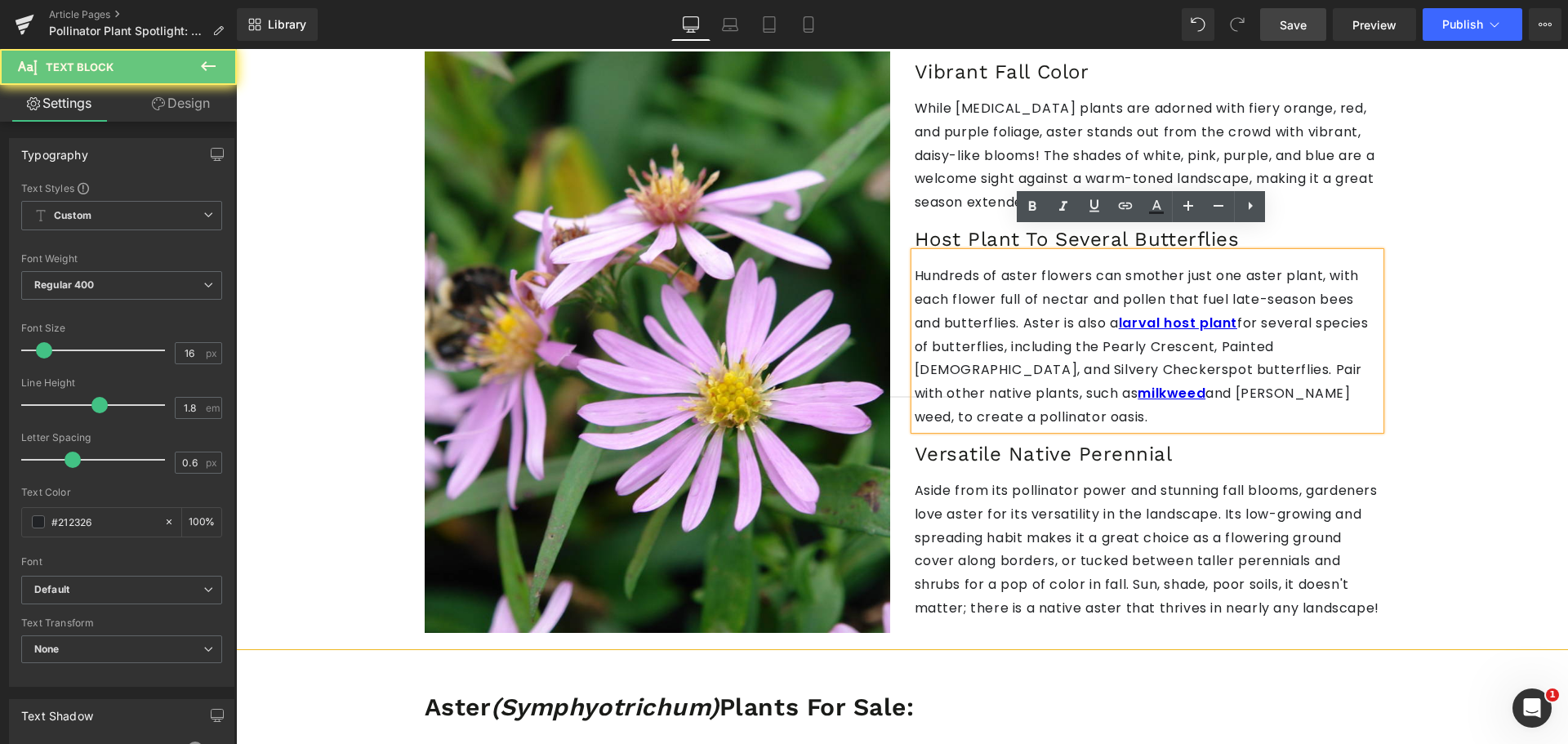
click at [1252, 356] on p "Hundreds of aster flowers can smother just one aster plant, with each flower fu…" at bounding box center [1147, 347] width 465 height 165
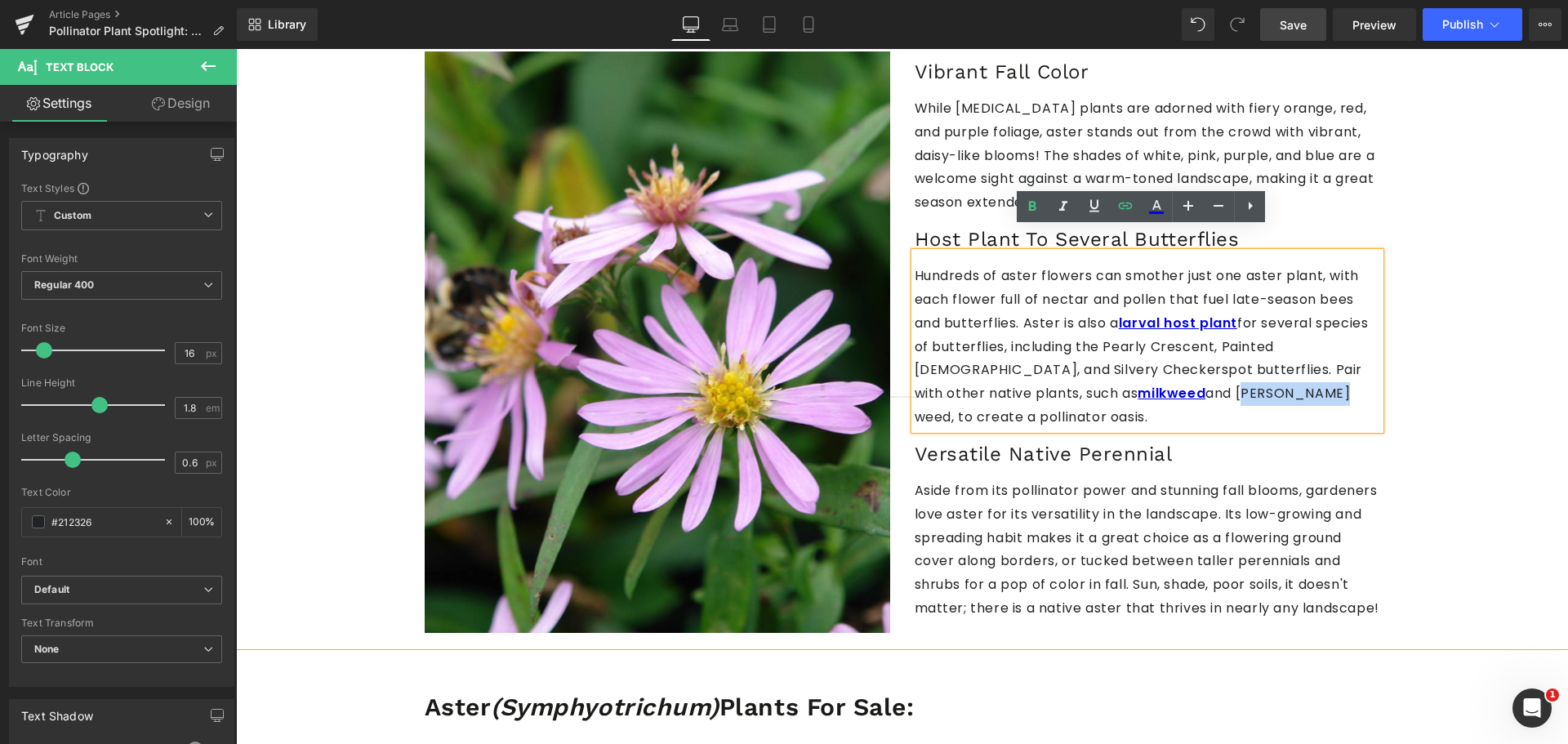
drag, startPoint x: 1310, startPoint y: 349, endPoint x: 940, endPoint y: 374, distance: 370.8
click at [940, 374] on p "Hundreds of aster flowers can smother just one aster plant, with each flower fu…" at bounding box center [1147, 347] width 465 height 165
click at [1117, 214] on icon at bounding box center [1126, 206] width 20 height 20
paste input "[URL][DOMAIN_NAME][PERSON_NAME]"
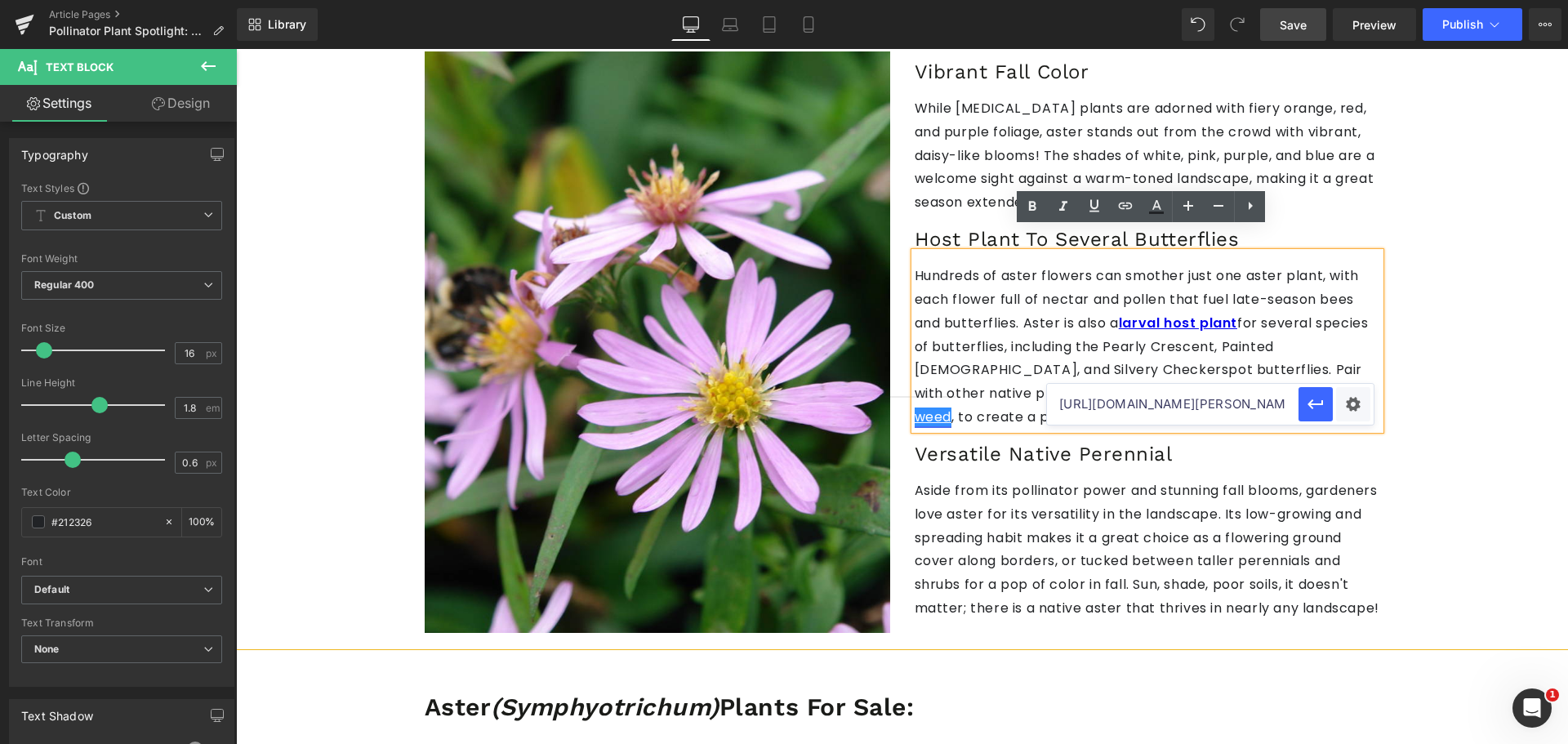
scroll to position [0, 218]
type input "[URL][DOMAIN_NAME][PERSON_NAME]"
click at [1327, 411] on button "button" at bounding box center [1315, 404] width 34 height 34
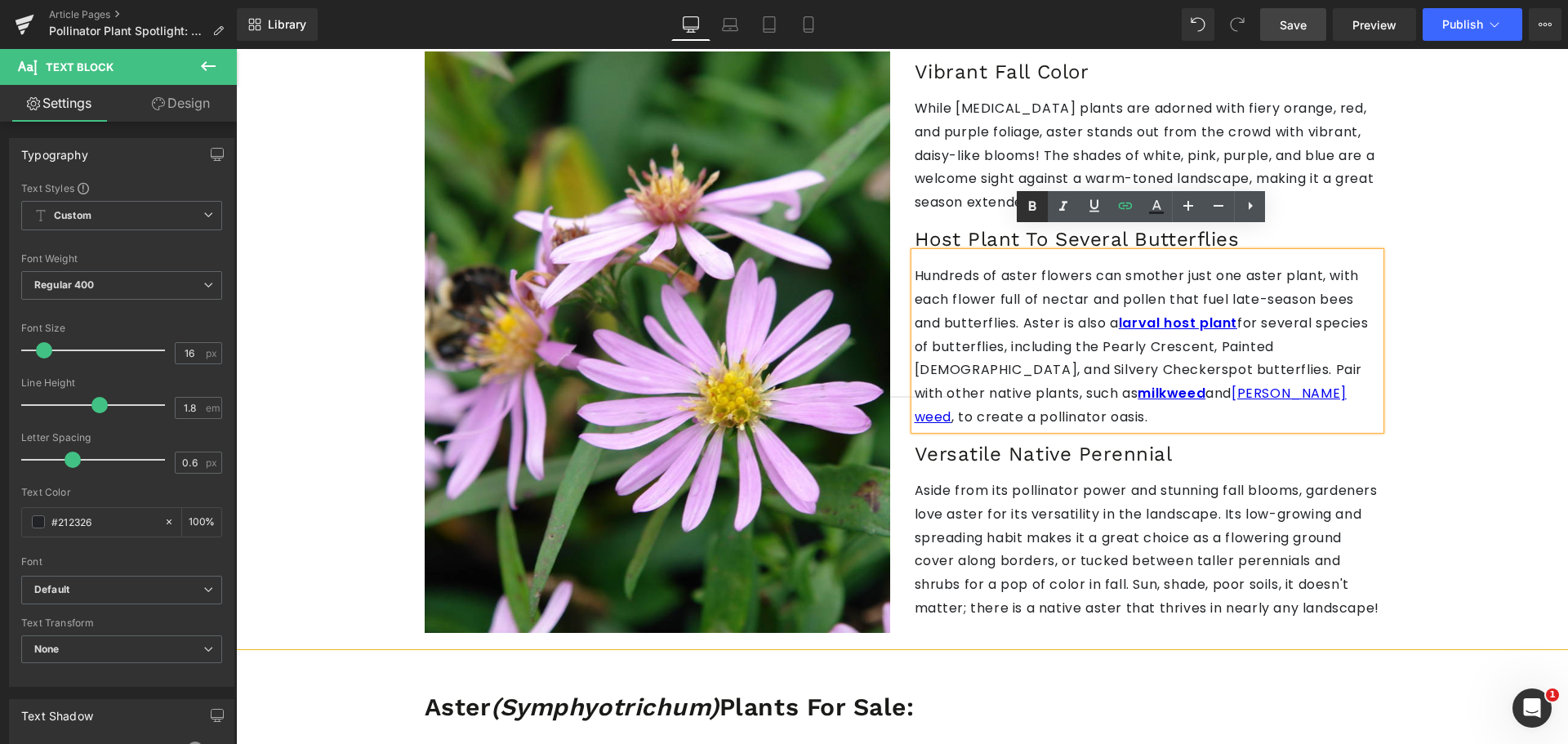
click at [1037, 204] on icon at bounding box center [1032, 207] width 20 height 20
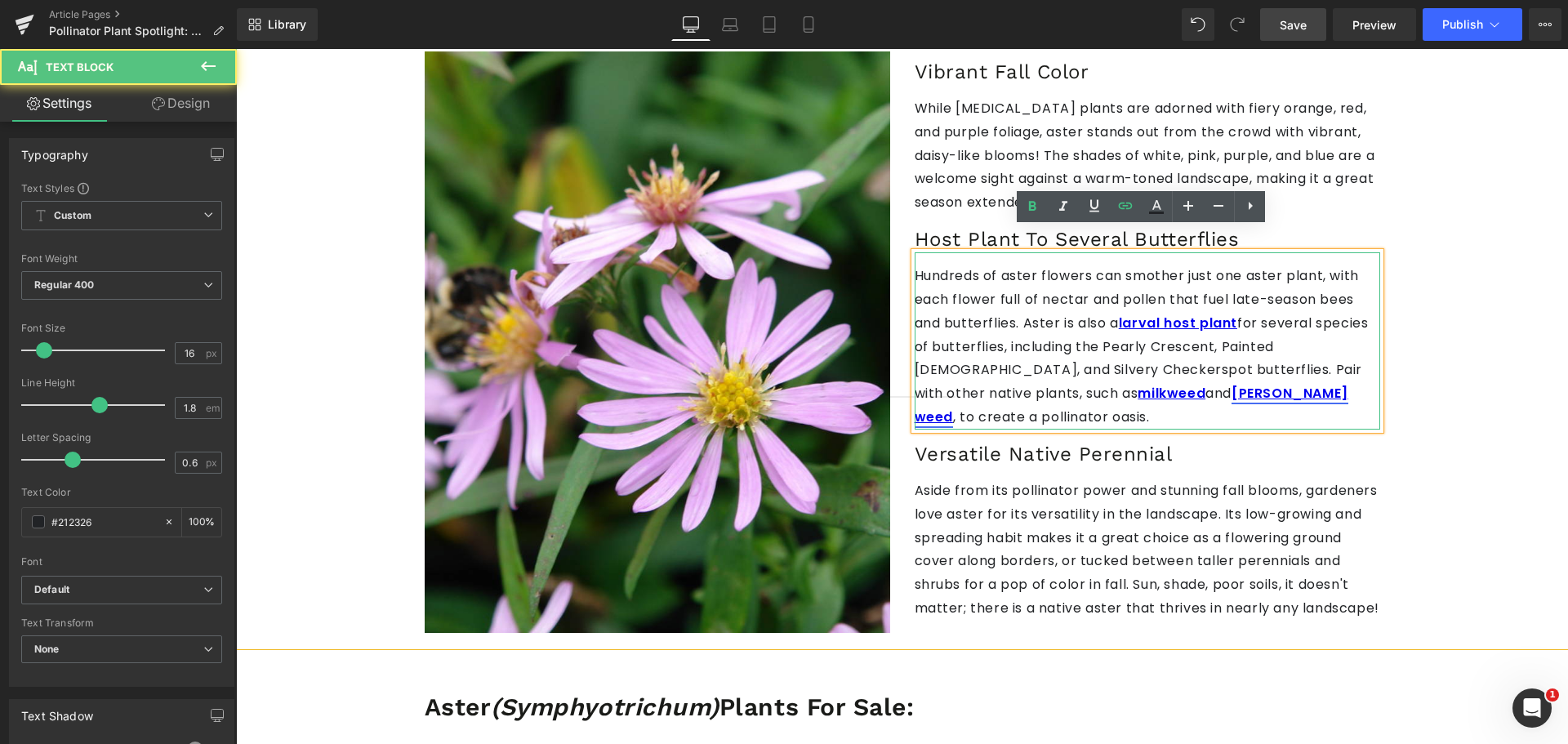
click at [930, 383] on strong "[PERSON_NAME] weed" at bounding box center [1131, 405] width 433 height 43
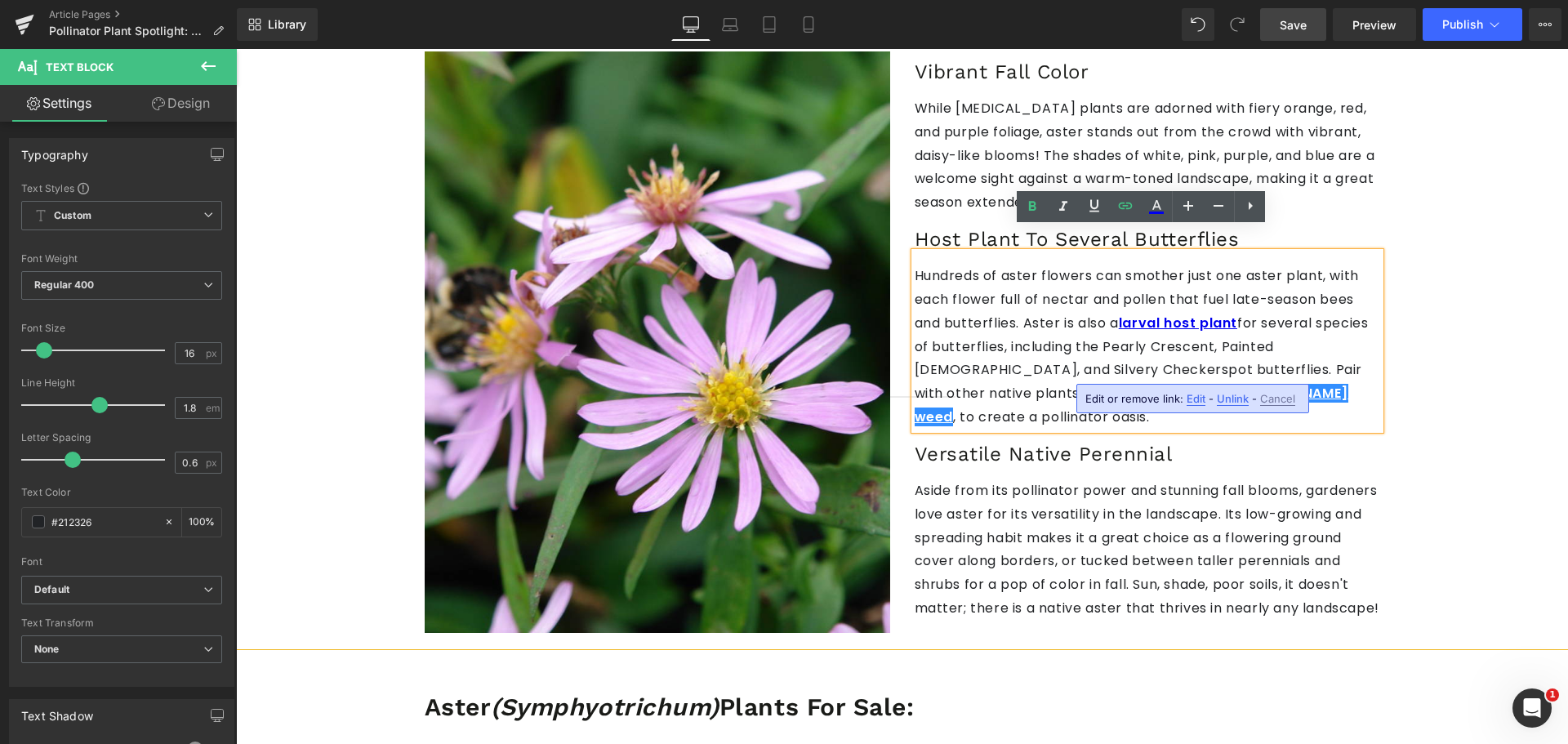
click at [1186, 401] on span "Edit" at bounding box center [1195, 398] width 19 height 14
click at [1356, 0] on div "Text Color Highlight Color #333333 Edit or remove link: Edit - Unlink - Cancel …" at bounding box center [784, 0] width 1568 height 0
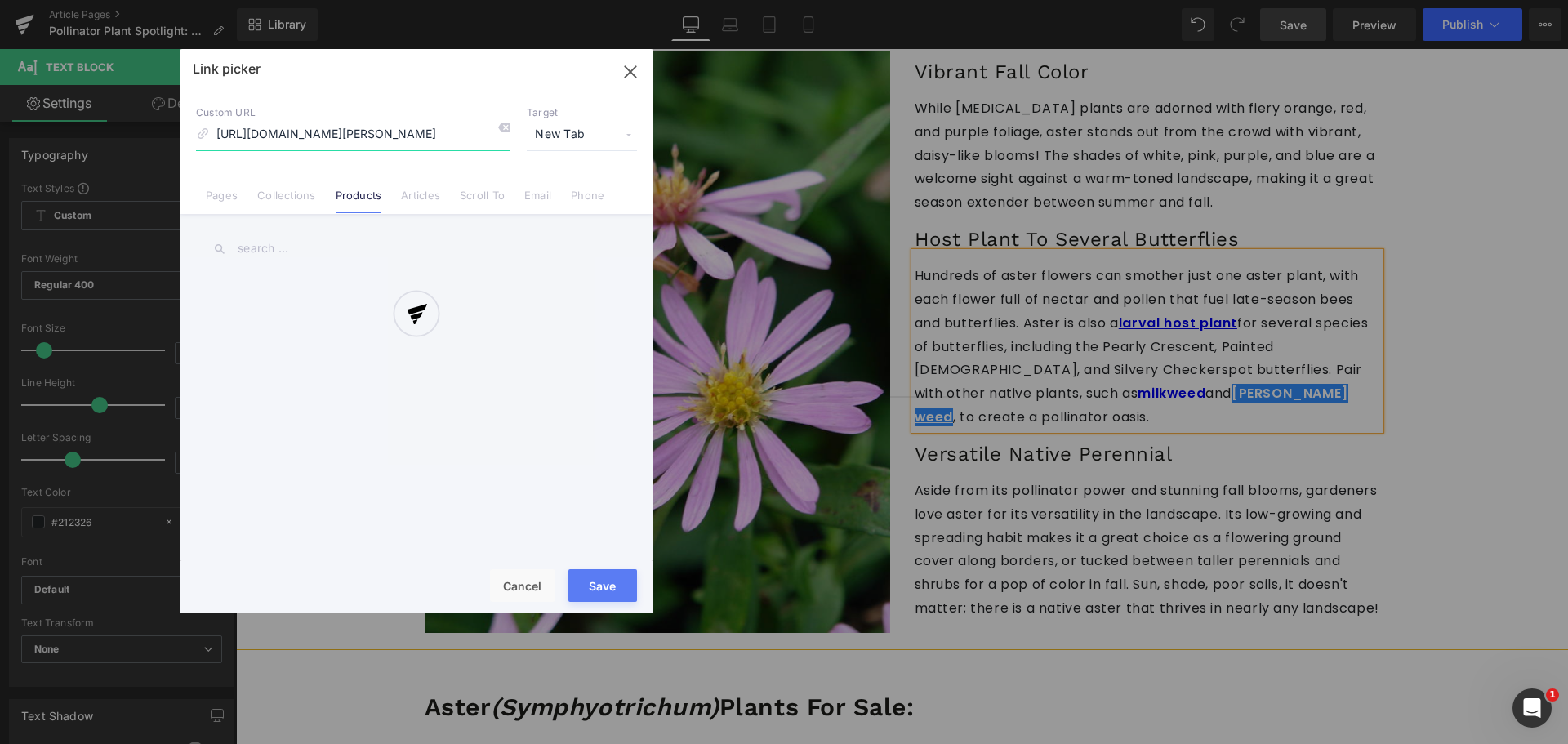
scroll to position [0, 113]
click at [622, 135] on span "New Tab" at bounding box center [582, 135] width 110 height 31
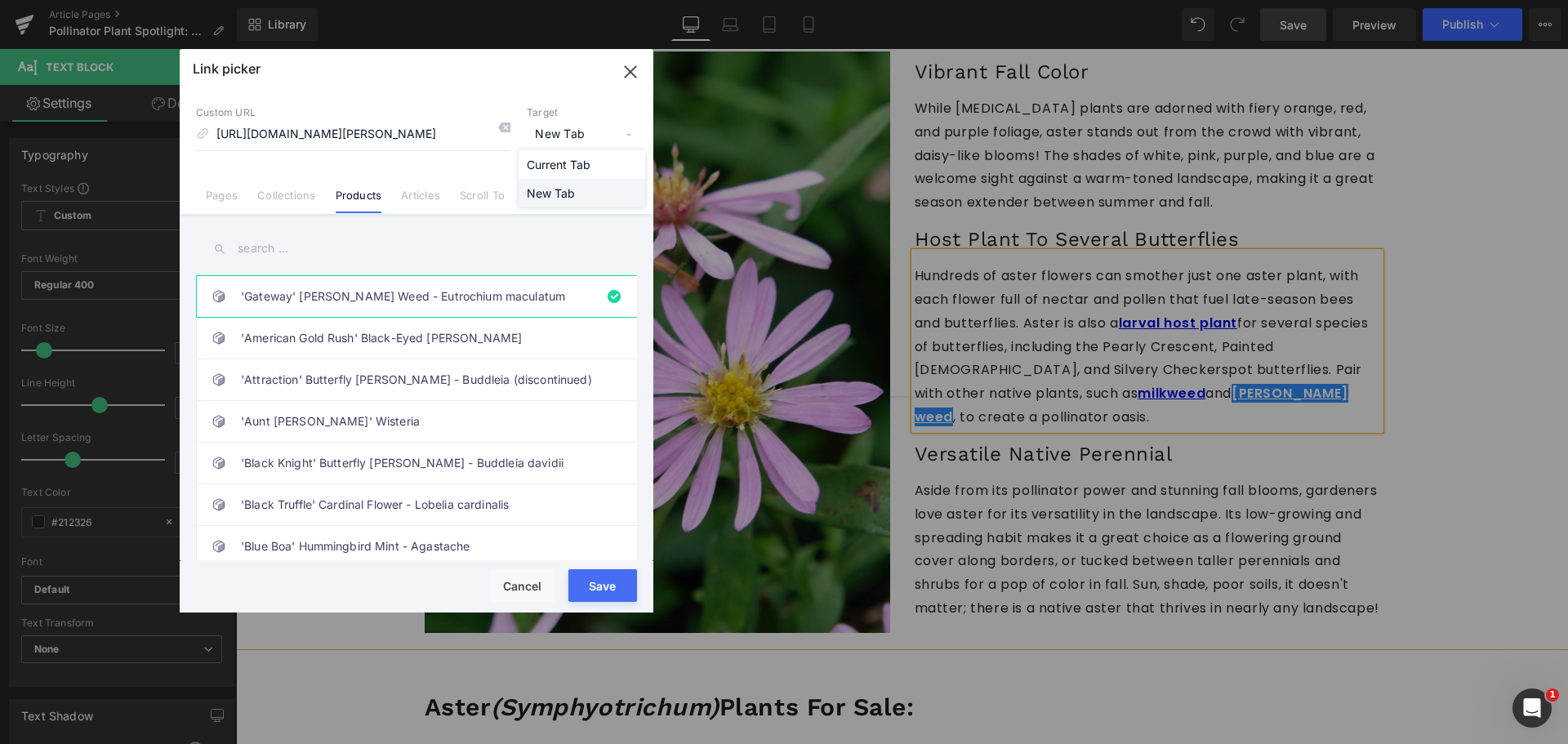
click at [563, 193] on li "New Tab" at bounding box center [582, 193] width 126 height 29
click at [614, 577] on button "Save" at bounding box center [603, 586] width 69 height 33
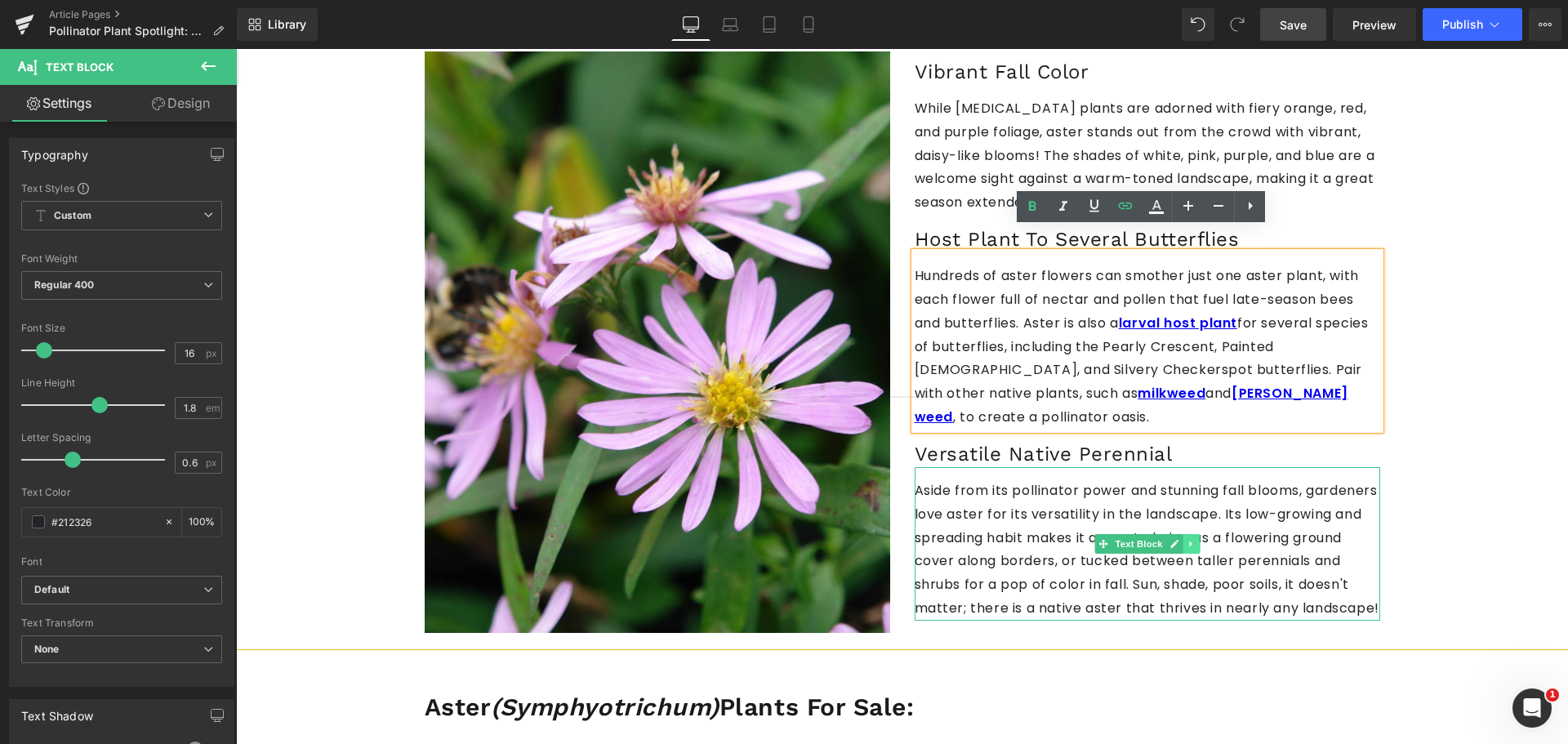
click at [1186, 539] on icon at bounding box center [1190, 544] width 9 height 10
click at [1262, 483] on p "Aside from its pollinator power and stunning fall blooms, gardeners love aster …" at bounding box center [1147, 550] width 465 height 141
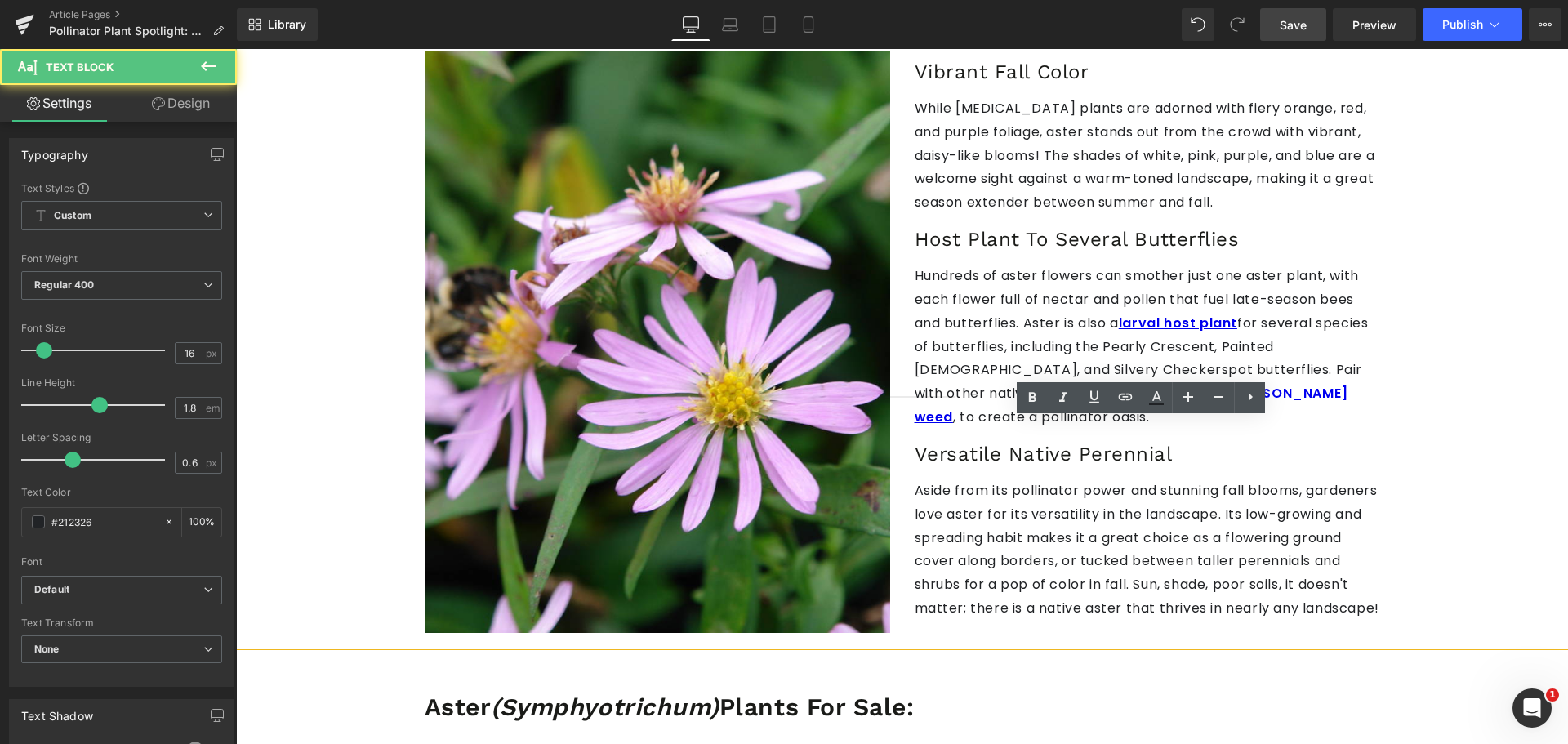
click at [1281, 27] on span "Save" at bounding box center [1293, 25] width 27 height 17
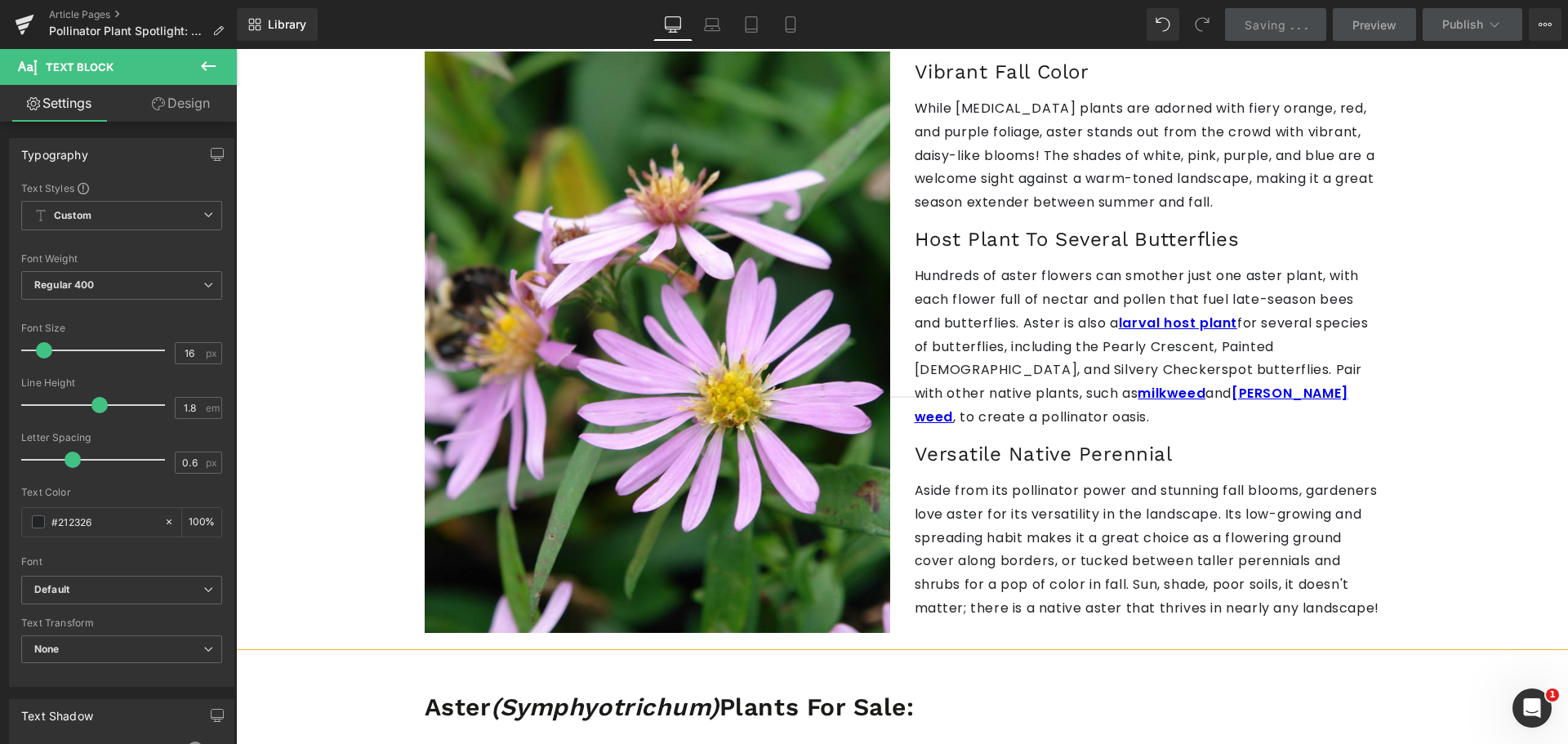
click at [1384, 357] on div "Image Vibrant Fall Color Heading While [MEDICAL_DATA] plants are adorned with f…" at bounding box center [902, 334] width 980 height 615
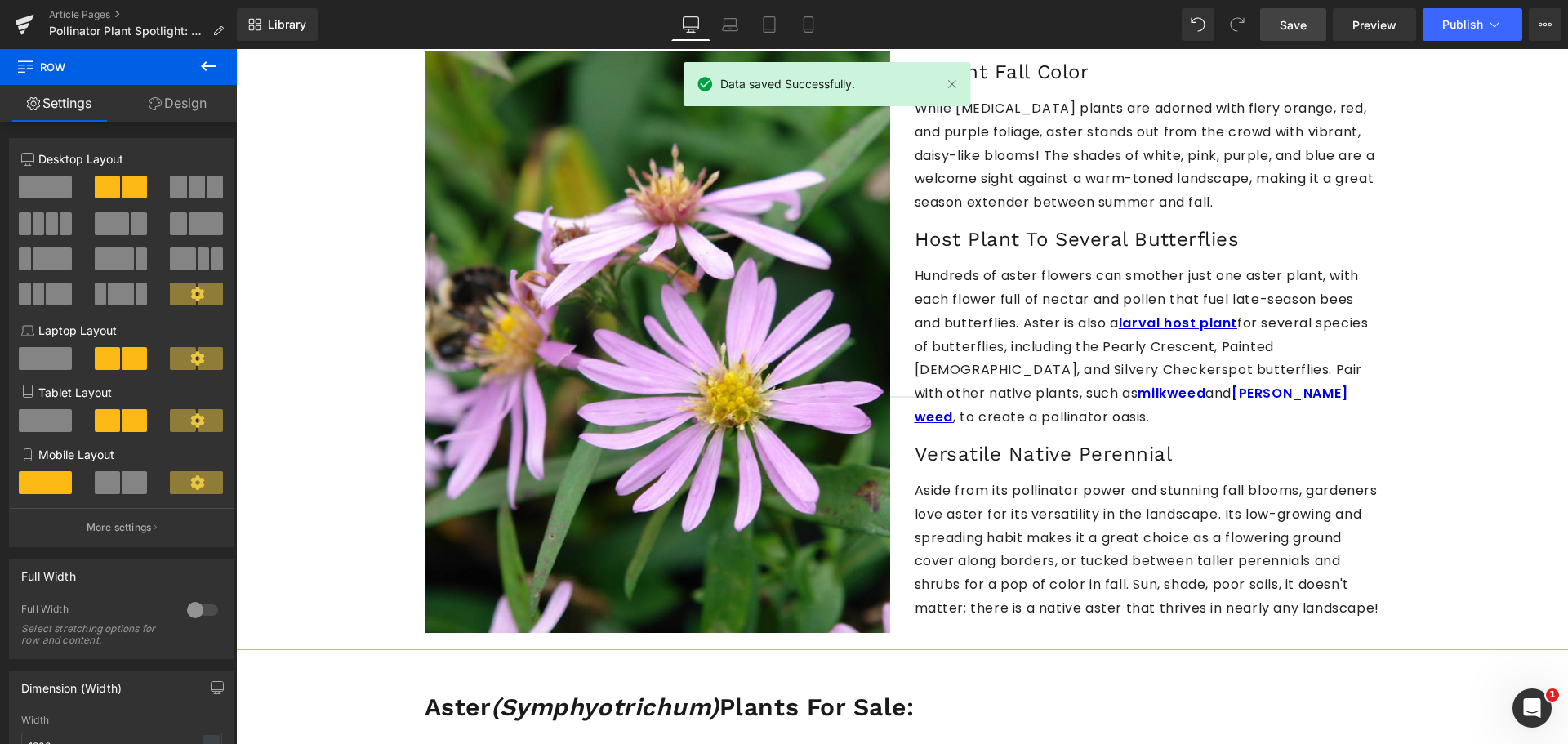
click at [1433, 475] on div "Pollinator Plant Spotlight: Aster (Symphyotrichum) Heading Image Pictured above…" at bounding box center [901, 379] width 1332 height 2698
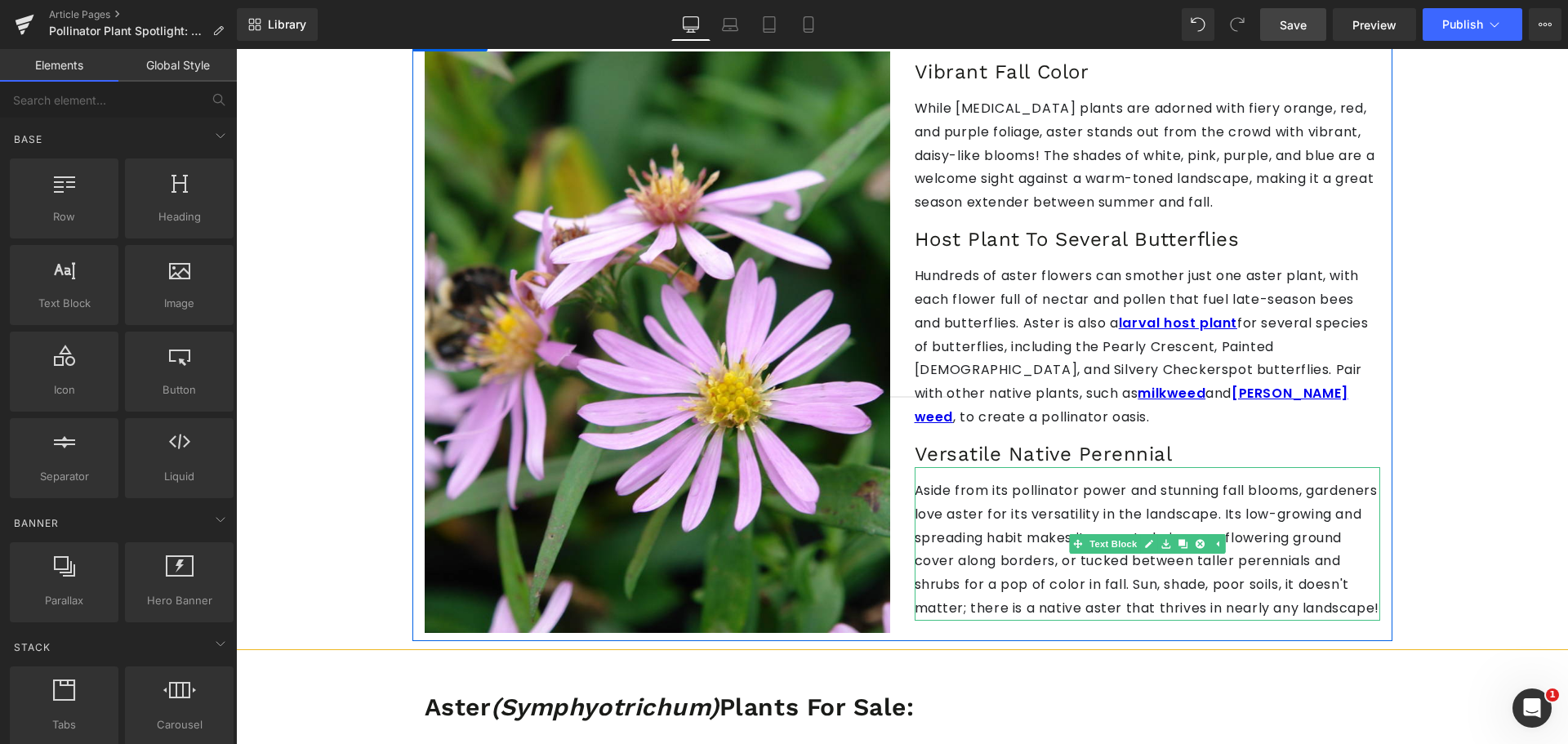
click at [1090, 514] on p "Aside from its pollinator power and stunning fall blooms, gardeners love aster …" at bounding box center [1147, 550] width 465 height 141
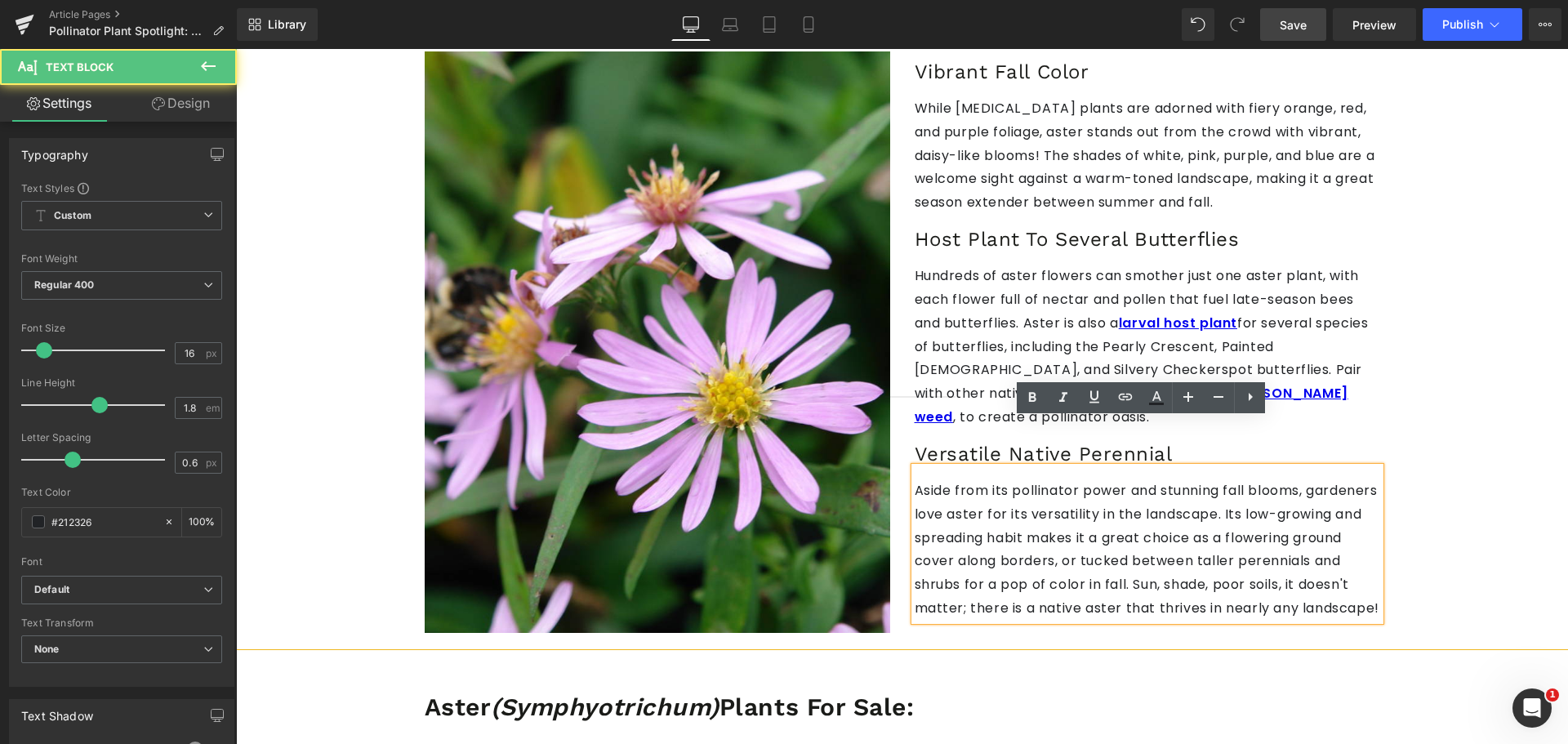
click at [1488, 507] on div "Pollinator Plant Spotlight: Aster (Symphyotrichum) Heading Image Pictured above…" at bounding box center [901, 379] width 1332 height 2698
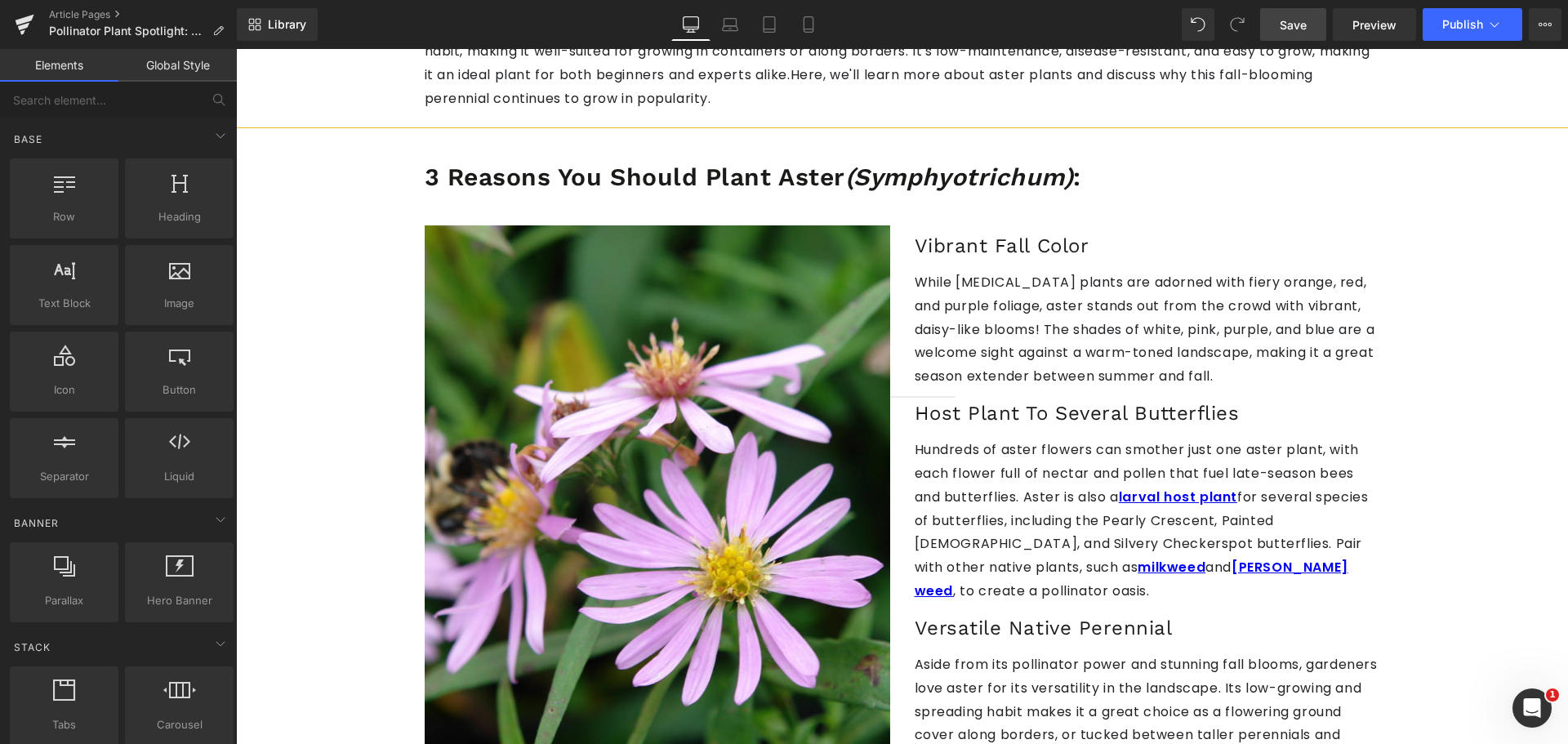
scroll to position [817, 0]
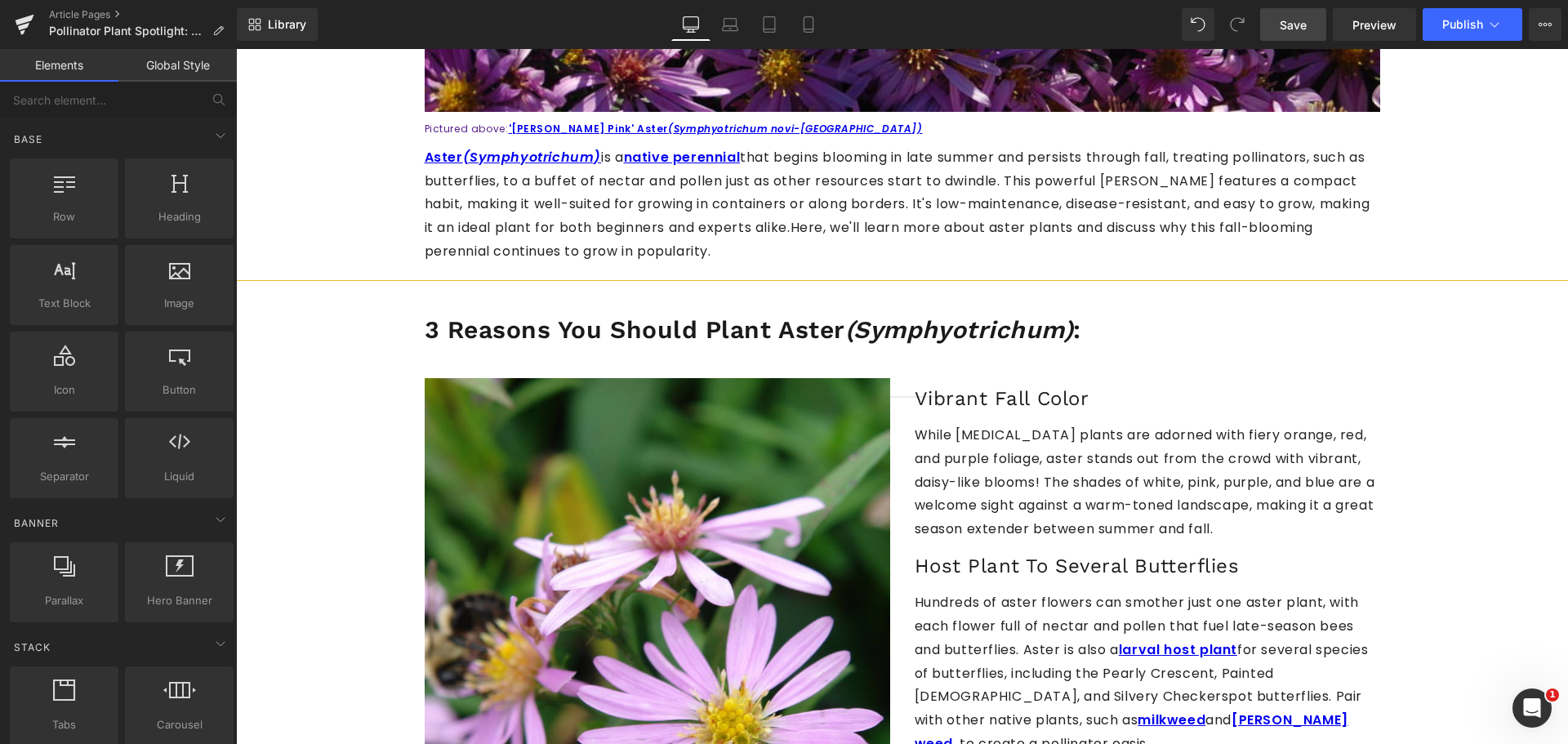
click at [1319, 21] on link "Save" at bounding box center [1293, 25] width 66 height 33
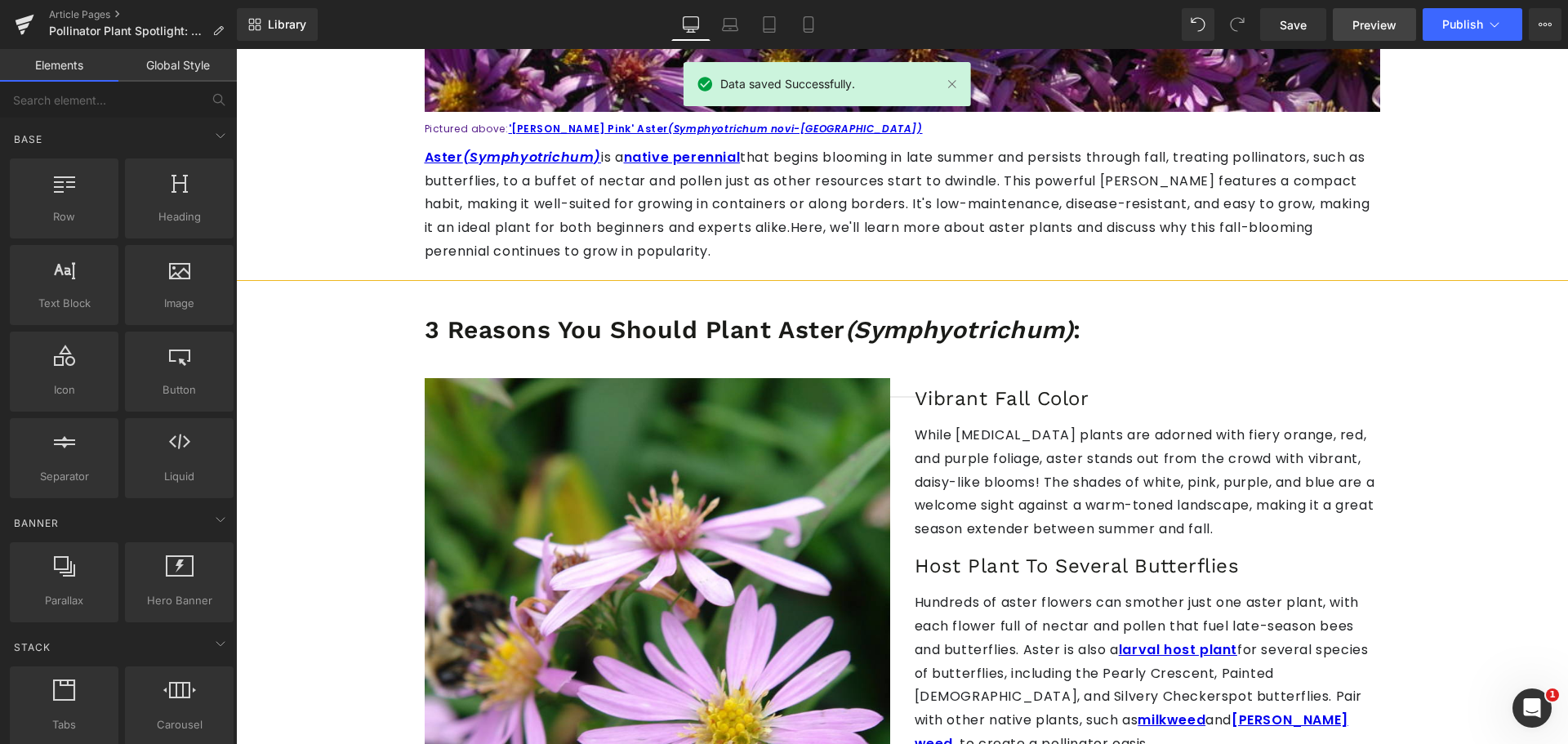
click at [1367, 33] on span "Preview" at bounding box center [1374, 25] width 44 height 17
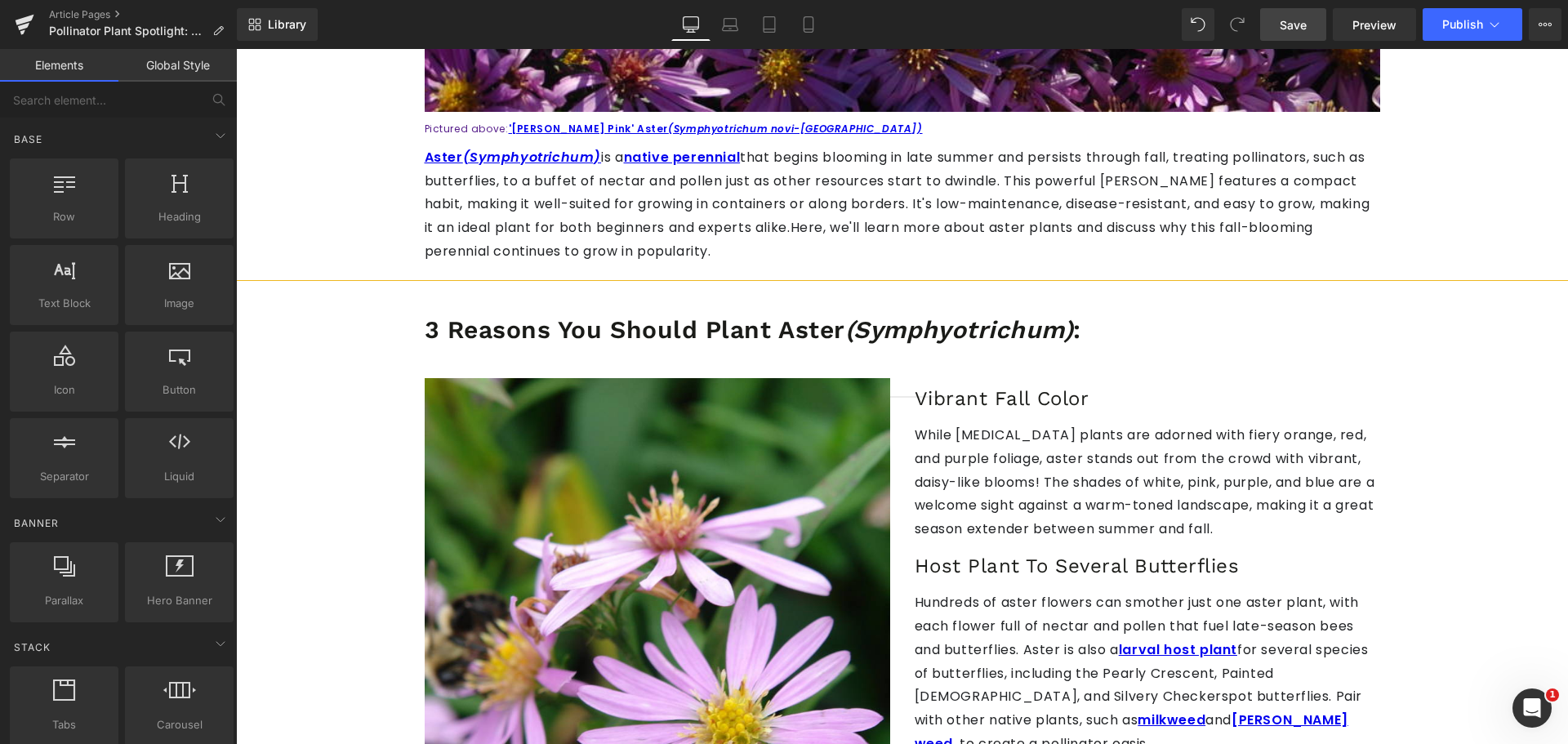
click at [1313, 19] on link "Save" at bounding box center [1293, 25] width 66 height 33
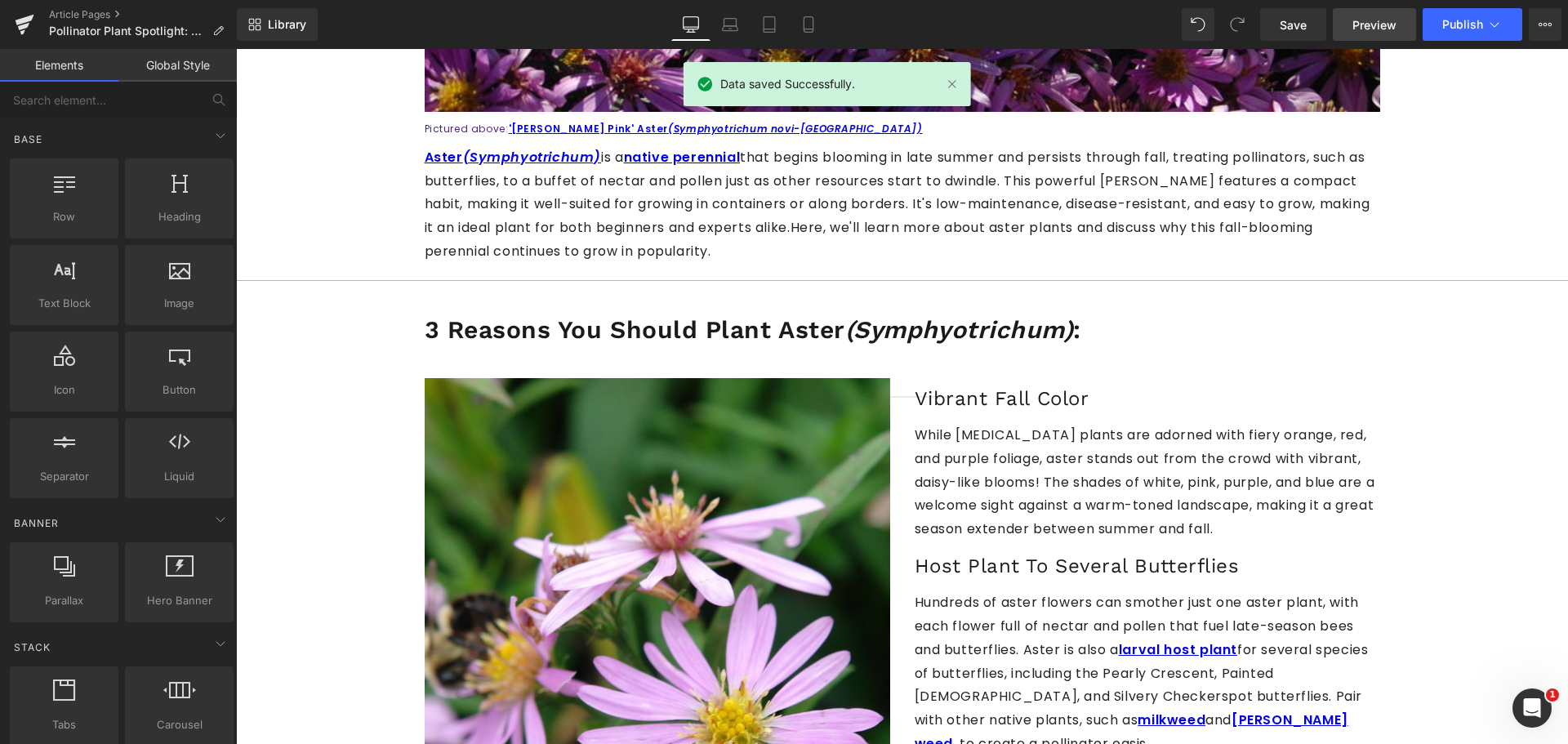
click at [1350, 21] on link "Preview" at bounding box center [1373, 25] width 83 height 33
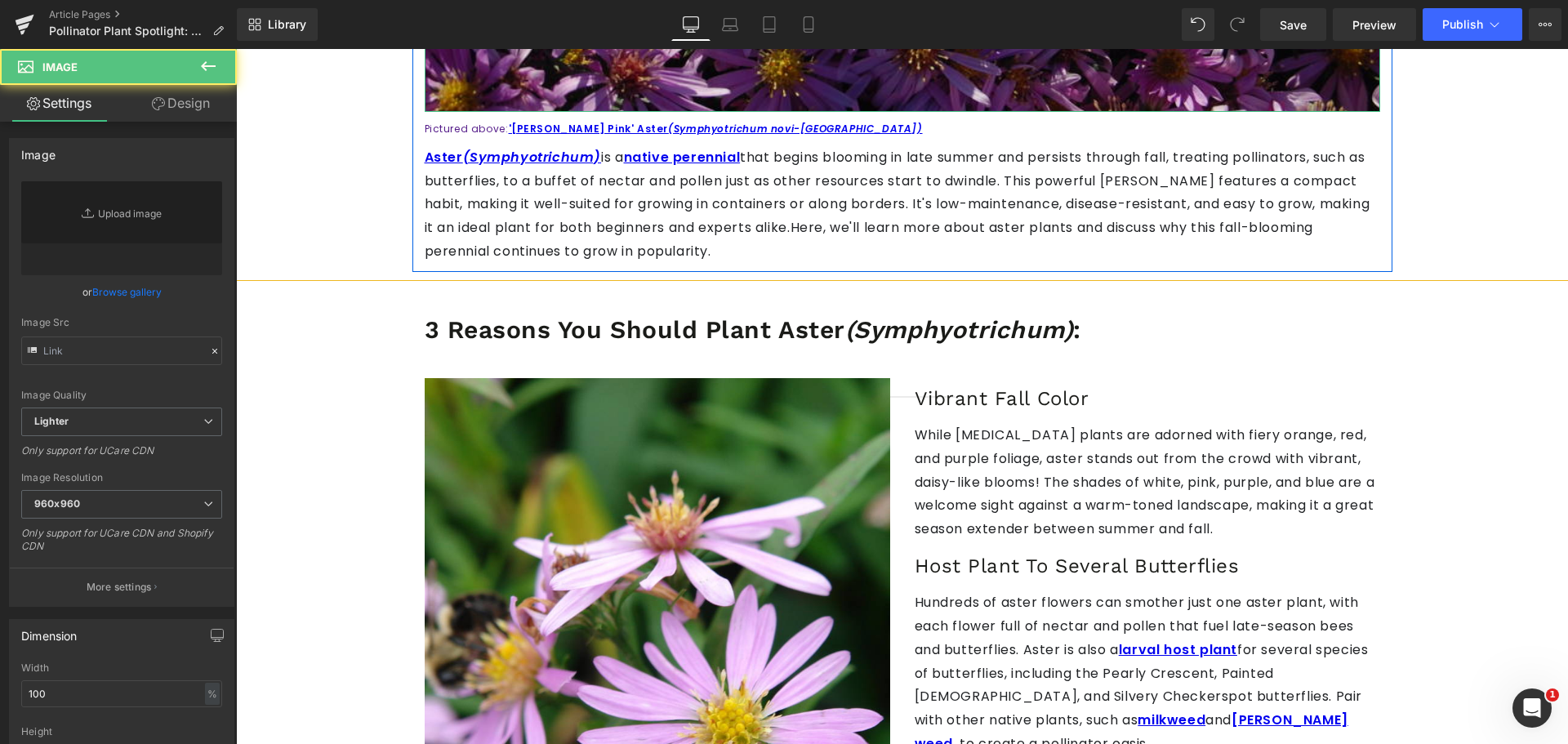
type input "[URL][DOMAIN_NAME]"
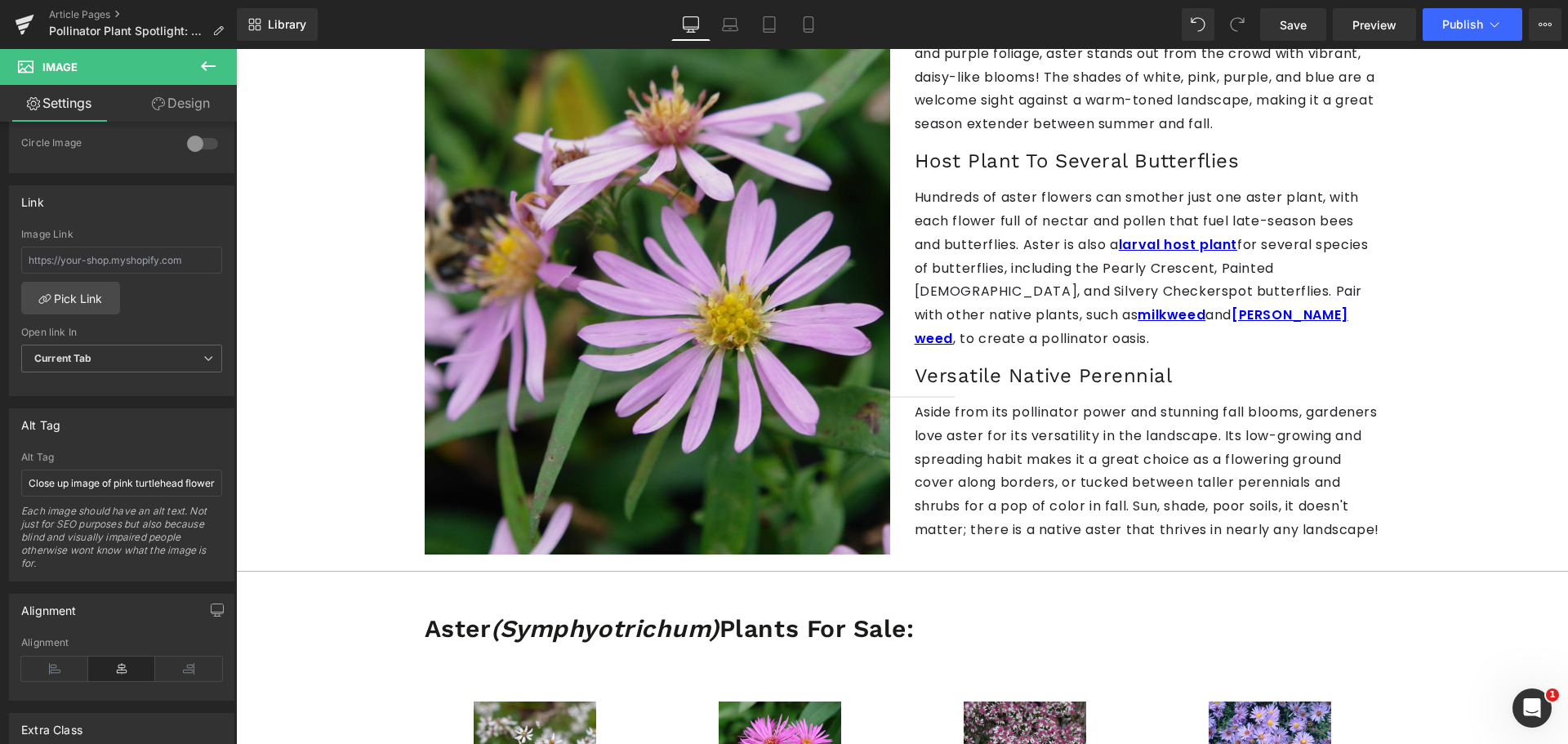
scroll to position [1062, 0]
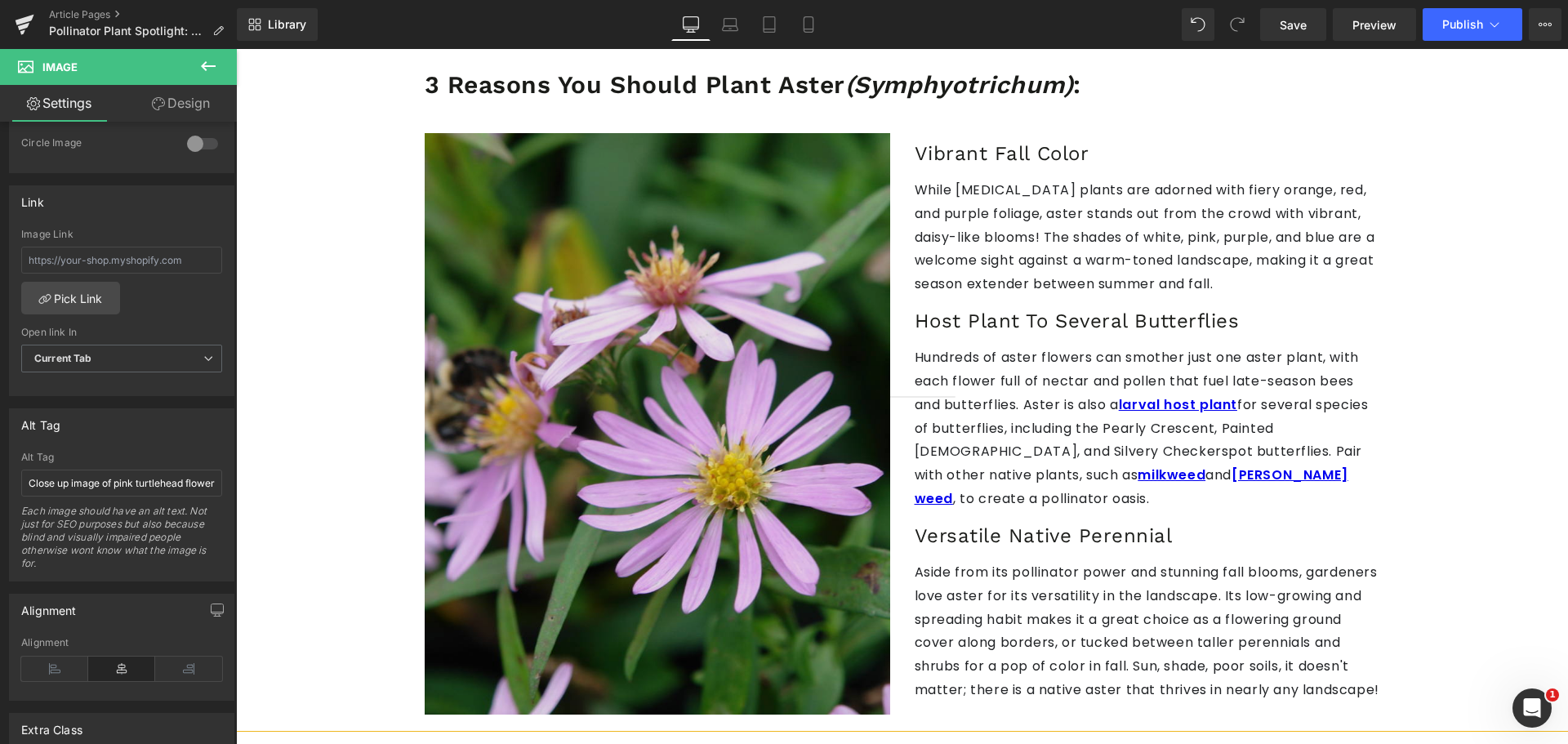
click at [663, 345] on img at bounding box center [657, 424] width 465 height 582
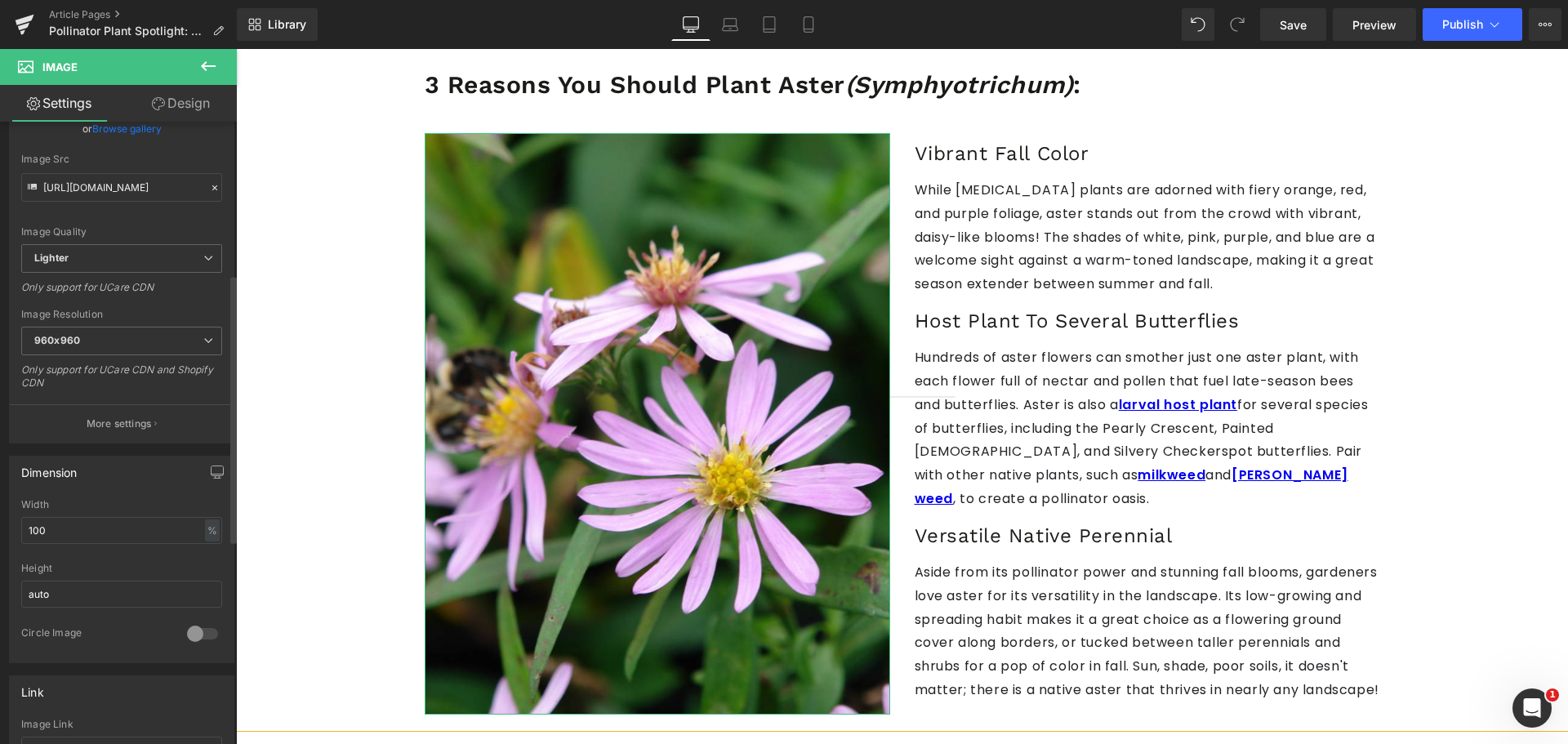
scroll to position [490, 0]
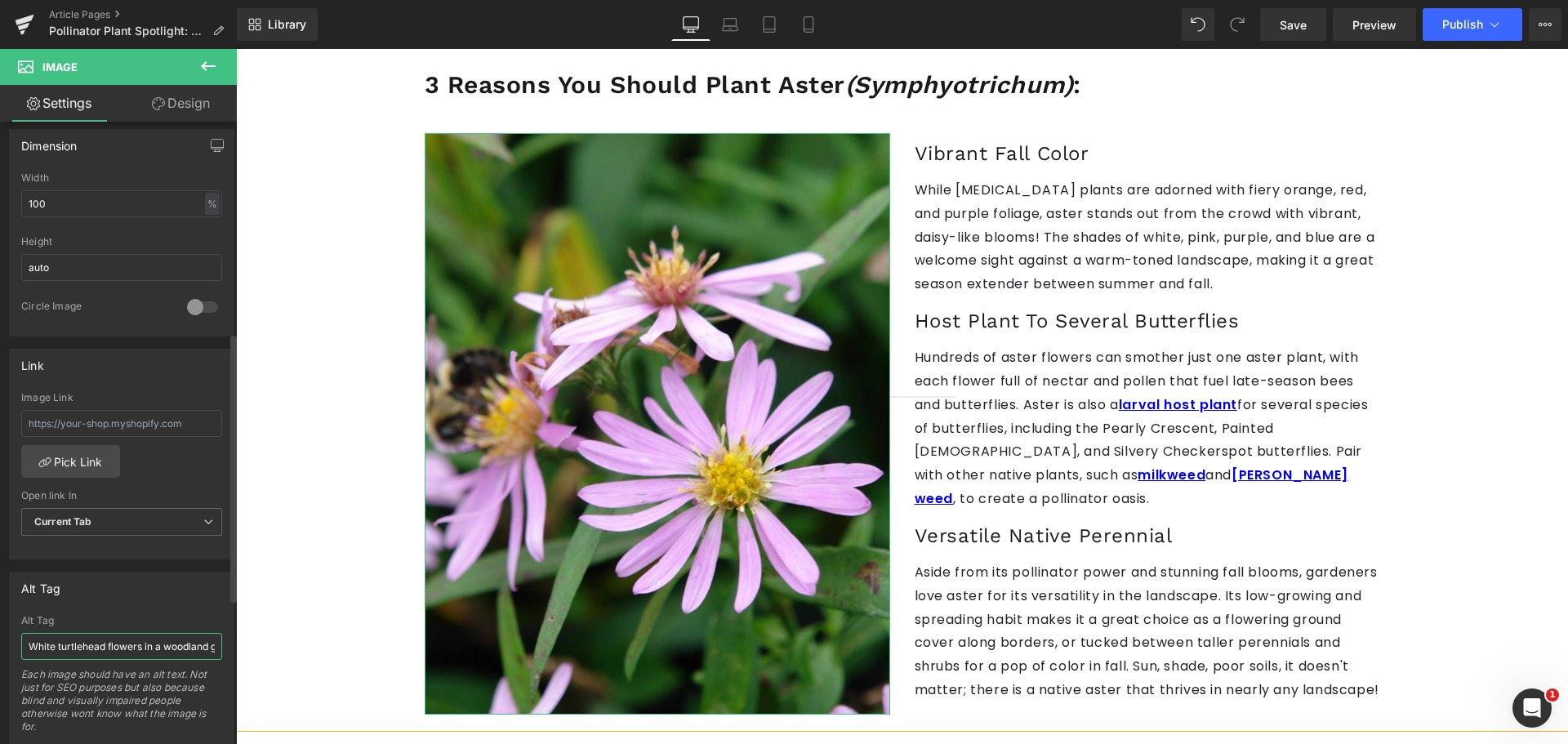
click at [114, 650] on input "White turtlehead flowers in a woodland garden" at bounding box center [121, 646] width 201 height 27
type input "Pink aster flowers with prominent yellow centers"
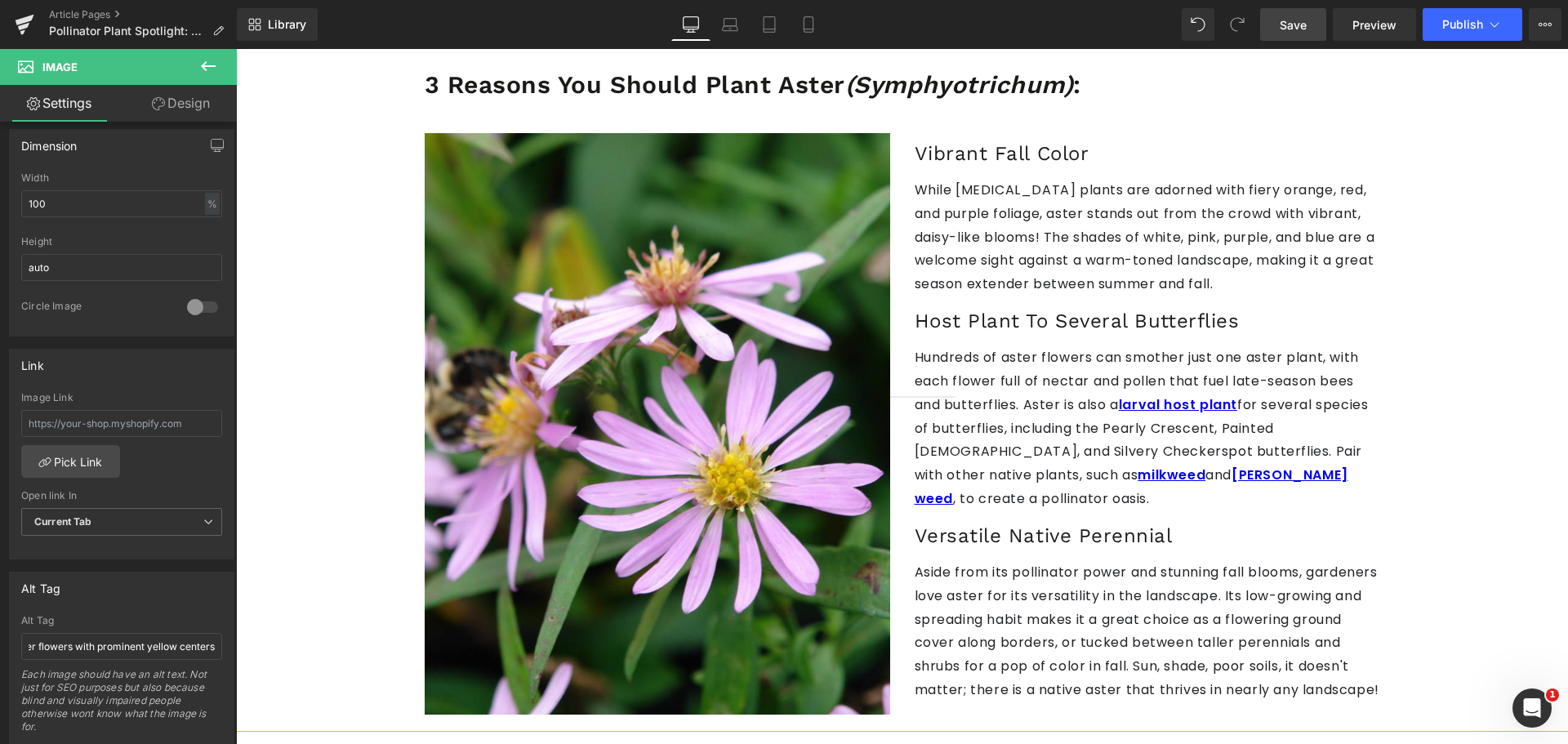
click at [1300, 15] on link "Save" at bounding box center [1293, 25] width 66 height 33
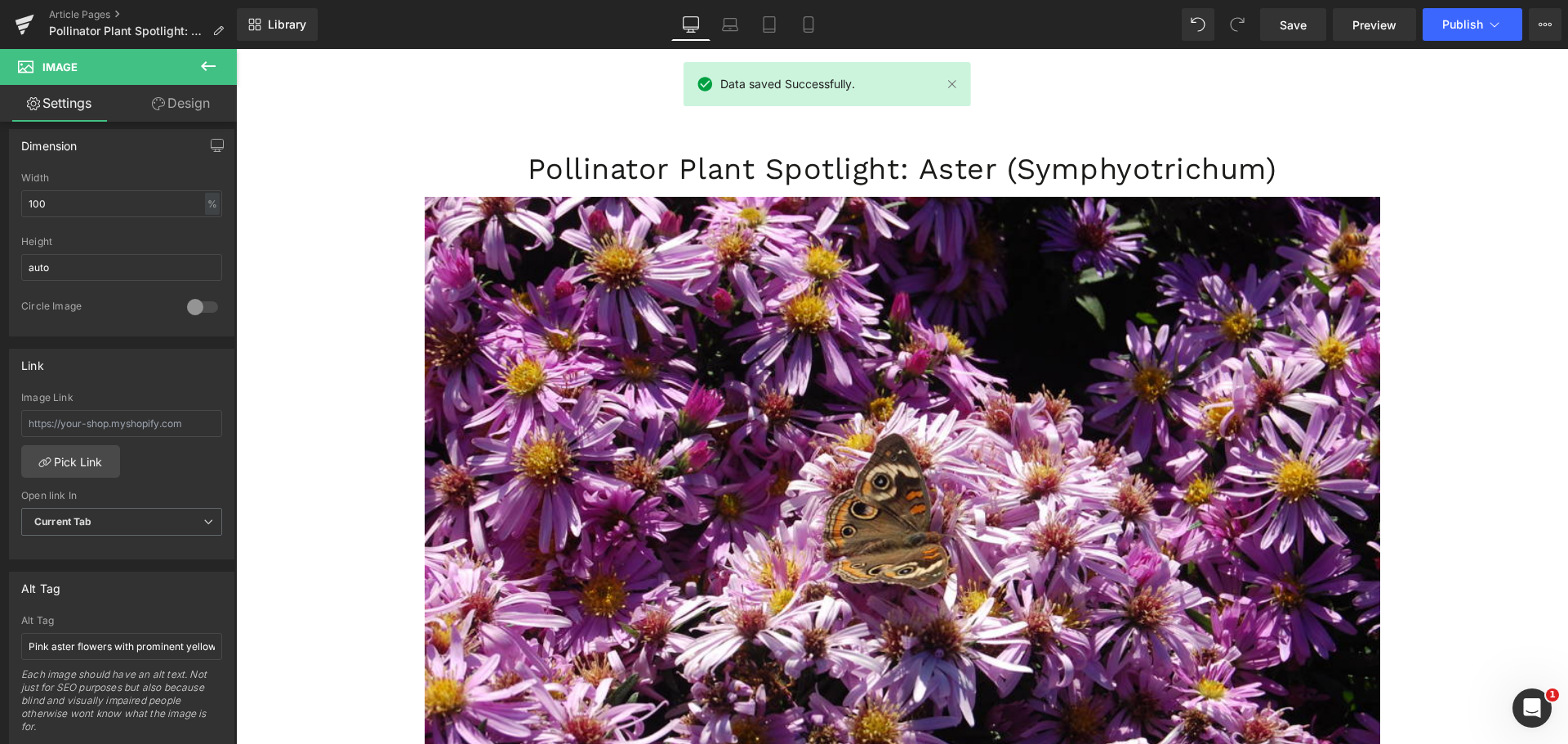
scroll to position [0, 0]
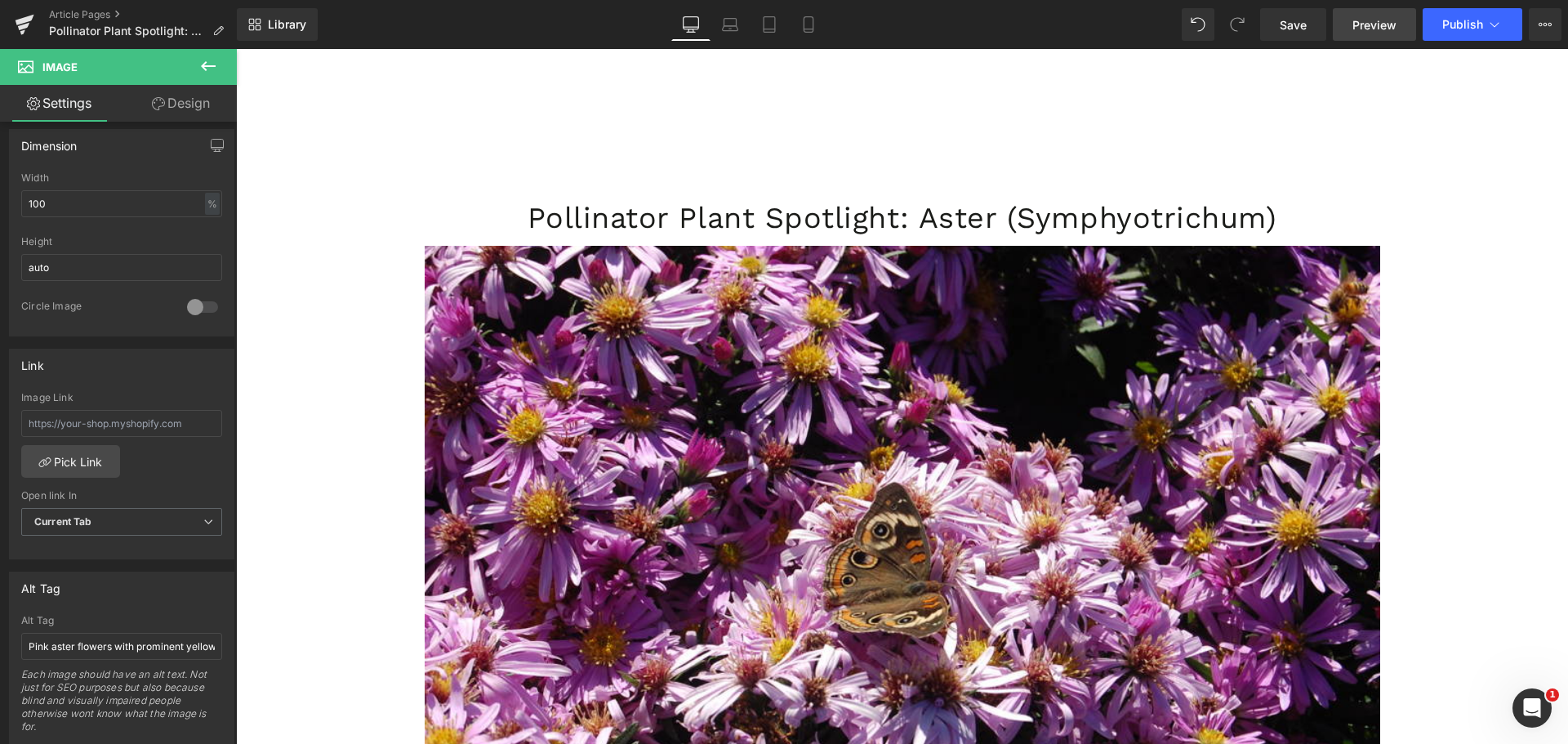
click at [1375, 21] on span "Preview" at bounding box center [1374, 25] width 44 height 17
click at [1543, 37] on button "View Live Page View with current Template Save Template to Library Schedule Pub…" at bounding box center [1545, 25] width 33 height 33
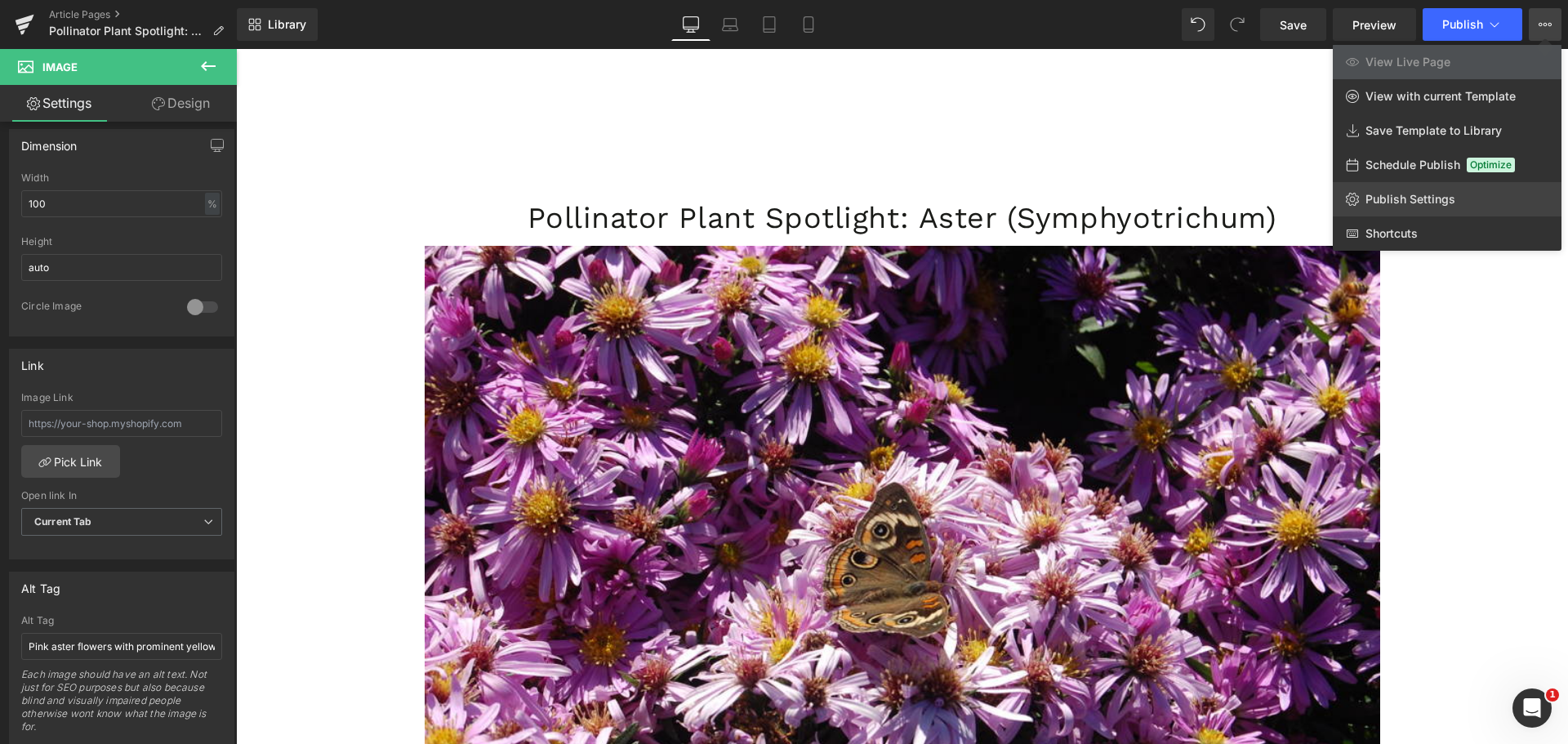
click at [1392, 193] on span "Publish Settings" at bounding box center [1410, 200] width 89 height 15
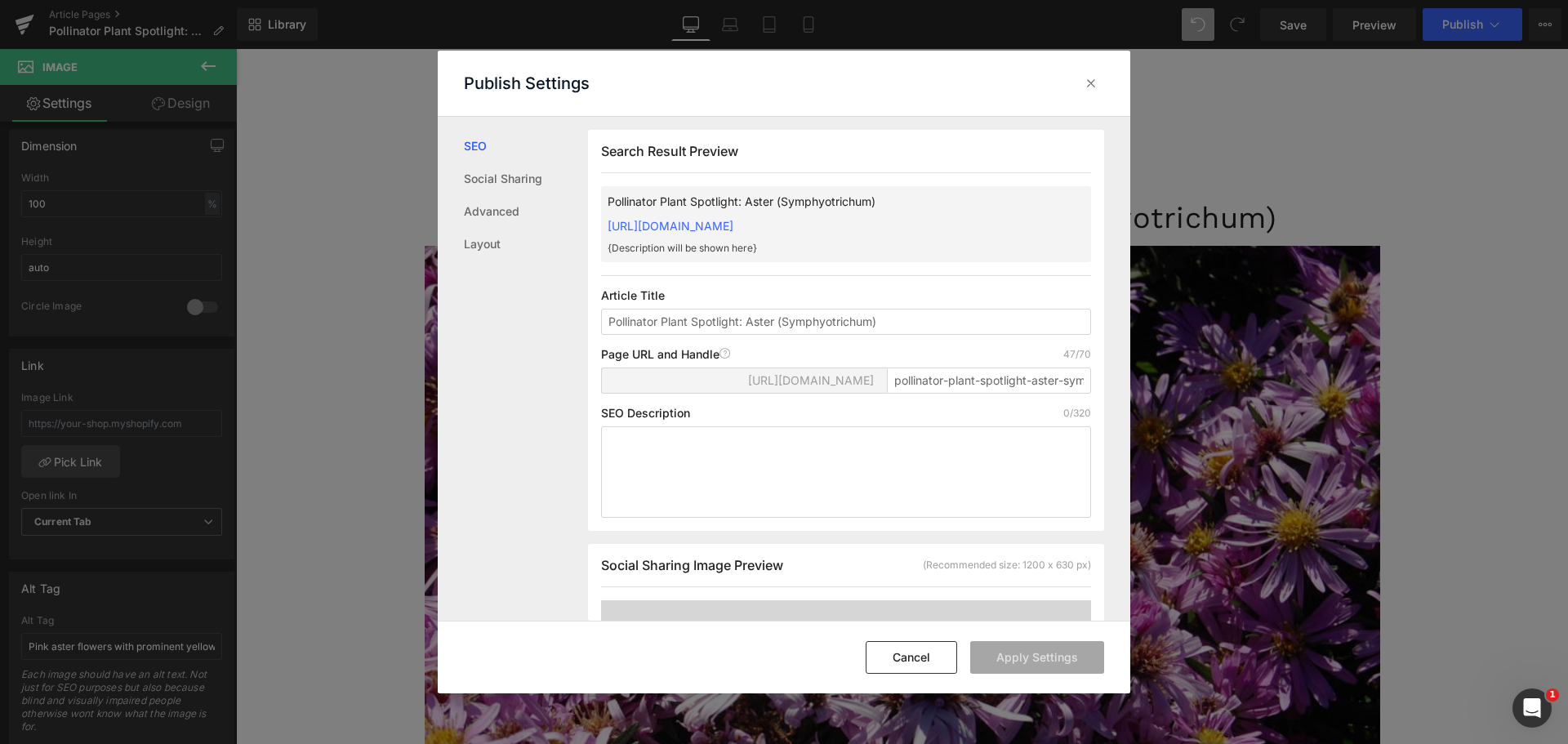
scroll to position [1, 0]
click at [704, 456] on textarea at bounding box center [846, 471] width 490 height 91
paste textarea "Here, we'll learn more about aster plants and discuss why this fall-blooming pe…"
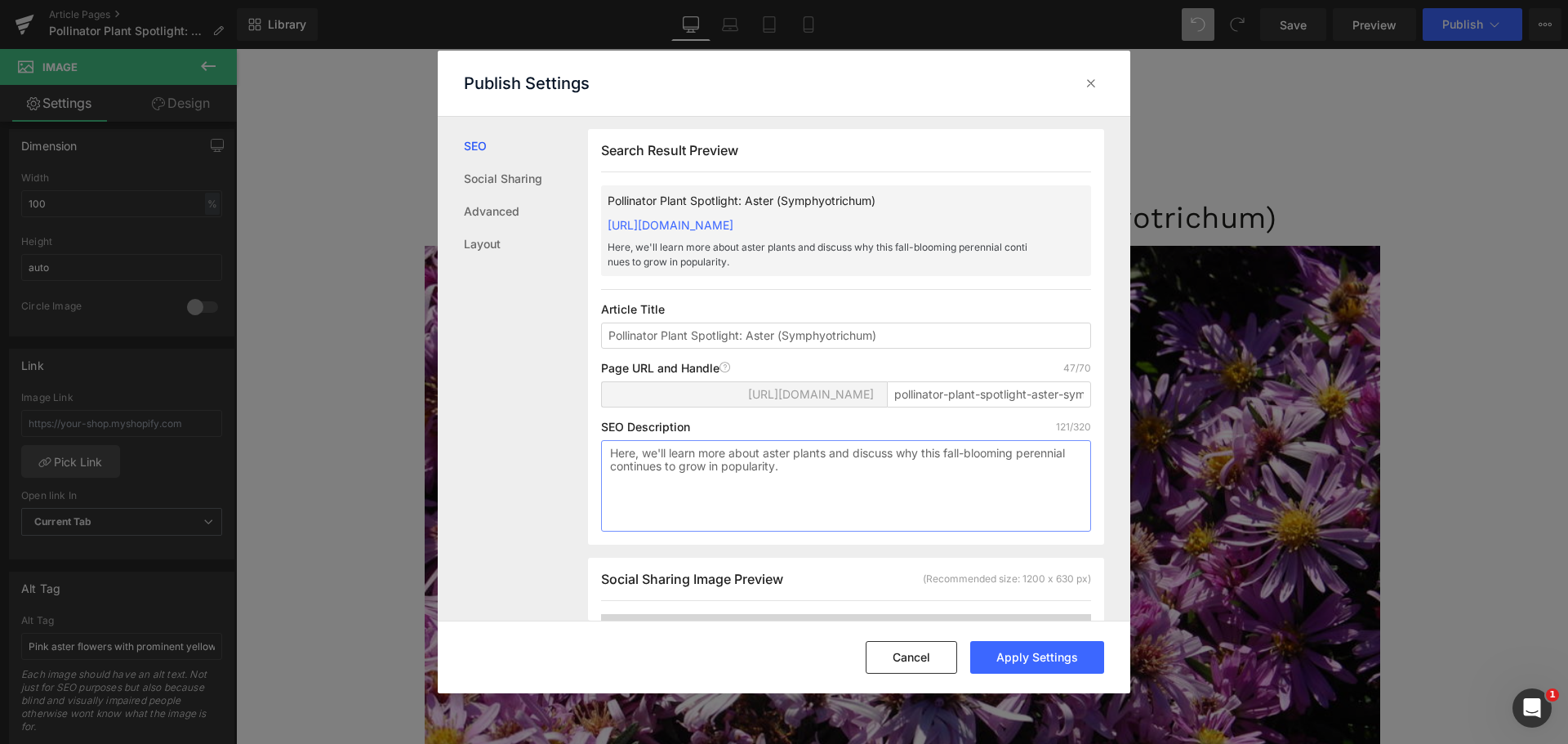
click at [1021, 473] on textarea "Here, we'll learn more about aster plants and discuss why this fall-blooming pe…" at bounding box center [846, 485] width 490 height 91
click at [1025, 475] on textarea "Here, we'll learn more about aster plants and discuss why this fall-blooming pe…" at bounding box center [846, 485] width 490 height 91
click at [824, 524] on textarea "Here, we'll learn more about aster plants and discuss why this fall-blooming na…" at bounding box center [846, 485] width 490 height 91
click at [795, 470] on textarea "Here, we'll learn more about aster plants and discuss why this fall-blooming na…" at bounding box center [846, 485] width 490 height 91
click at [800, 473] on textarea "Here, we'll learn more about aster ( plants and discuss why this fall-blooming …" at bounding box center [846, 485] width 490 height 91
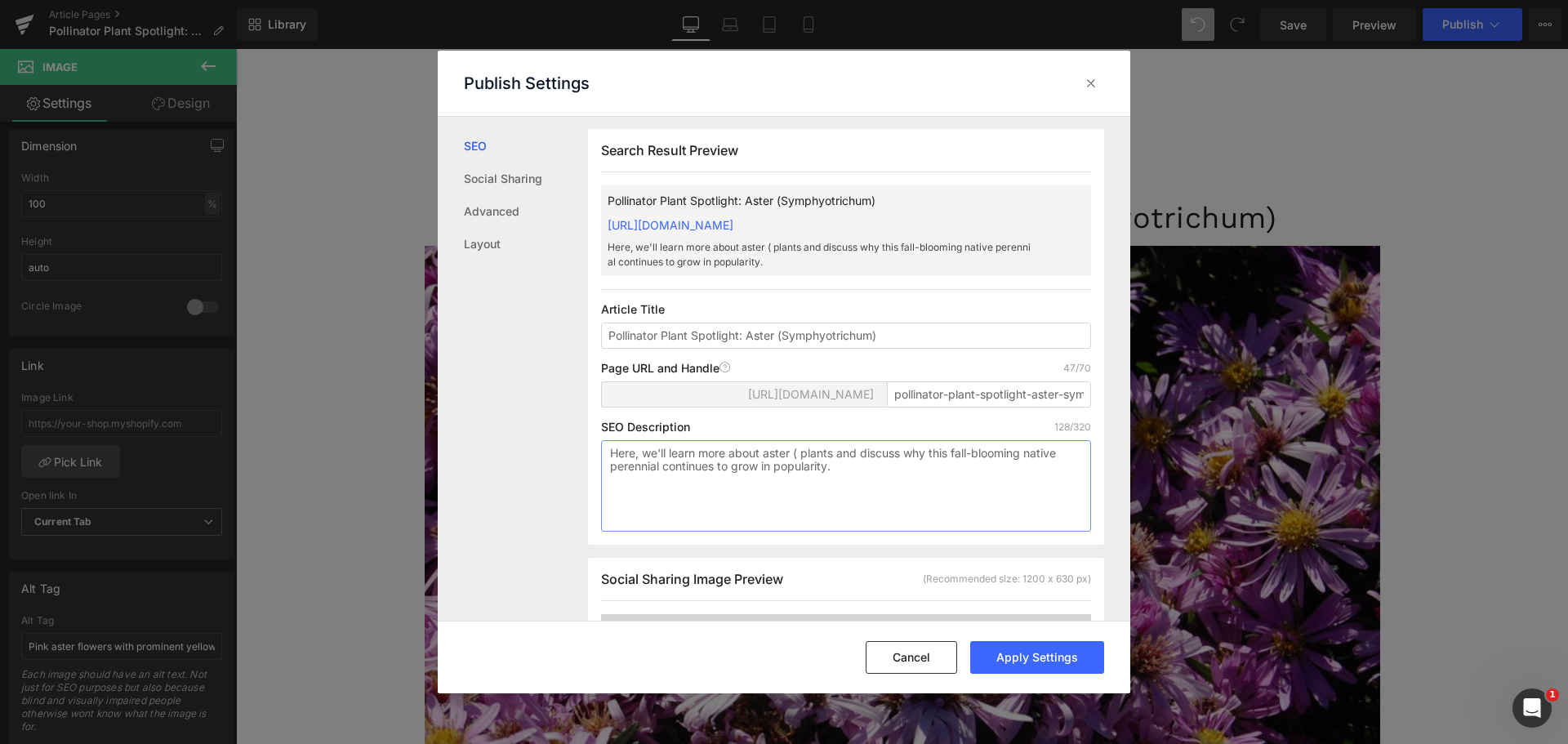
paste textarea "(Symphyotrichum)"
click at [800, 472] on textarea "Here, we'll learn more about aster ((Symphyotrichum) plants and discuss why thi…" at bounding box center [846, 485] width 490 height 91
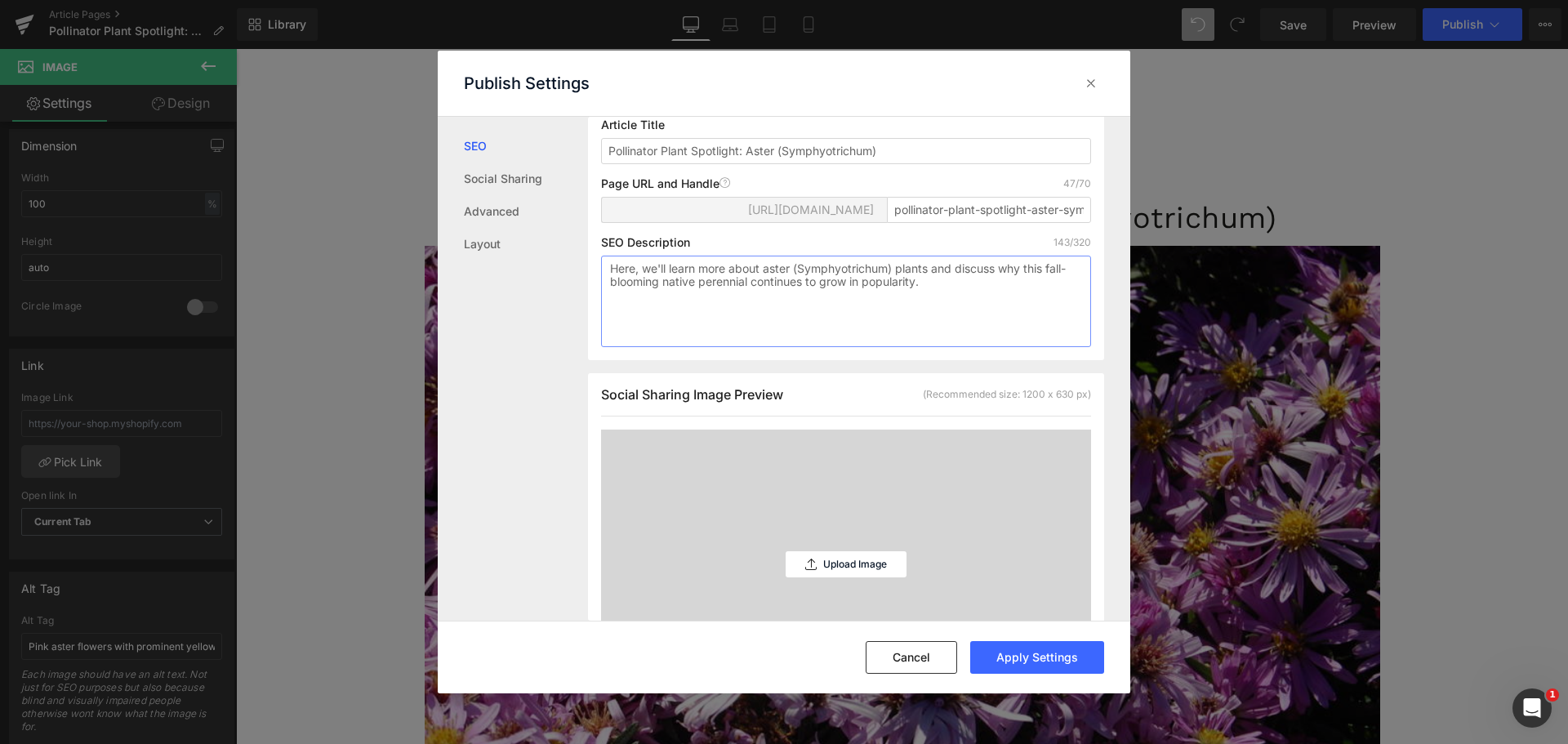
scroll to position [328, 0]
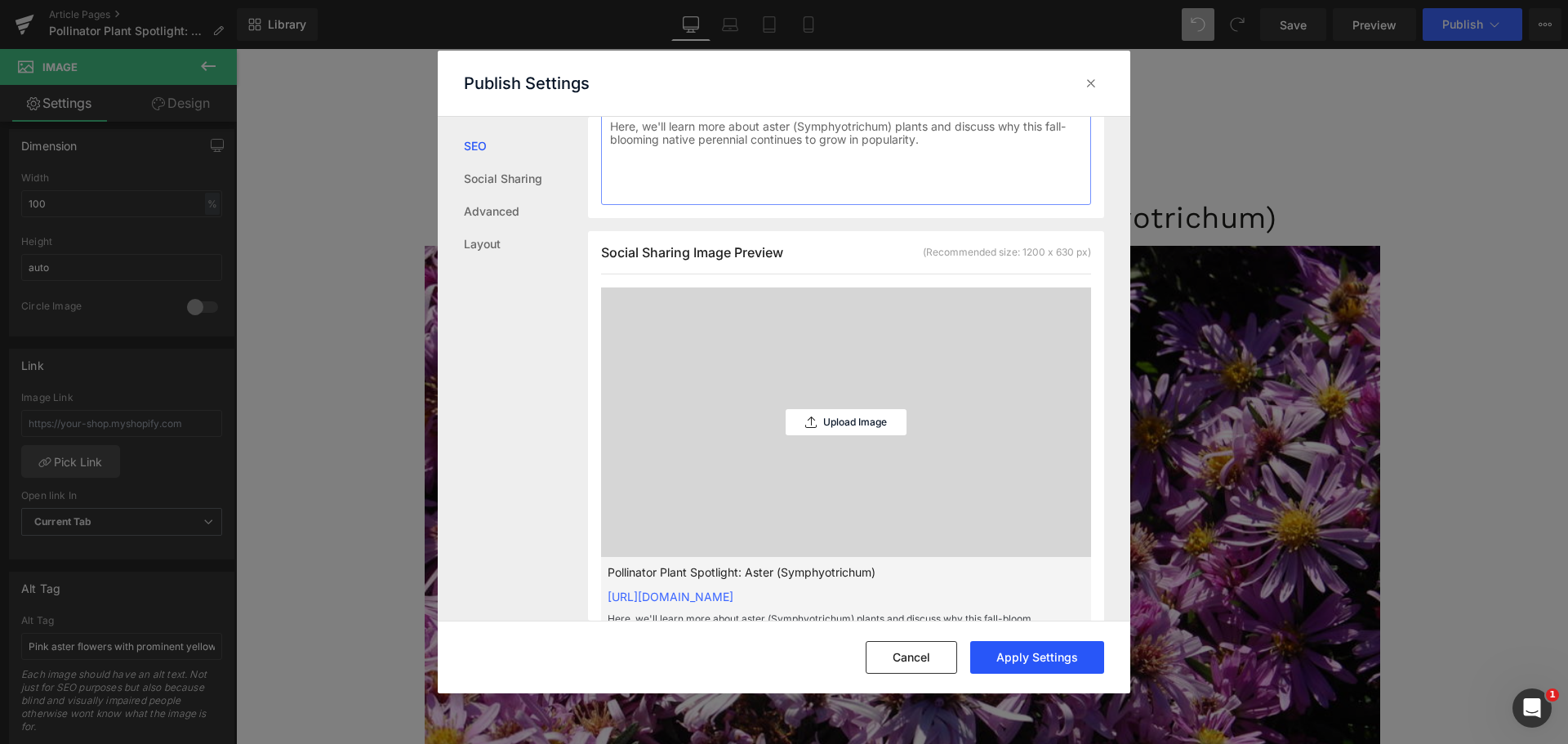
type textarea "Here, we'll learn more about aster (Symphyotrichum) plants and discuss why this…"
click at [1020, 666] on button "Apply Settings" at bounding box center [1037, 658] width 134 height 33
click at [856, 435] on div "Upload Image" at bounding box center [846, 422] width 121 height 26
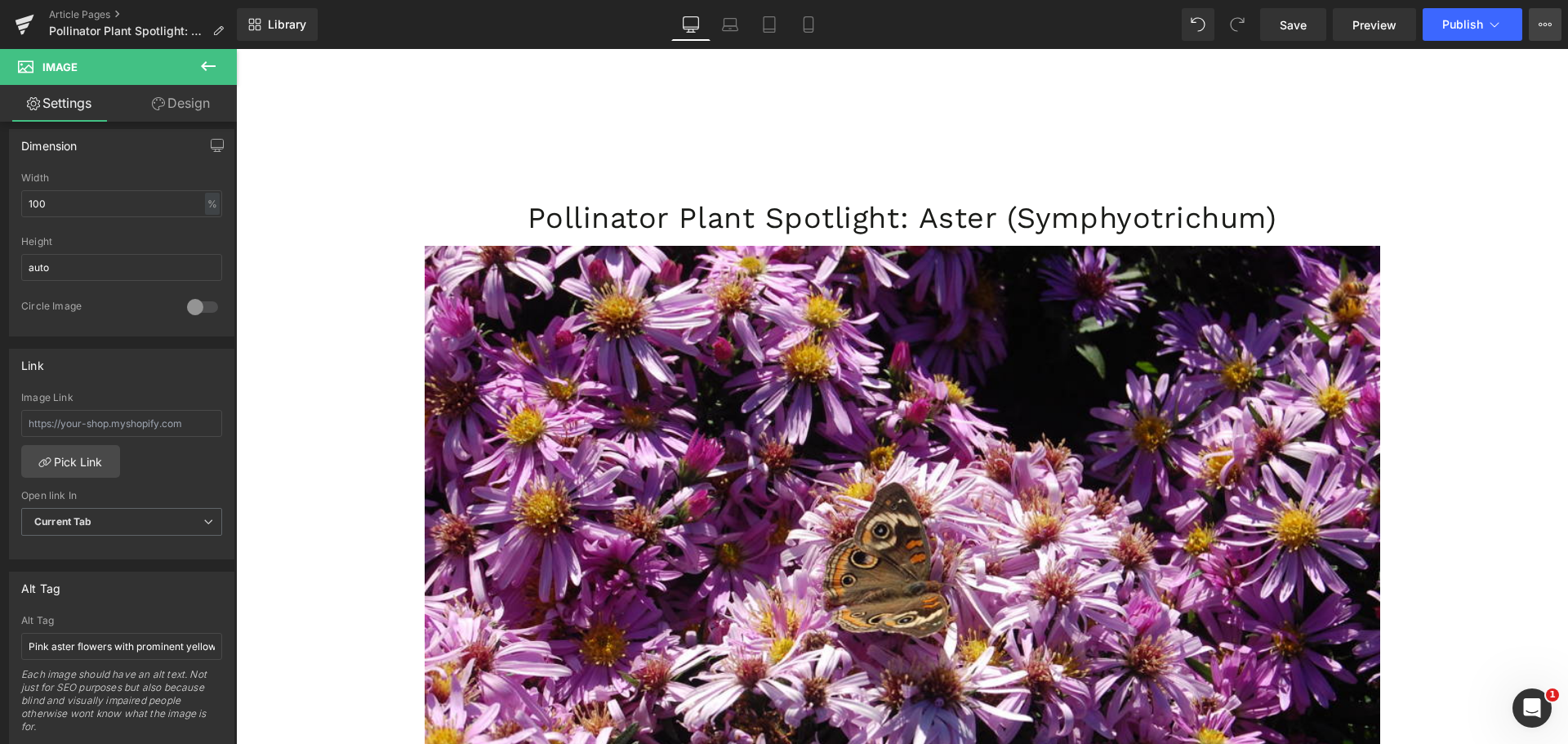
click at [1557, 34] on button "View Live Page View with current Template Save Template to Library Schedule Pub…" at bounding box center [1545, 25] width 33 height 33
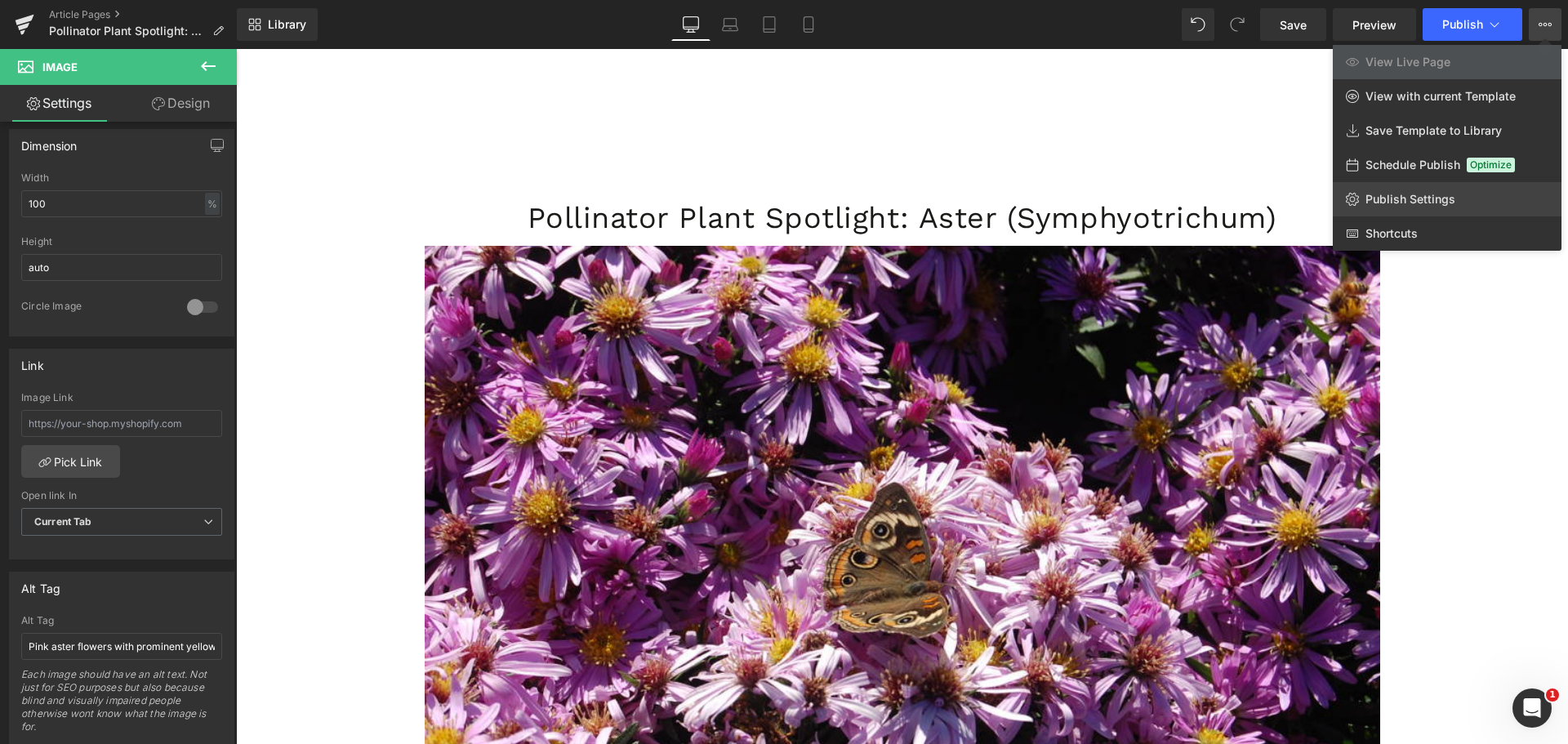
click at [1428, 211] on link "Publish Settings" at bounding box center [1447, 200] width 228 height 34
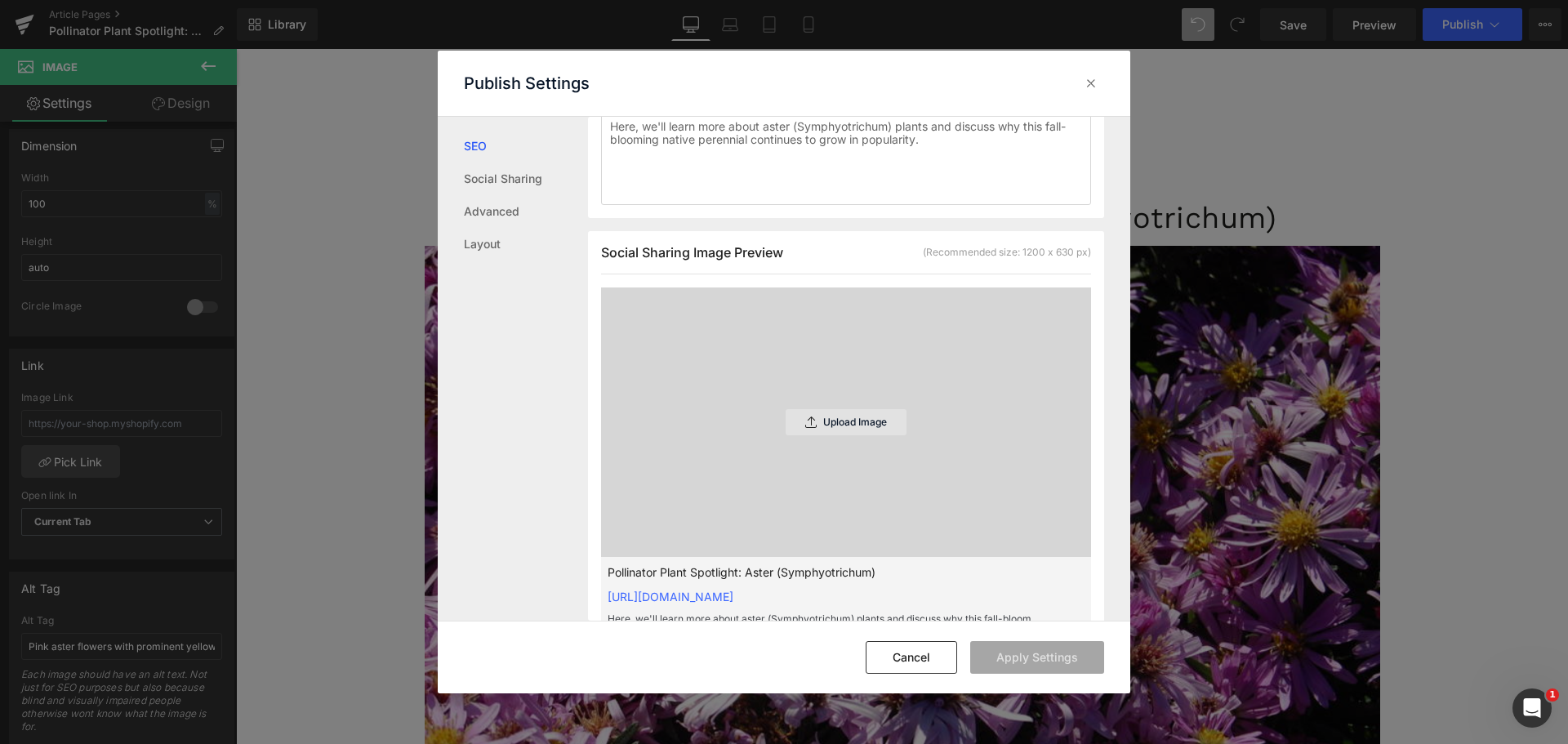
click at [886, 435] on div "Upload Image" at bounding box center [846, 422] width 121 height 26
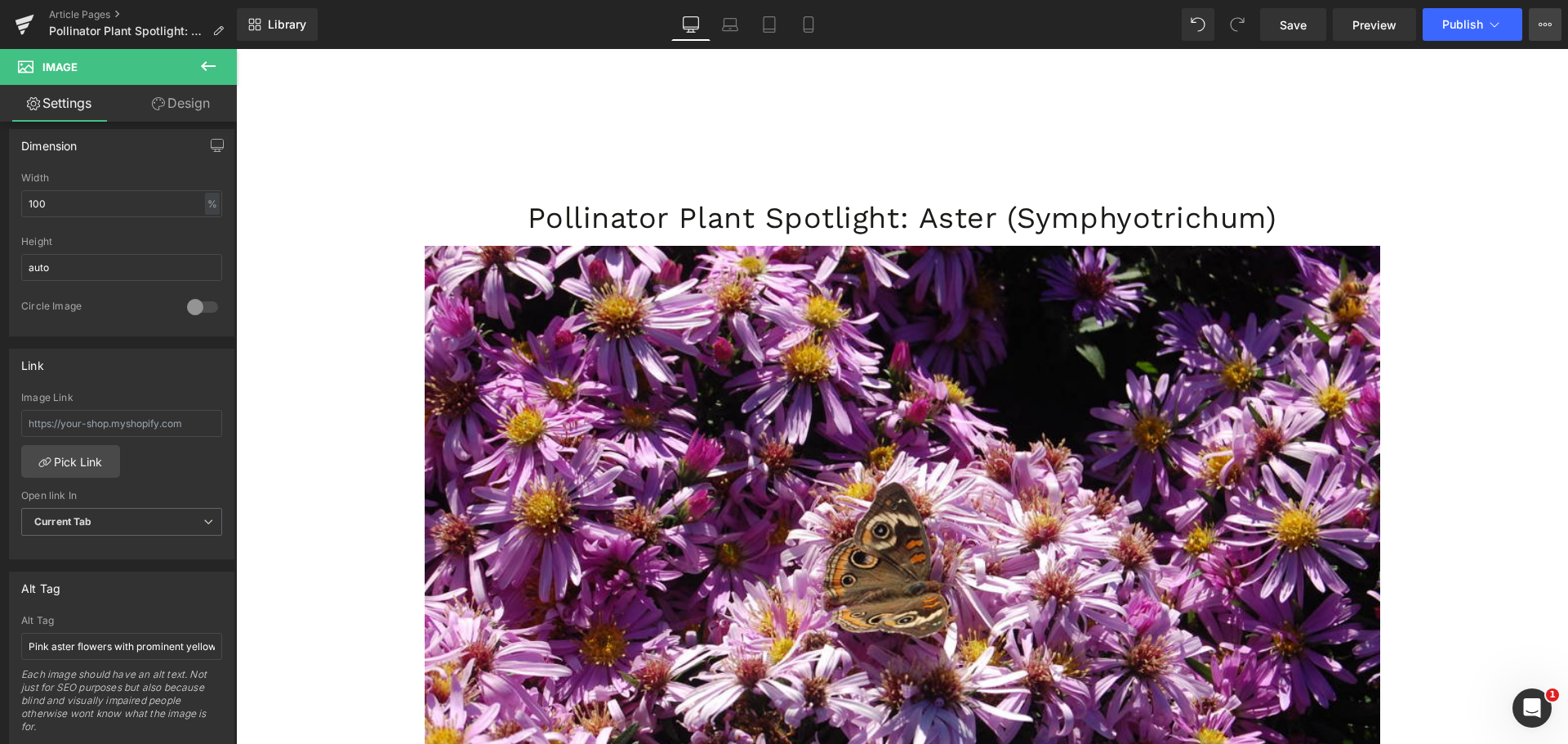
click at [1547, 18] on icon at bounding box center [1545, 25] width 13 height 13
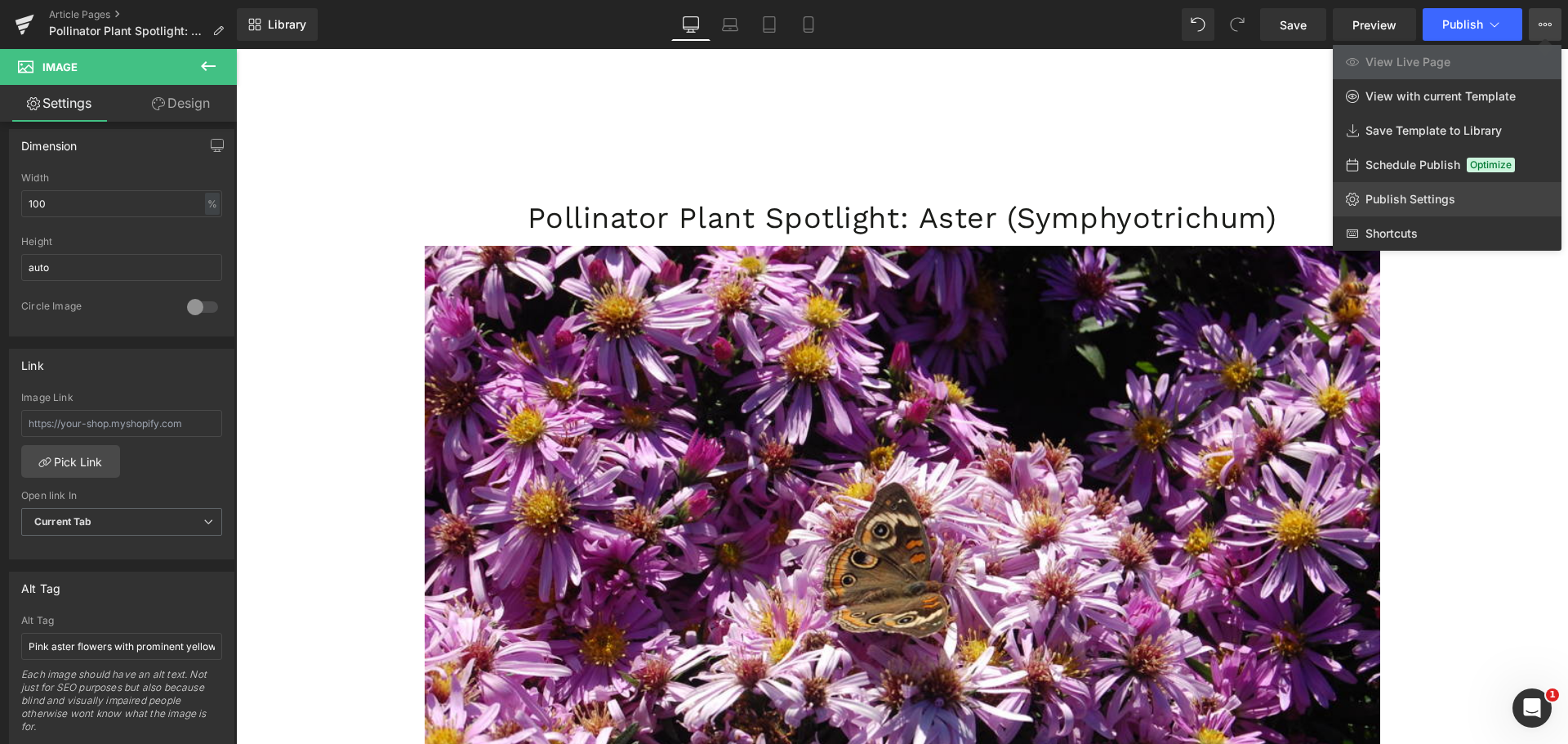
click at [1386, 203] on span "Publish Settings" at bounding box center [1410, 200] width 89 height 15
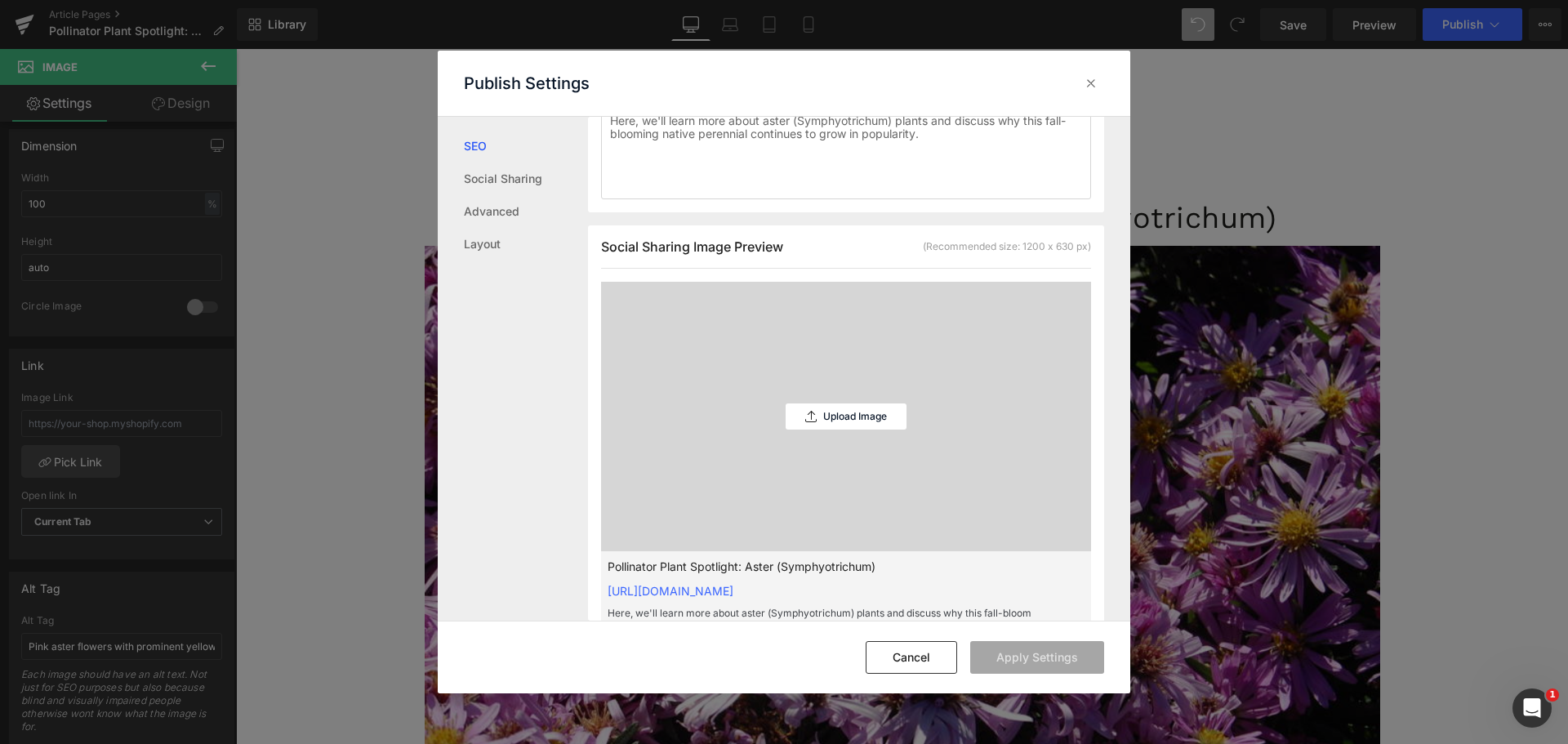
scroll to position [409, 0]
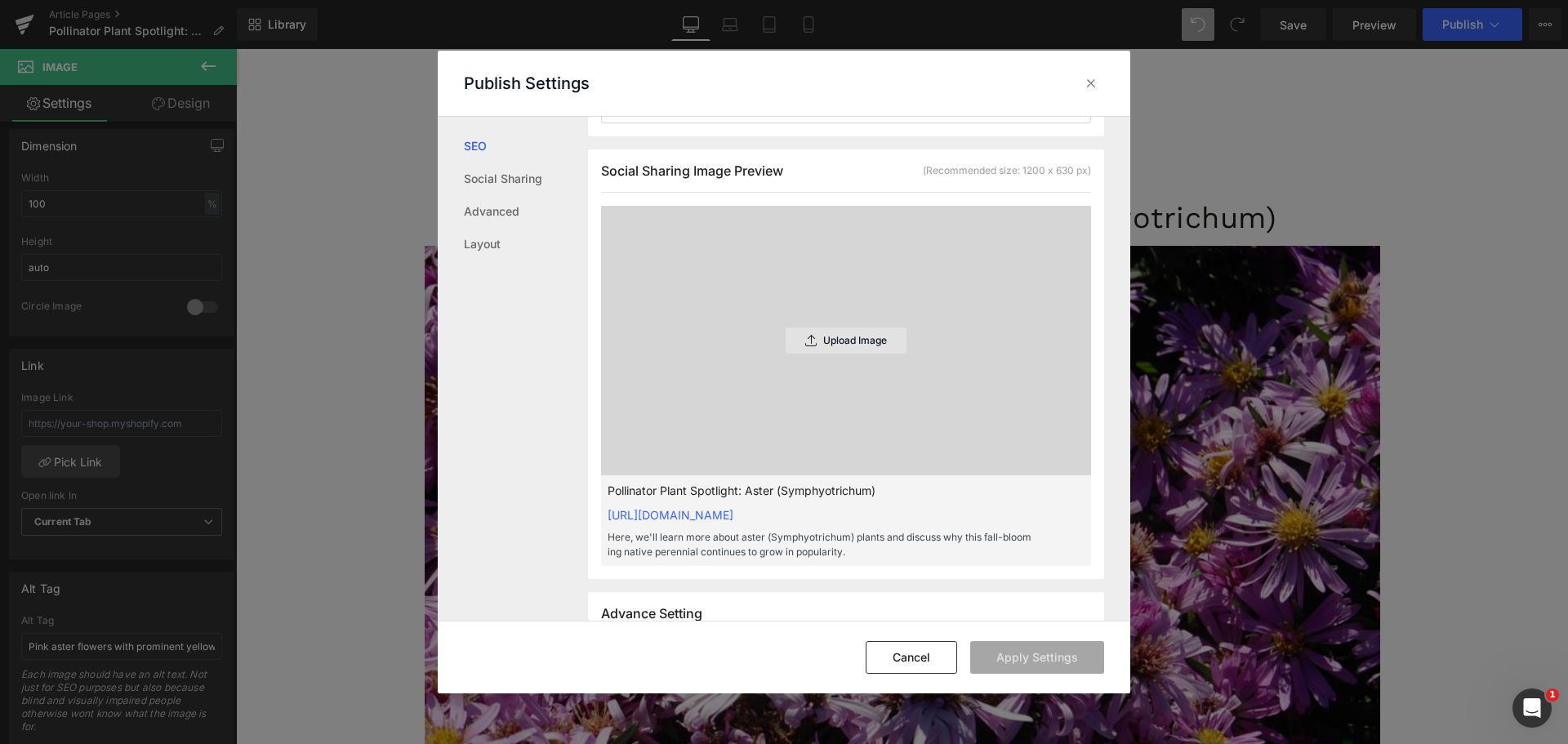
click at [833, 350] on div "Upload Image" at bounding box center [846, 341] width 121 height 26
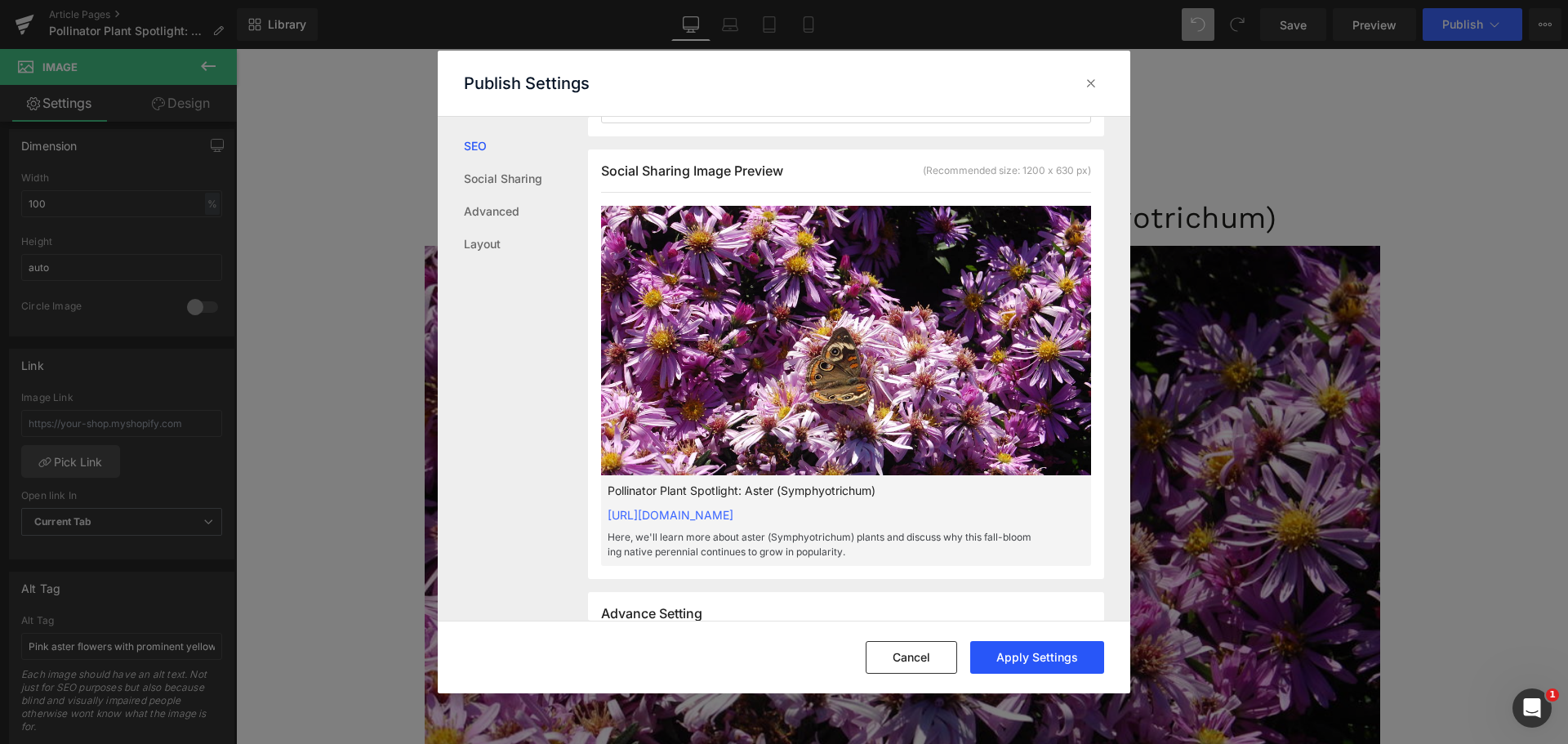
click at [1016, 656] on button "Apply Settings" at bounding box center [1037, 658] width 134 height 33
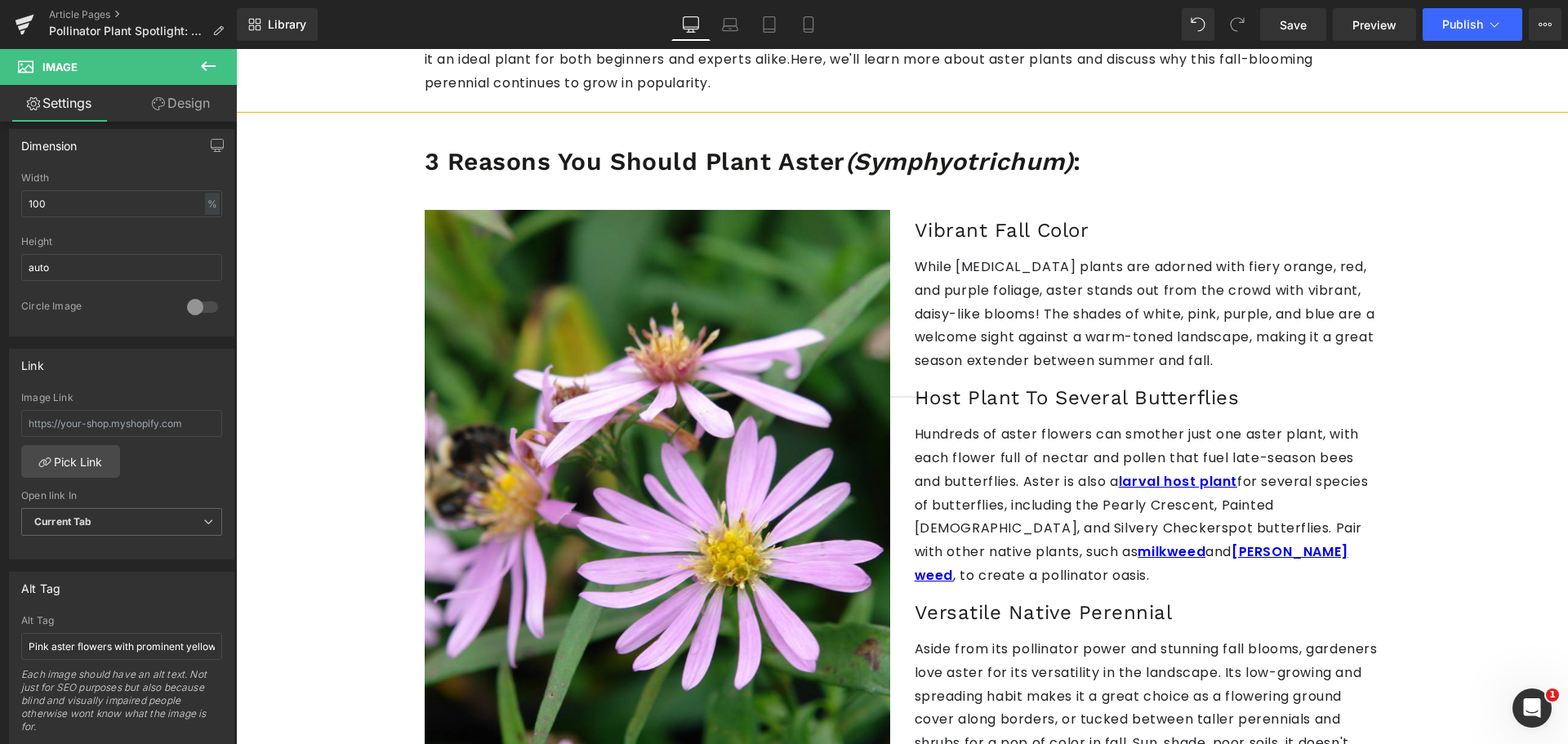
scroll to position [1143, 0]
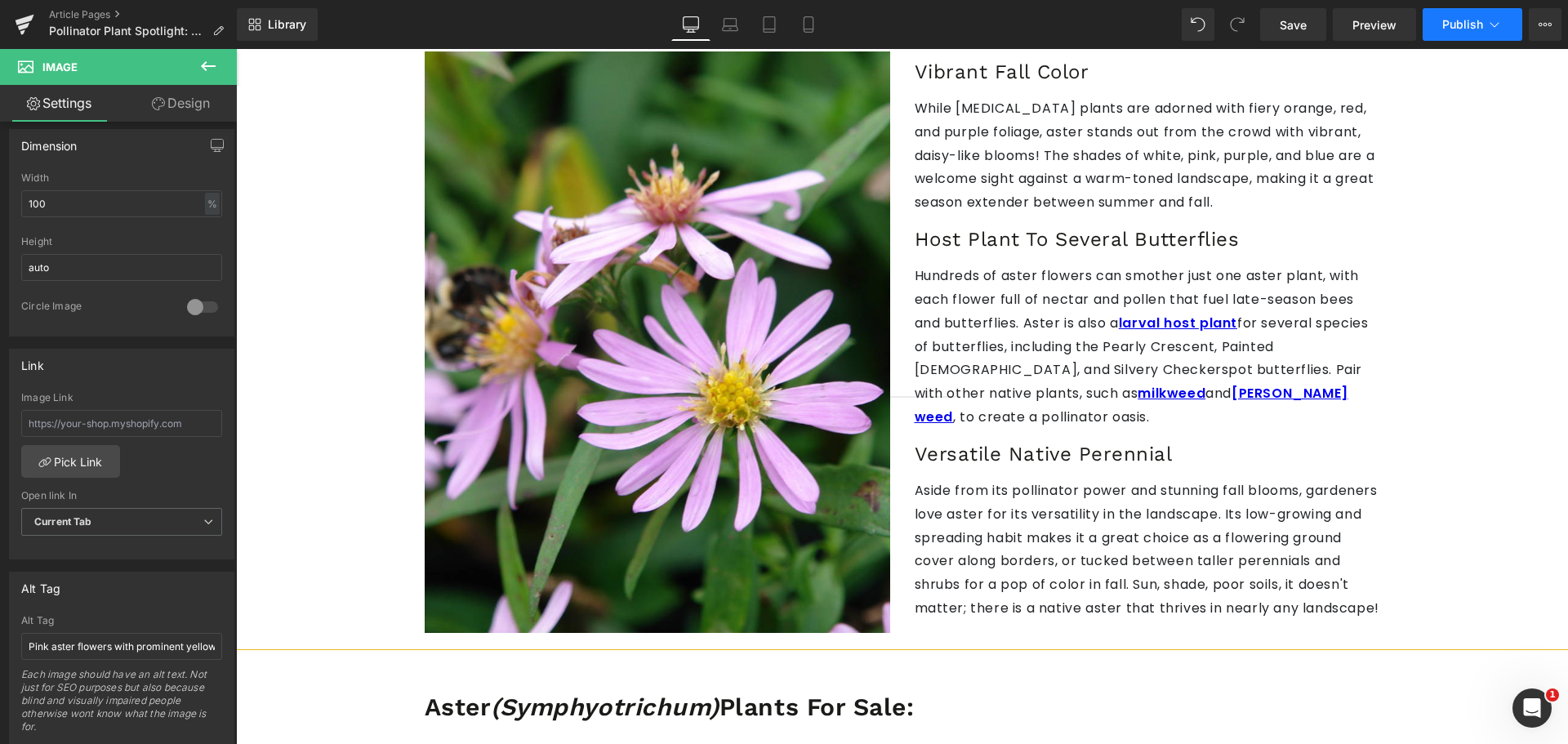
click at [1459, 30] on span "Publish" at bounding box center [1462, 25] width 41 height 13
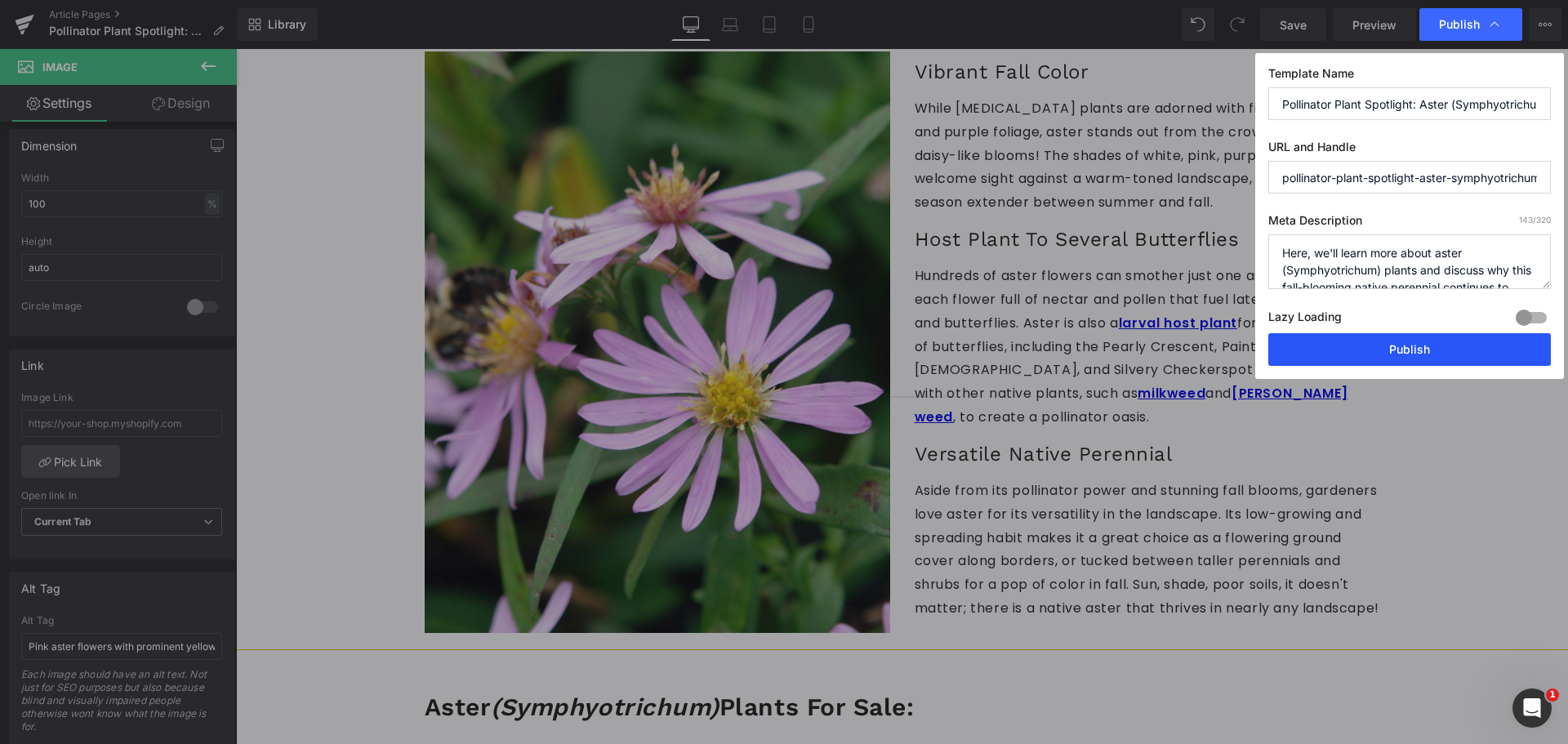
click at [1329, 343] on button "Publish" at bounding box center [1410, 350] width 282 height 33
